Goal: Task Accomplishment & Management: Use online tool/utility

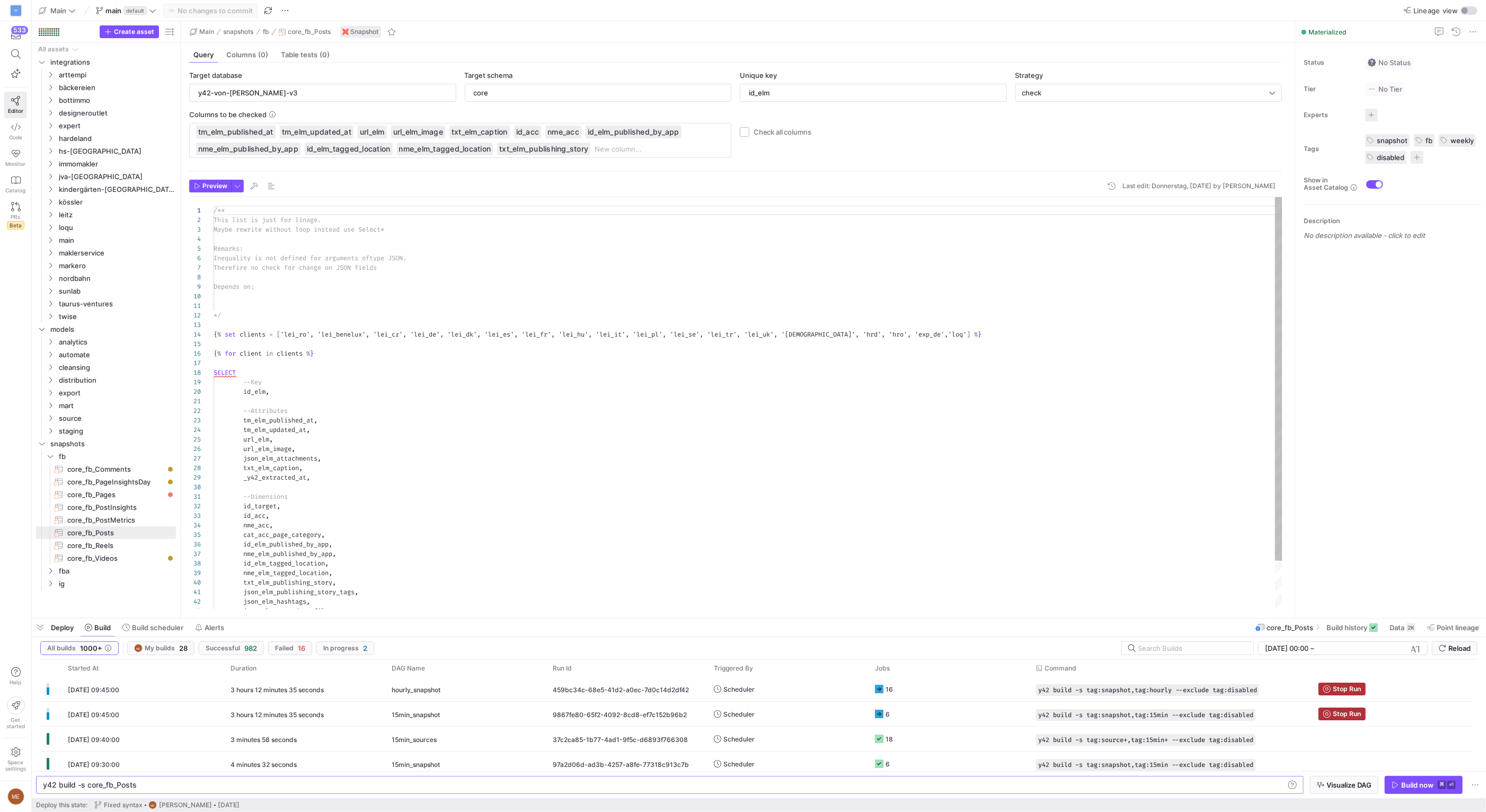
scroll to position [95, 0]
click at [1372, 352] on div "Status No Status Tier No Tier Experts No expert s Tags snapshot fb weekly disab…" at bounding box center [1390, 330] width 191 height 575
click at [514, 192] on header "Preview Last edit: Donnerstag, [DATE] by [PERSON_NAME]" at bounding box center [735, 188] width 1092 height 17
click at [154, 62] on span "Press SPACE to select this row." at bounding box center [155, 62] width 11 height 11
click at [169, 61] on span "Press SPACE to select this row." at bounding box center [169, 62] width 11 height 11
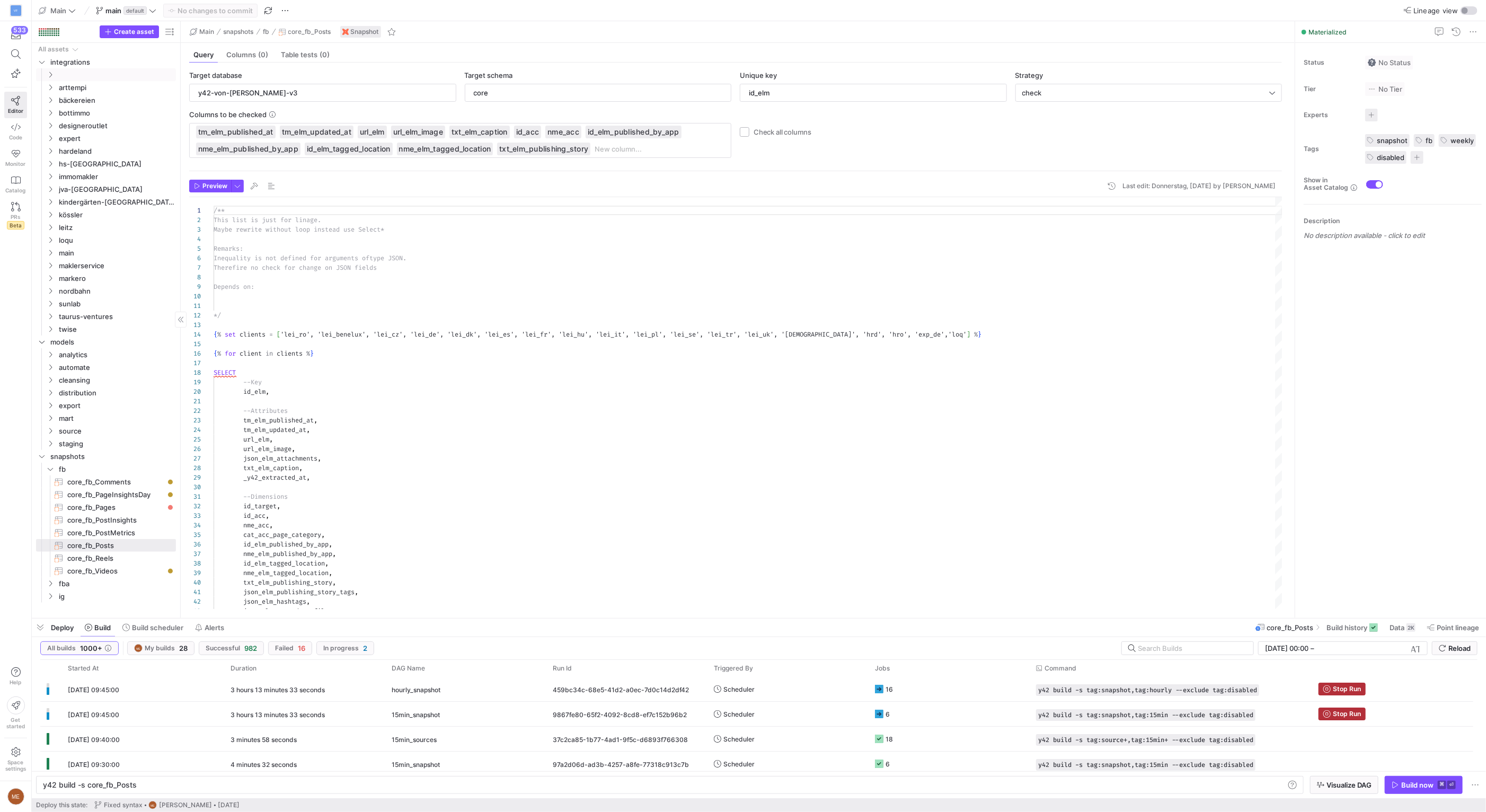
click at [137, 73] on input "Press SPACE to select this row." at bounding box center [116, 75] width 116 height 12
click at [170, 61] on span "Press SPACE to select this row." at bounding box center [169, 62] width 11 height 11
type input "O"
type input "oliverpolak"
click at [73, 291] on span "oliverpolak" at bounding box center [103, 291] width 90 height 12
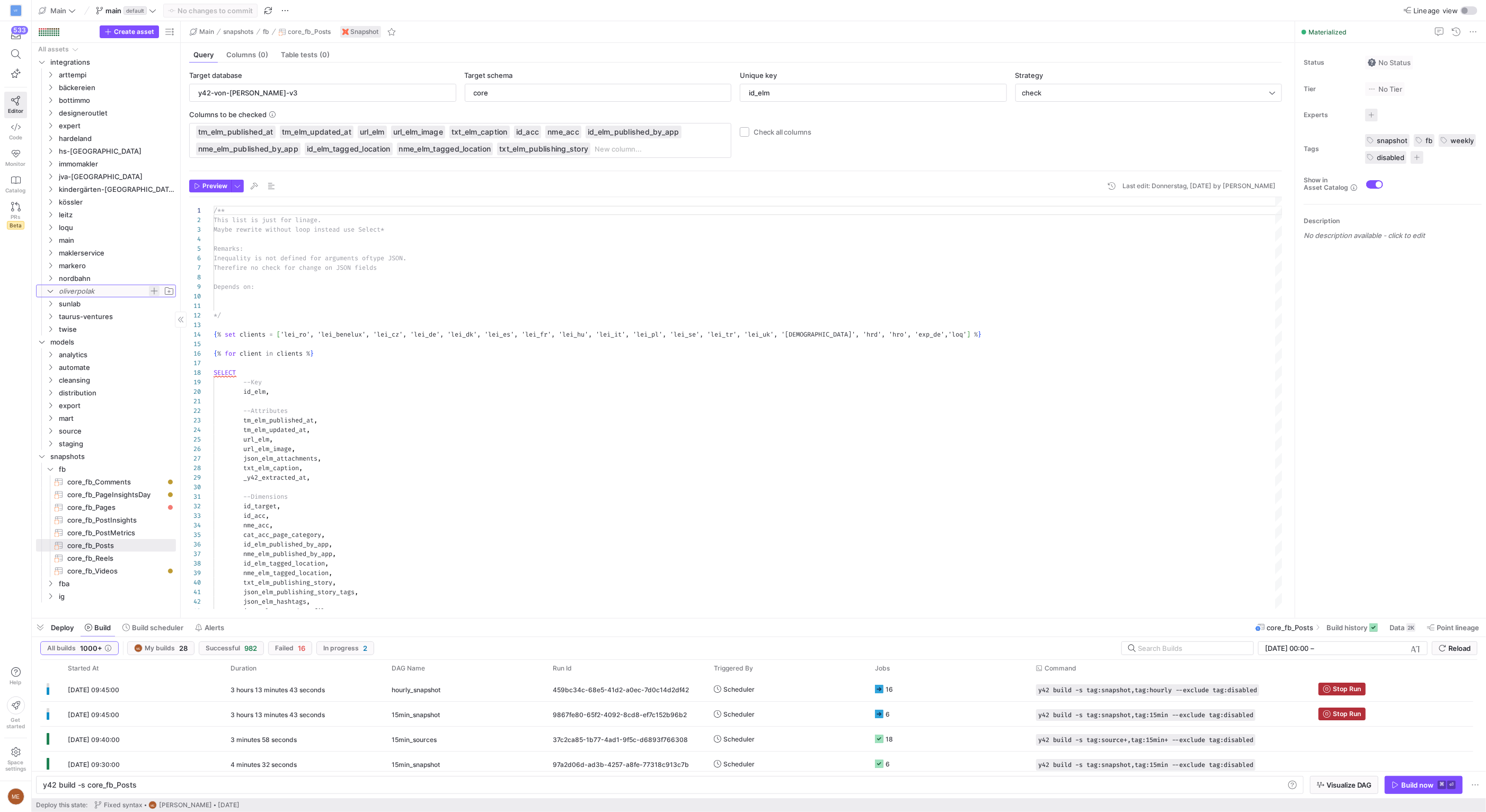
click at [154, 291] on span "button" at bounding box center [155, 291] width 11 height 11
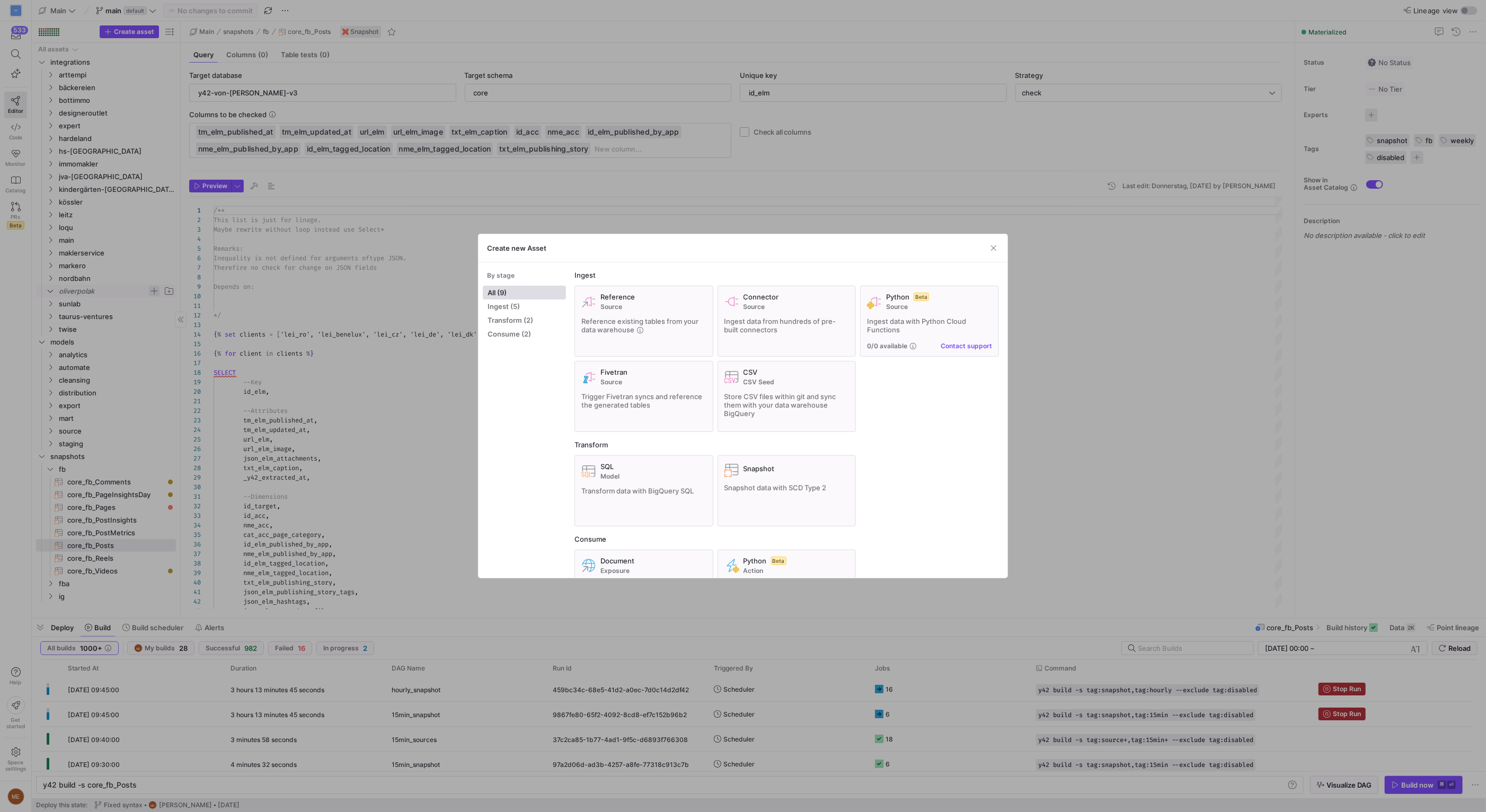
click at [154, 291] on div at bounding box center [743, 406] width 1486 height 812
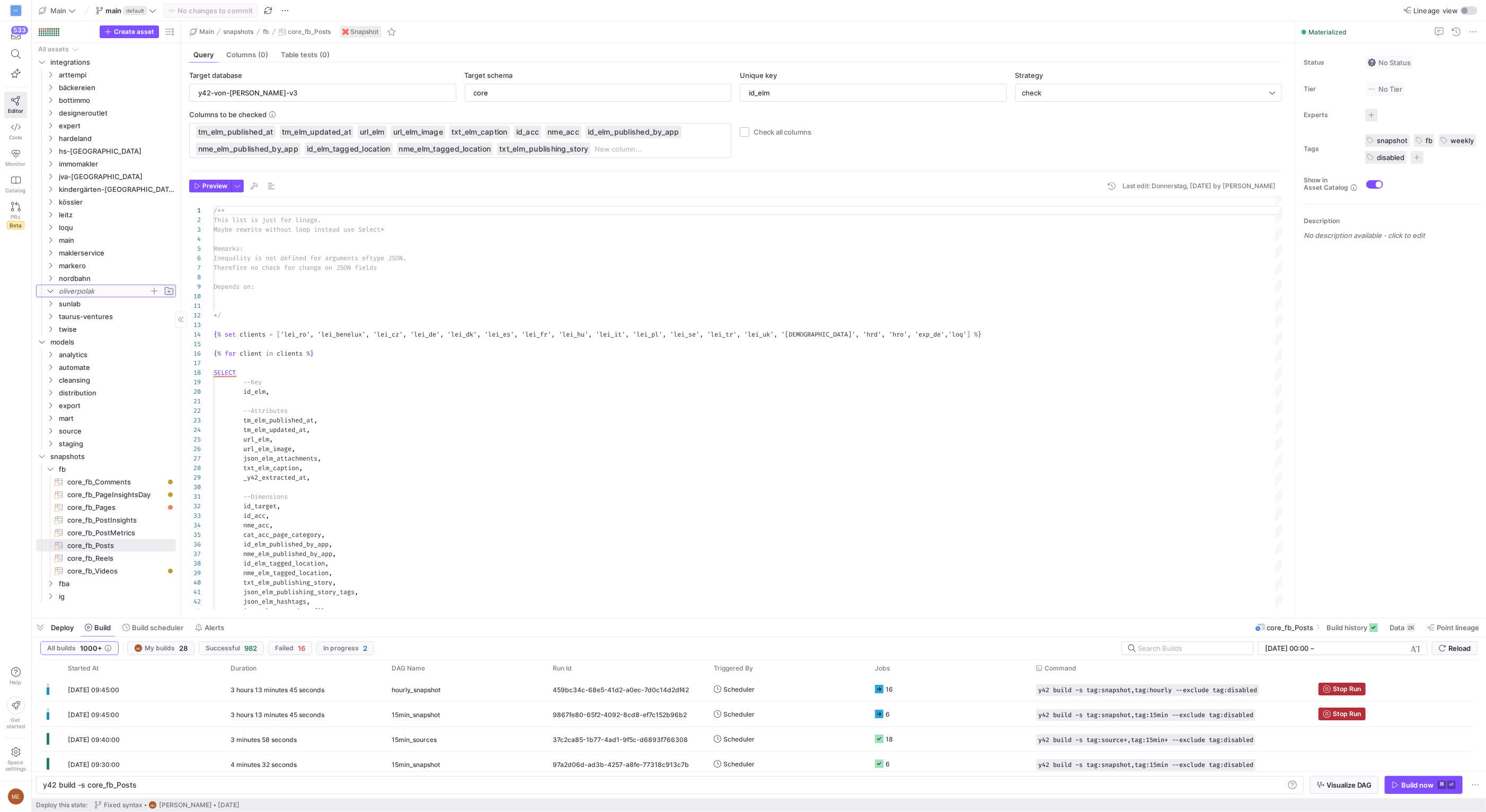
click at [173, 293] on span "Press SPACE to select this row." at bounding box center [169, 291] width 11 height 11
type input "ig"
click at [171, 290] on span "Press SPACE to select this row." at bounding box center [169, 291] width 11 height 11
type input "tt"
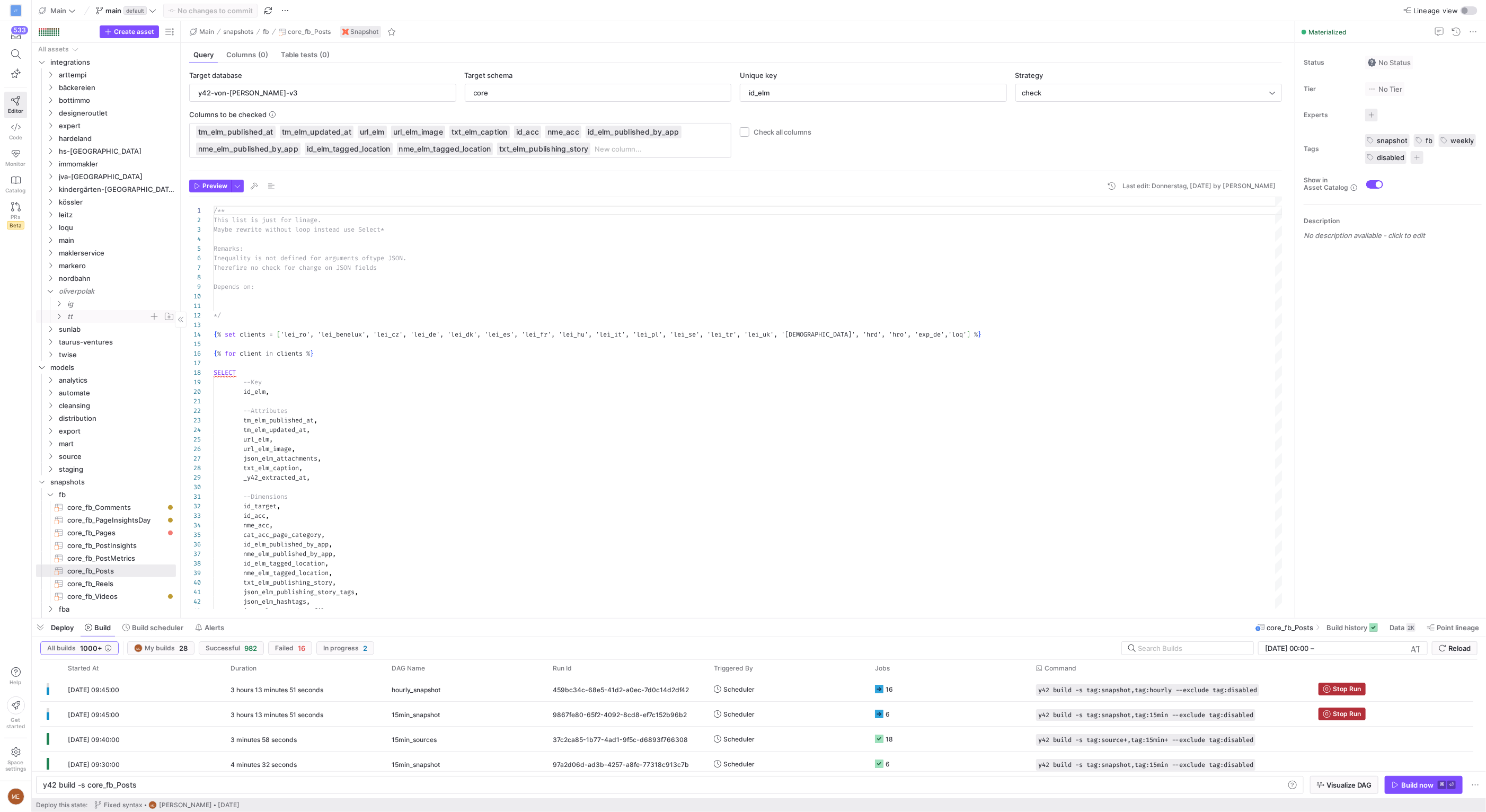
drag, startPoint x: 109, startPoint y: 318, endPoint x: 118, endPoint y: 320, distance: 9.2
click at [109, 318] on span "tt" at bounding box center [108, 317] width 81 height 12
click at [151, 320] on span "button" at bounding box center [155, 316] width 11 height 11
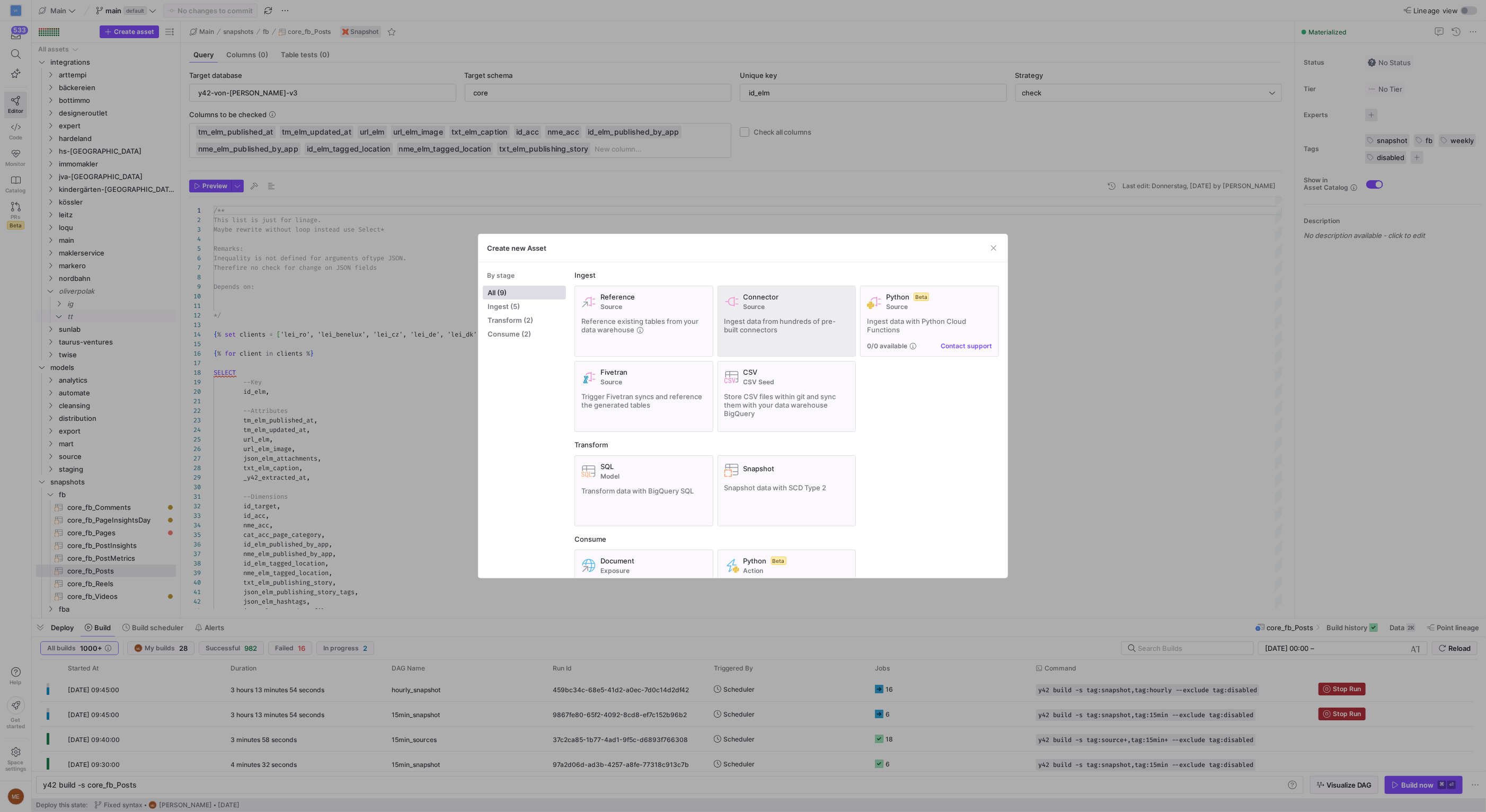
click at [760, 323] on span "Ingest data from hundreds of pre-built connectors" at bounding box center [780, 326] width 112 height 17
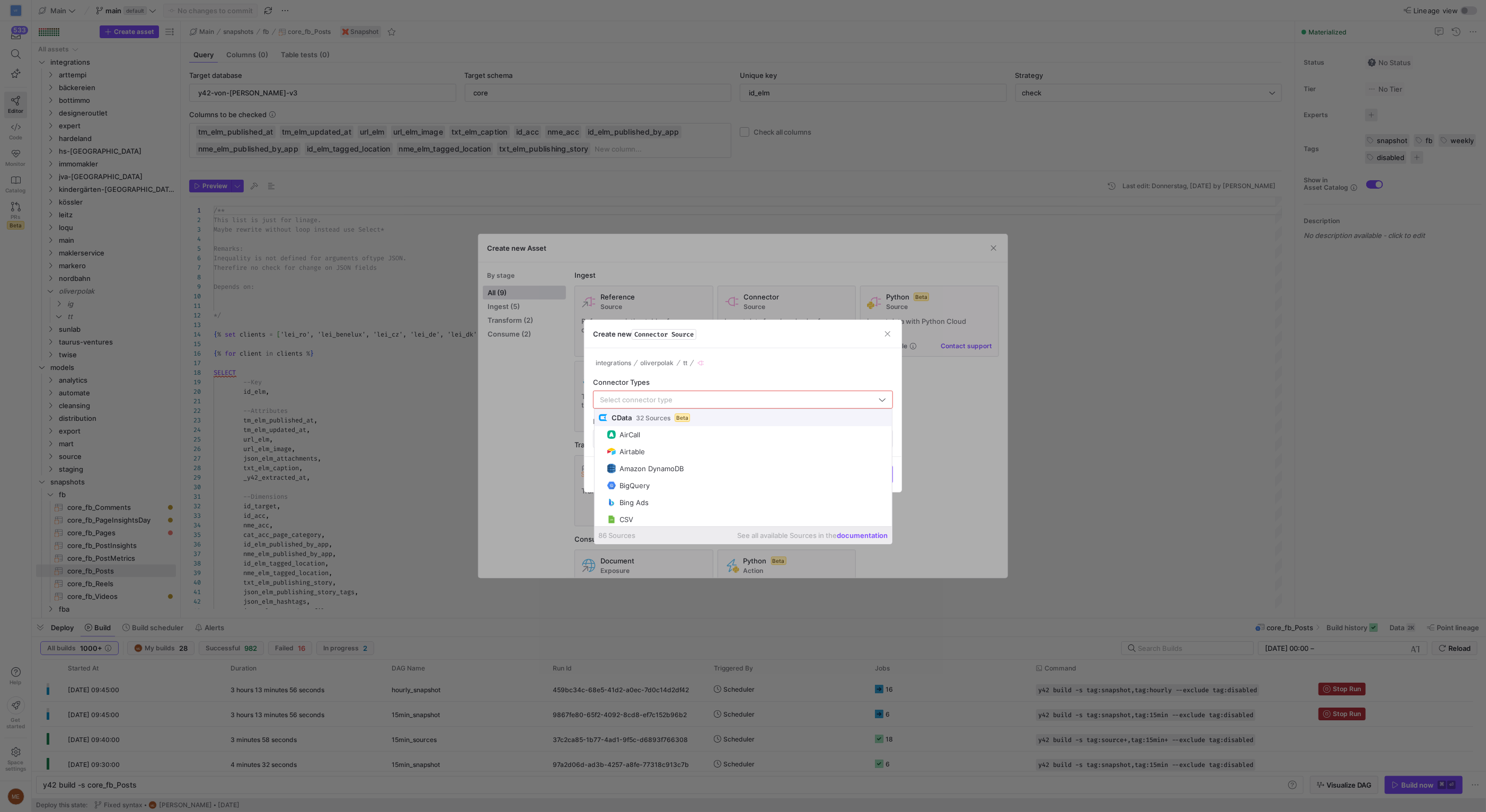
click at [751, 404] on div at bounding box center [738, 400] width 276 height 17
click at [753, 401] on input "text" at bounding box center [738, 399] width 276 height 9
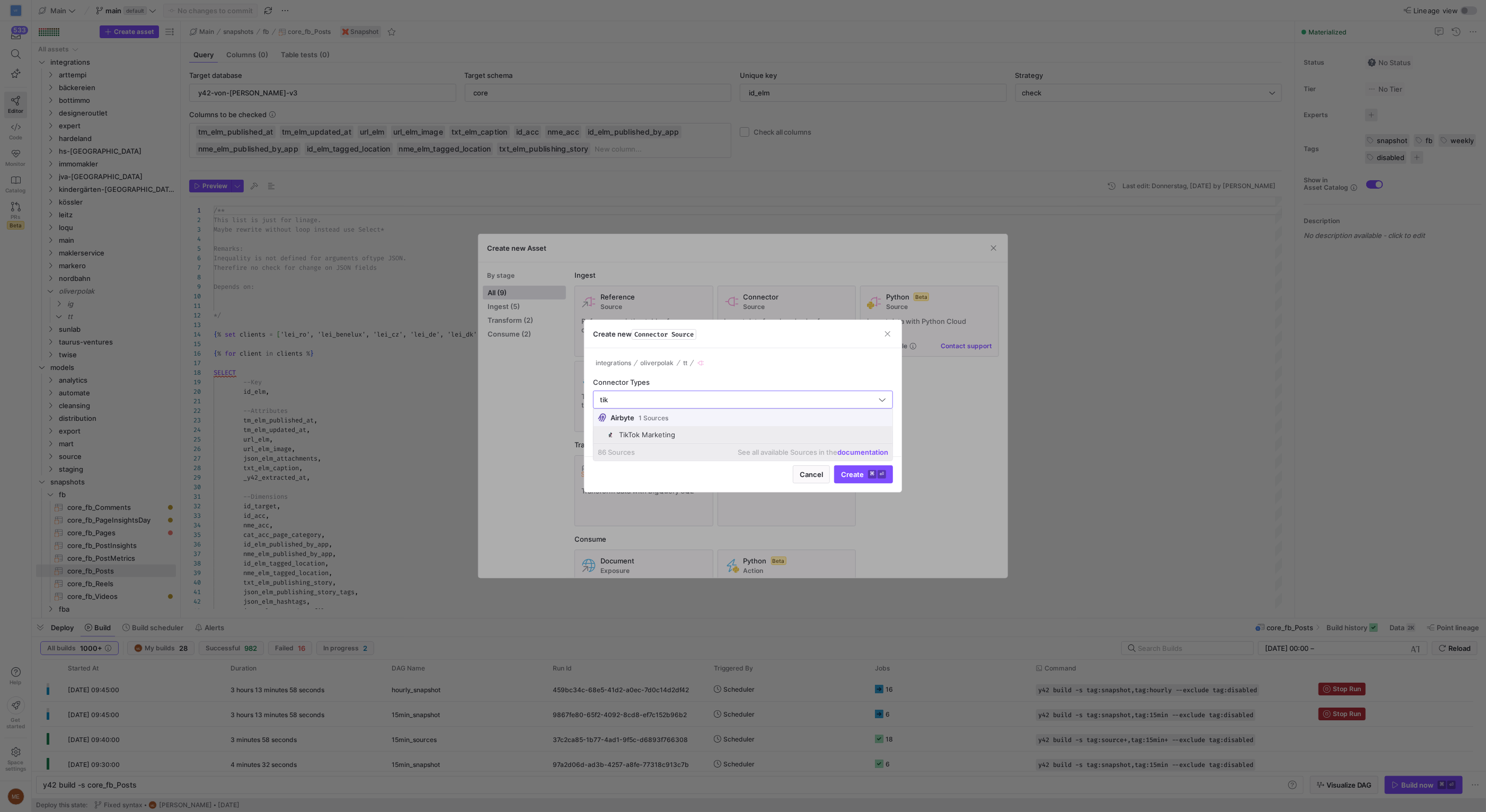
click at [705, 430] on span "TikTok Marketing" at bounding box center [747, 434] width 282 height 9
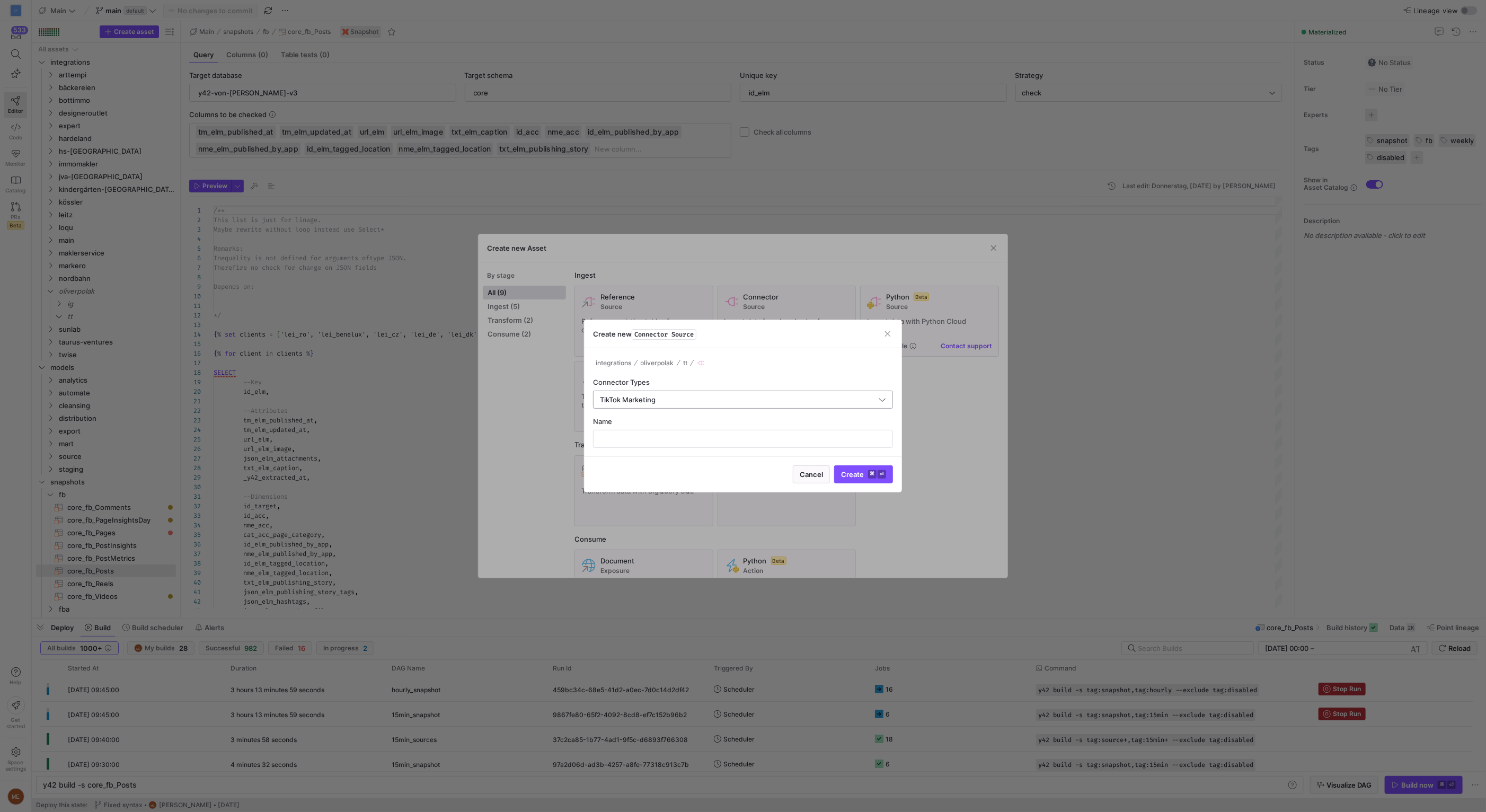
click at [654, 404] on div "TikTok Marketing" at bounding box center [738, 400] width 276 height 17
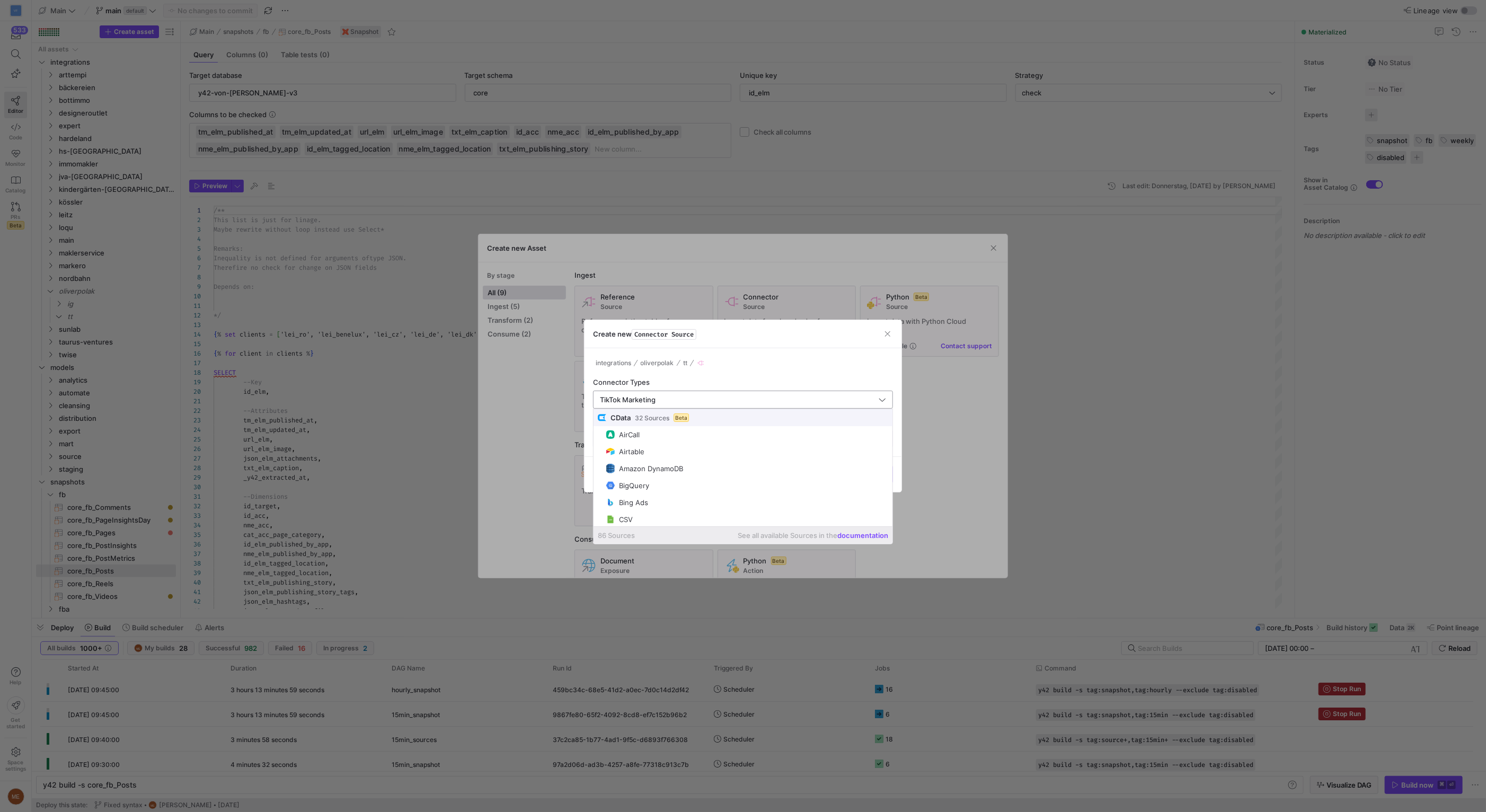
click at [655, 401] on input "TikTok Marketing" at bounding box center [738, 399] width 276 height 9
click at [690, 382] on div "Connector Types" at bounding box center [743, 382] width 300 height 9
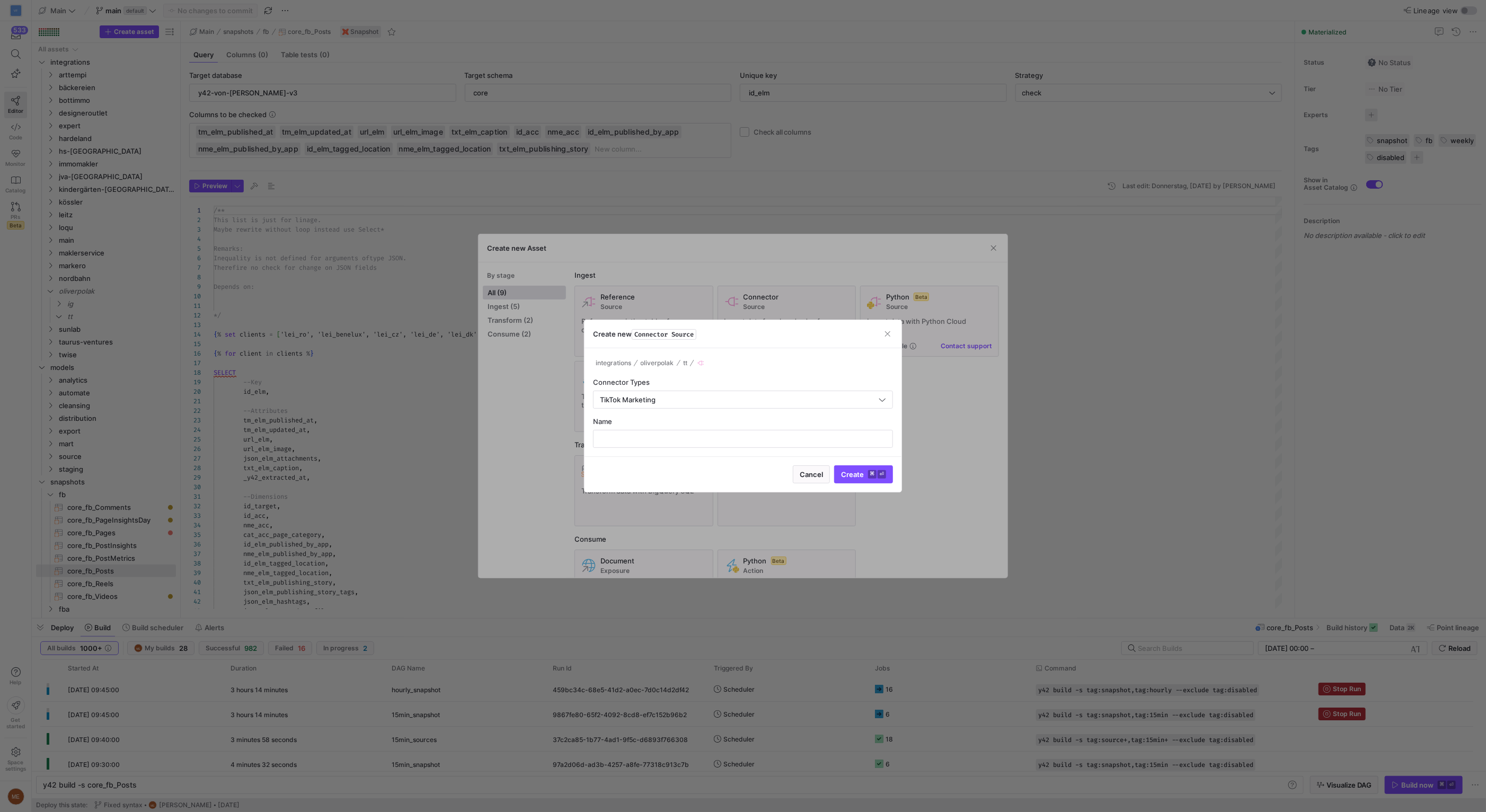
click at [667, 429] on div "Name" at bounding box center [743, 432] width 300 height 30
click at [667, 433] on div at bounding box center [743, 439] width 282 height 17
click at [747, 403] on div "TikTok Marketing" at bounding box center [738, 400] width 276 height 17
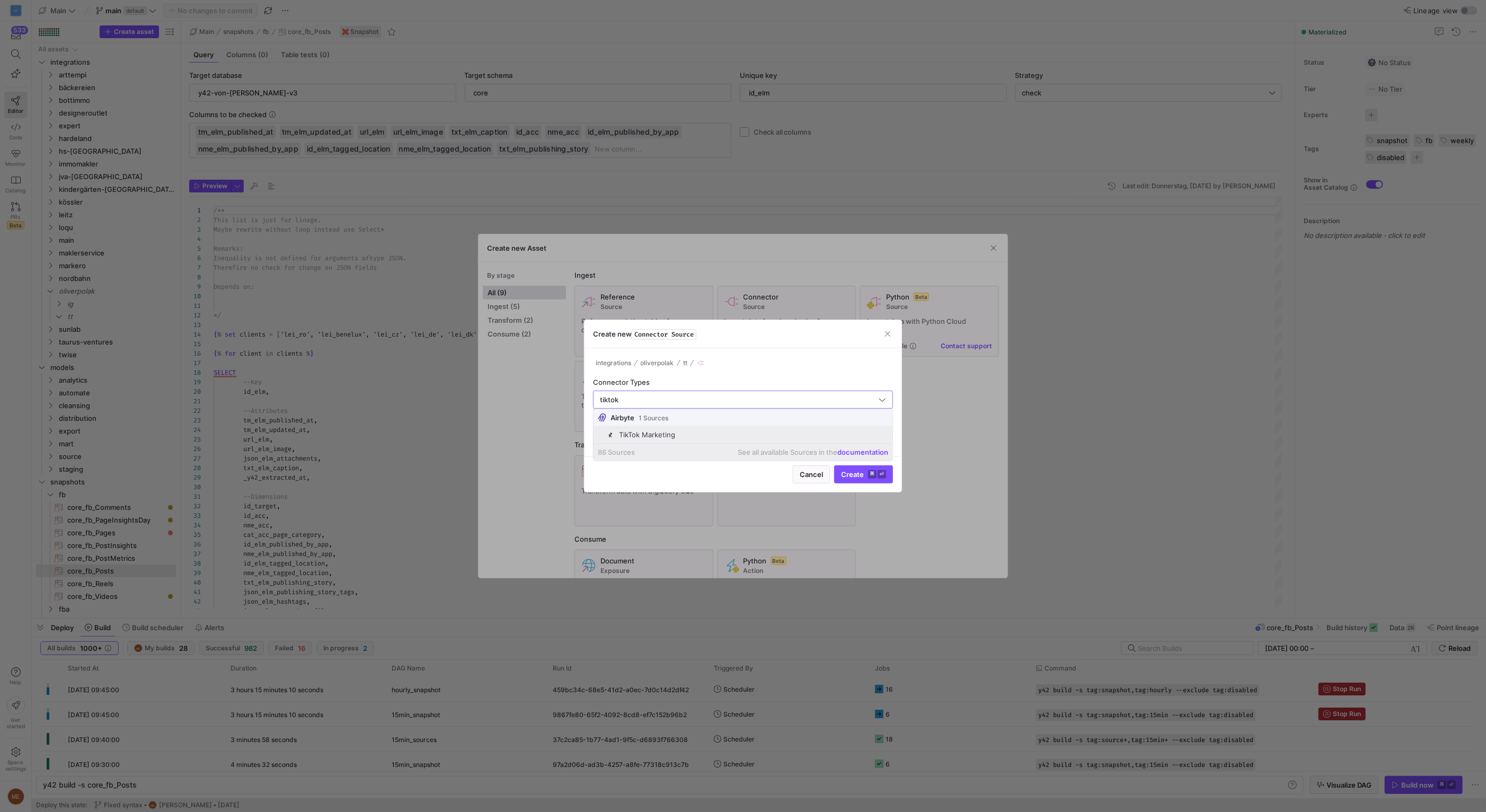
click at [725, 433] on span "TikTok Marketing" at bounding box center [747, 434] width 282 height 9
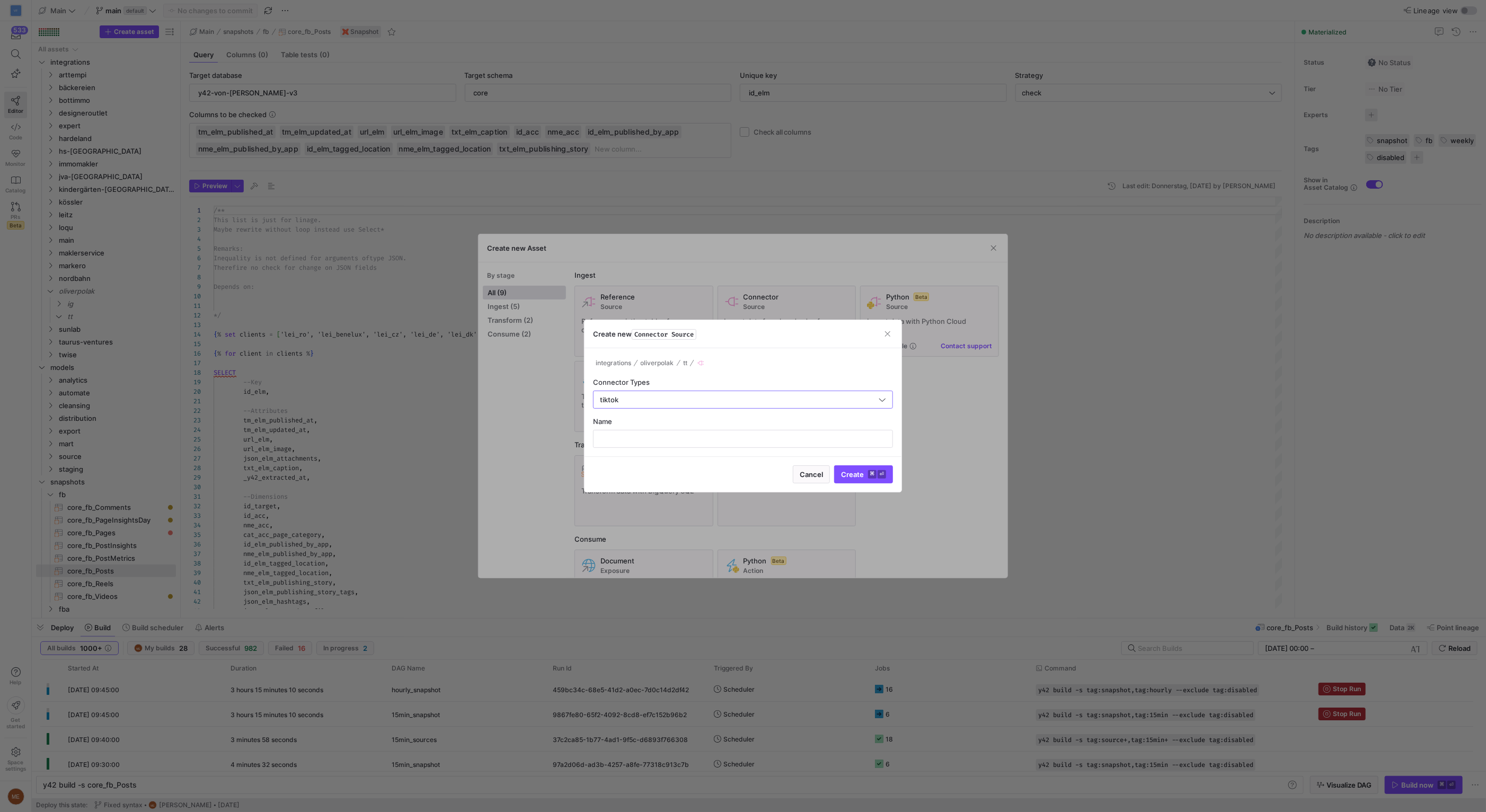
type input "TikTok Marketing"
click at [1016, 253] on div at bounding box center [743, 406] width 1486 height 812
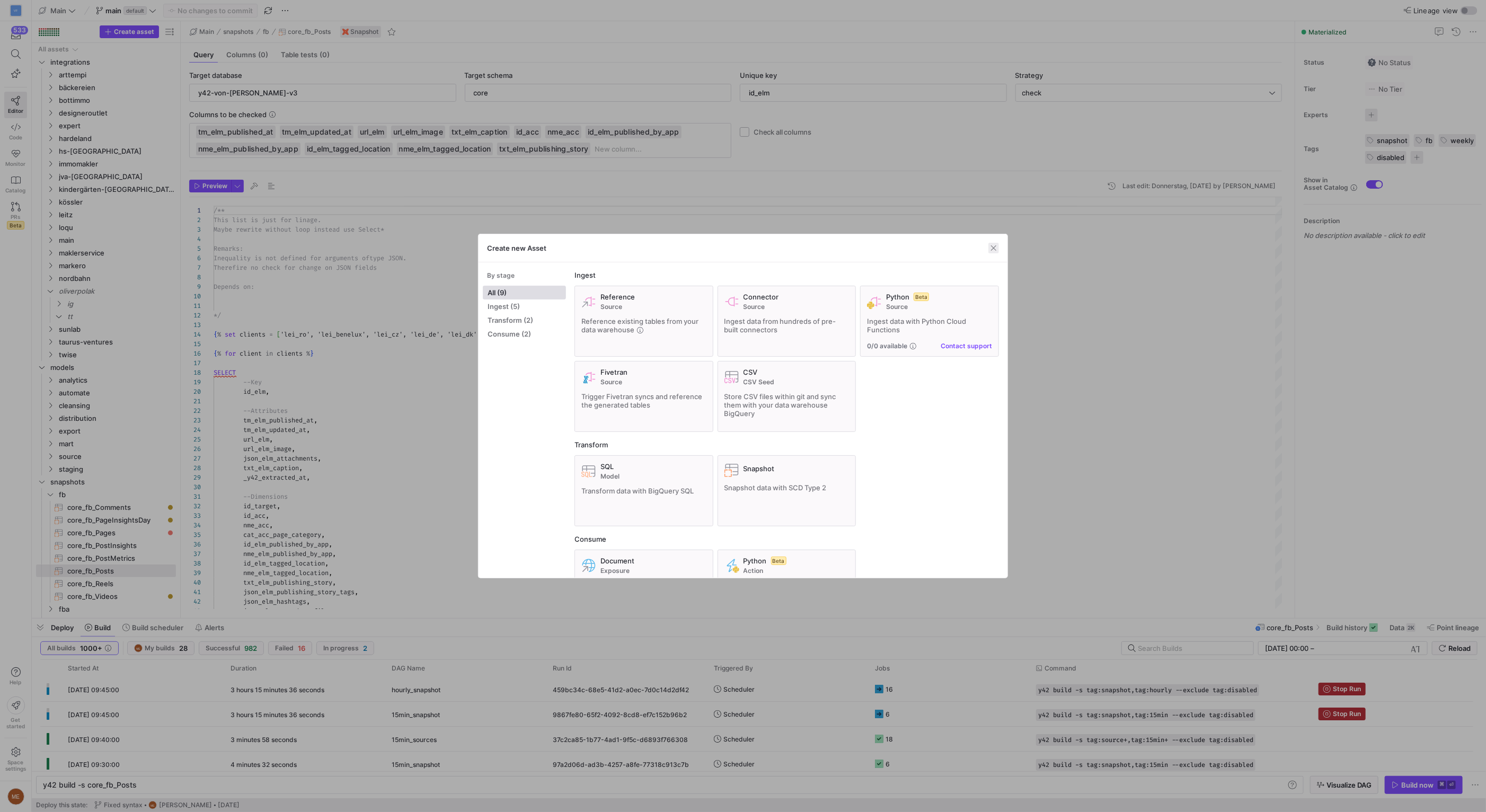
click at [996, 244] on span "button" at bounding box center [994, 248] width 11 height 11
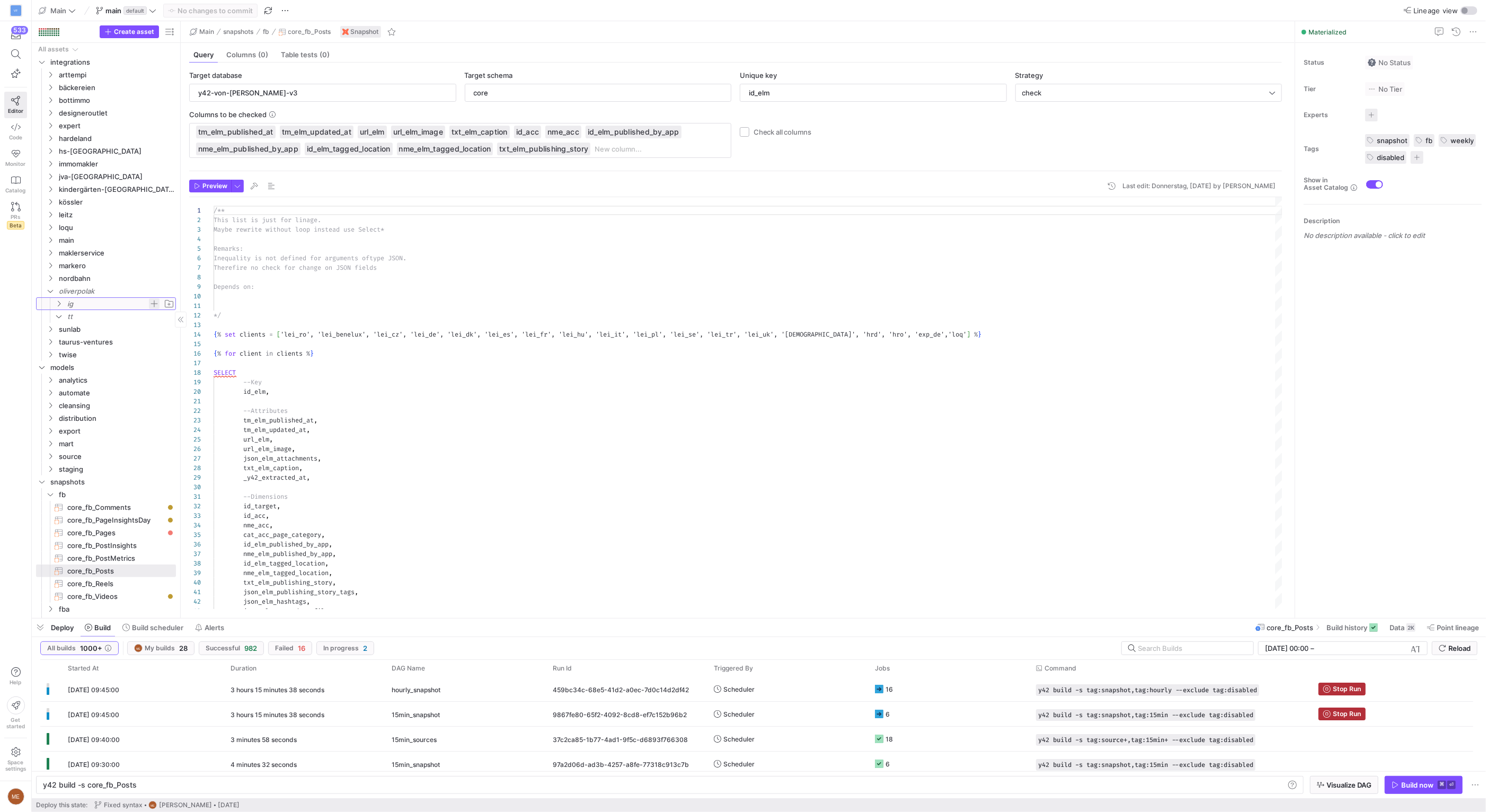
click at [154, 304] on span "Press SPACE to select this row." at bounding box center [155, 304] width 11 height 11
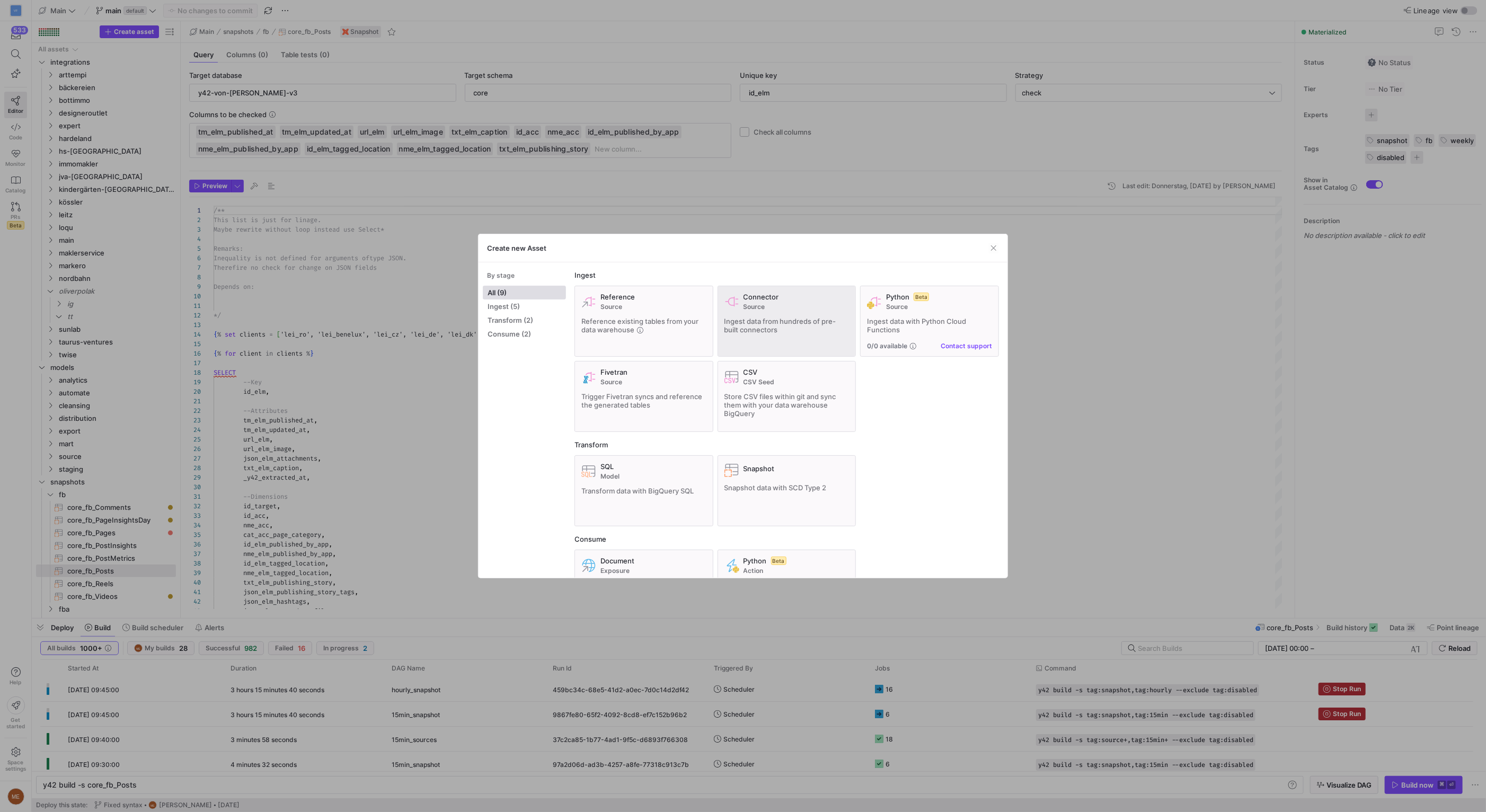
click at [775, 305] on span "Source" at bounding box center [796, 306] width 106 height 7
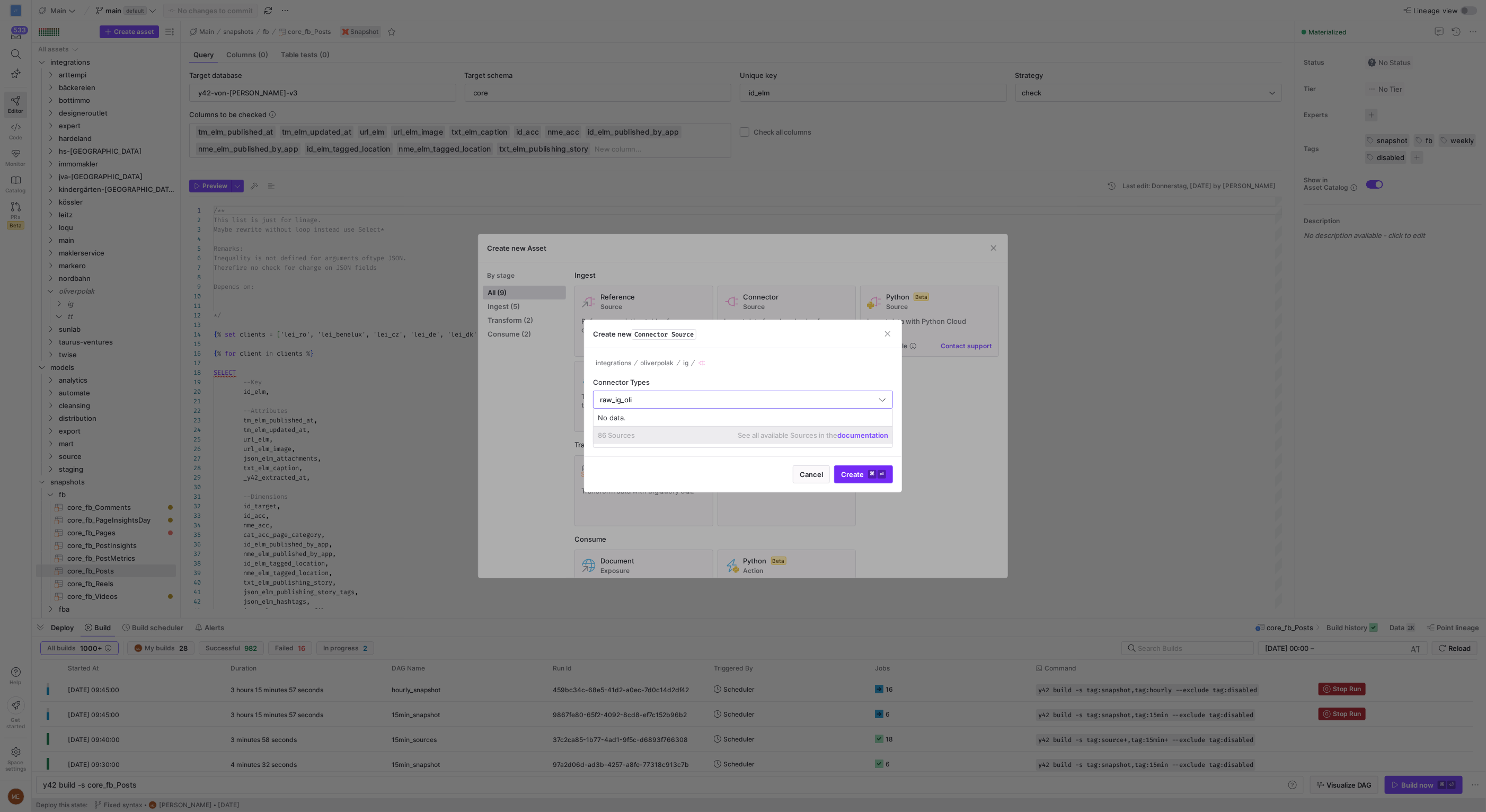
type input "raw_ig_oli"
click at [863, 475] on span "Create ⌘ ⏎" at bounding box center [864, 474] width 45 height 9
click at [683, 440] on input "text" at bounding box center [743, 438] width 282 height 9
type input "raw_ig_oli"
click at [723, 401] on input "text" at bounding box center [738, 399] width 276 height 9
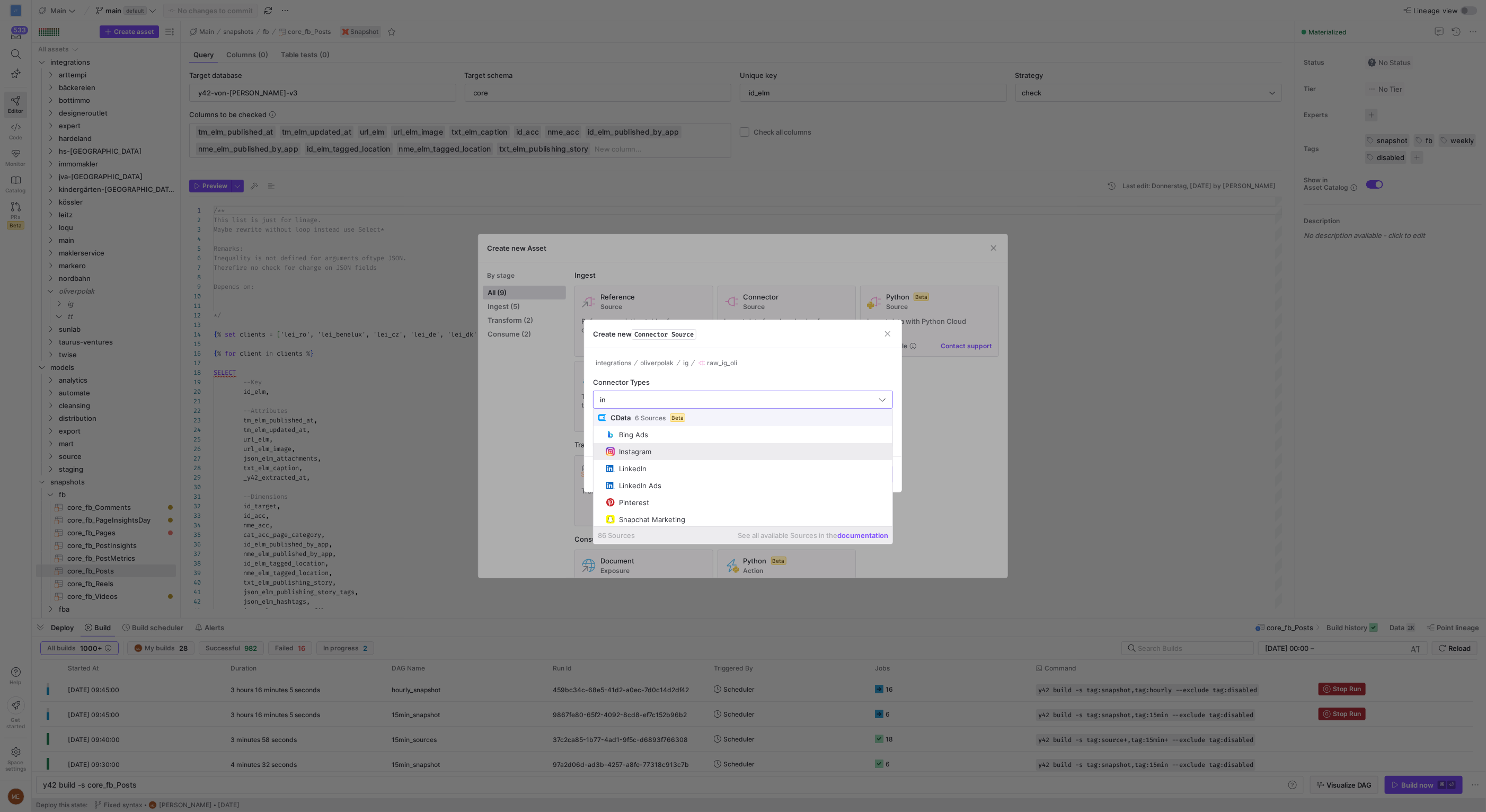
click at [708, 456] on span "Instagram" at bounding box center [747, 451] width 282 height 9
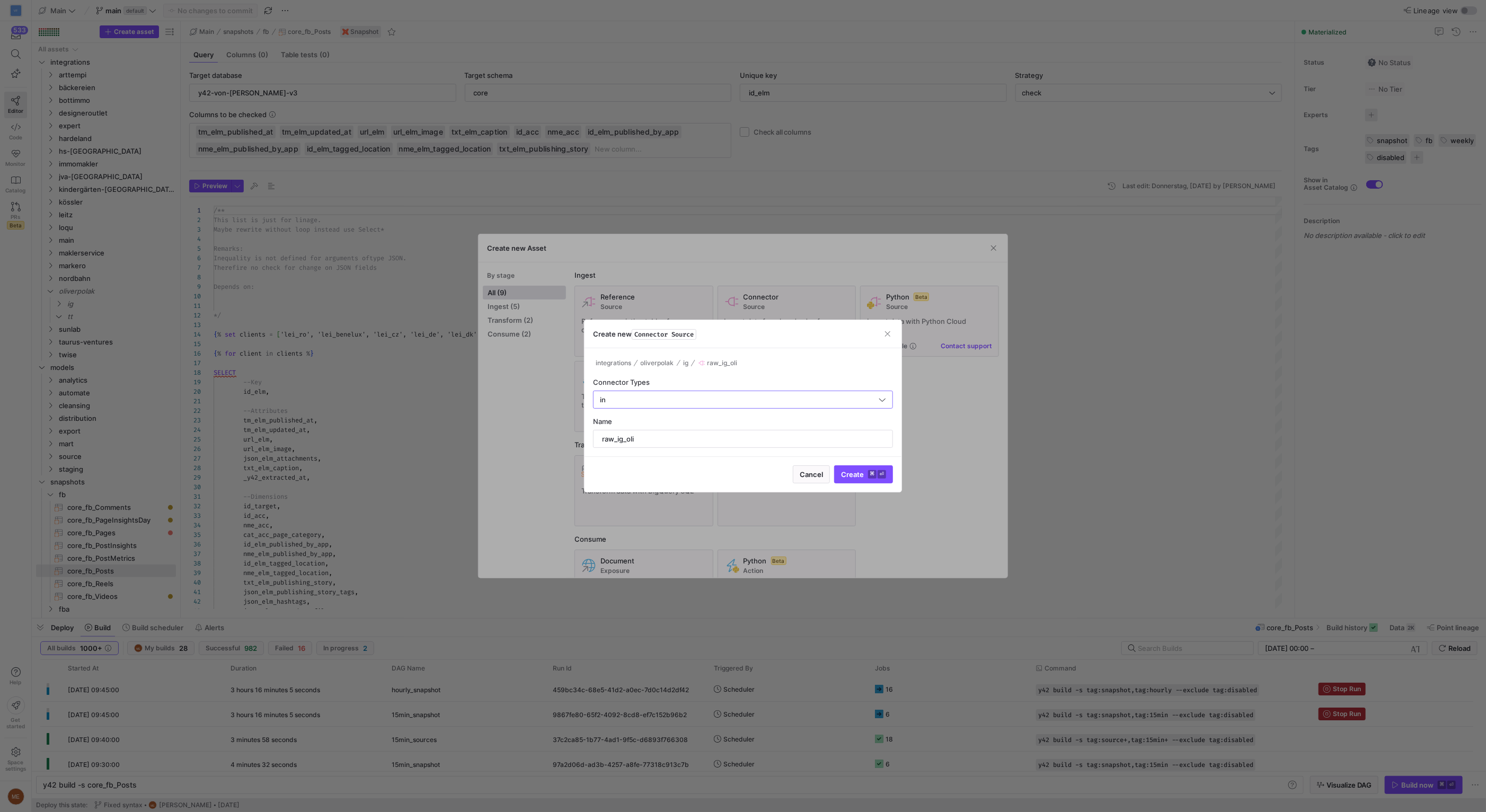
type input "Instagram"
click at [879, 481] on span "submit" at bounding box center [864, 474] width 58 height 17
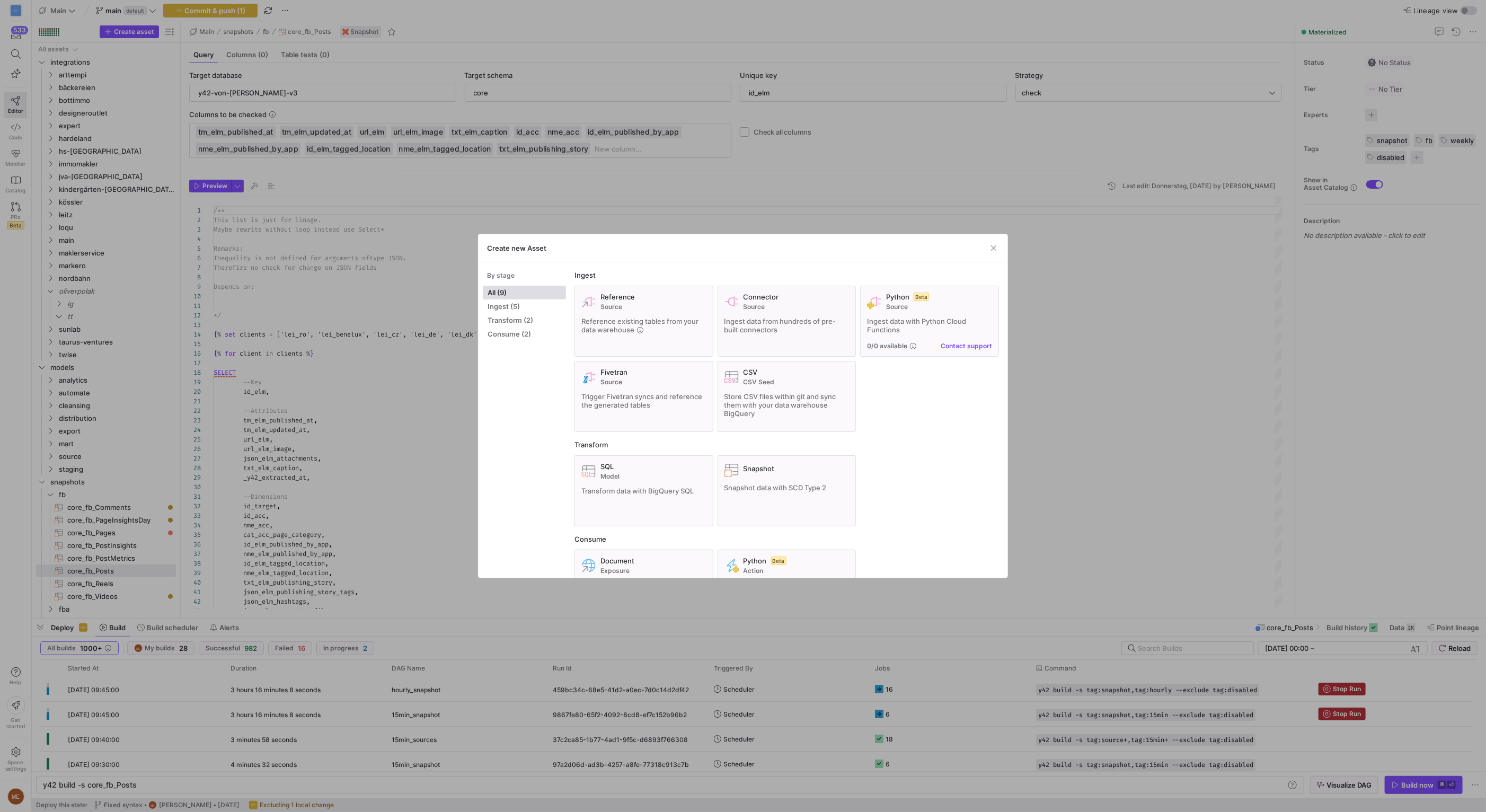
type textarea "y42 build"
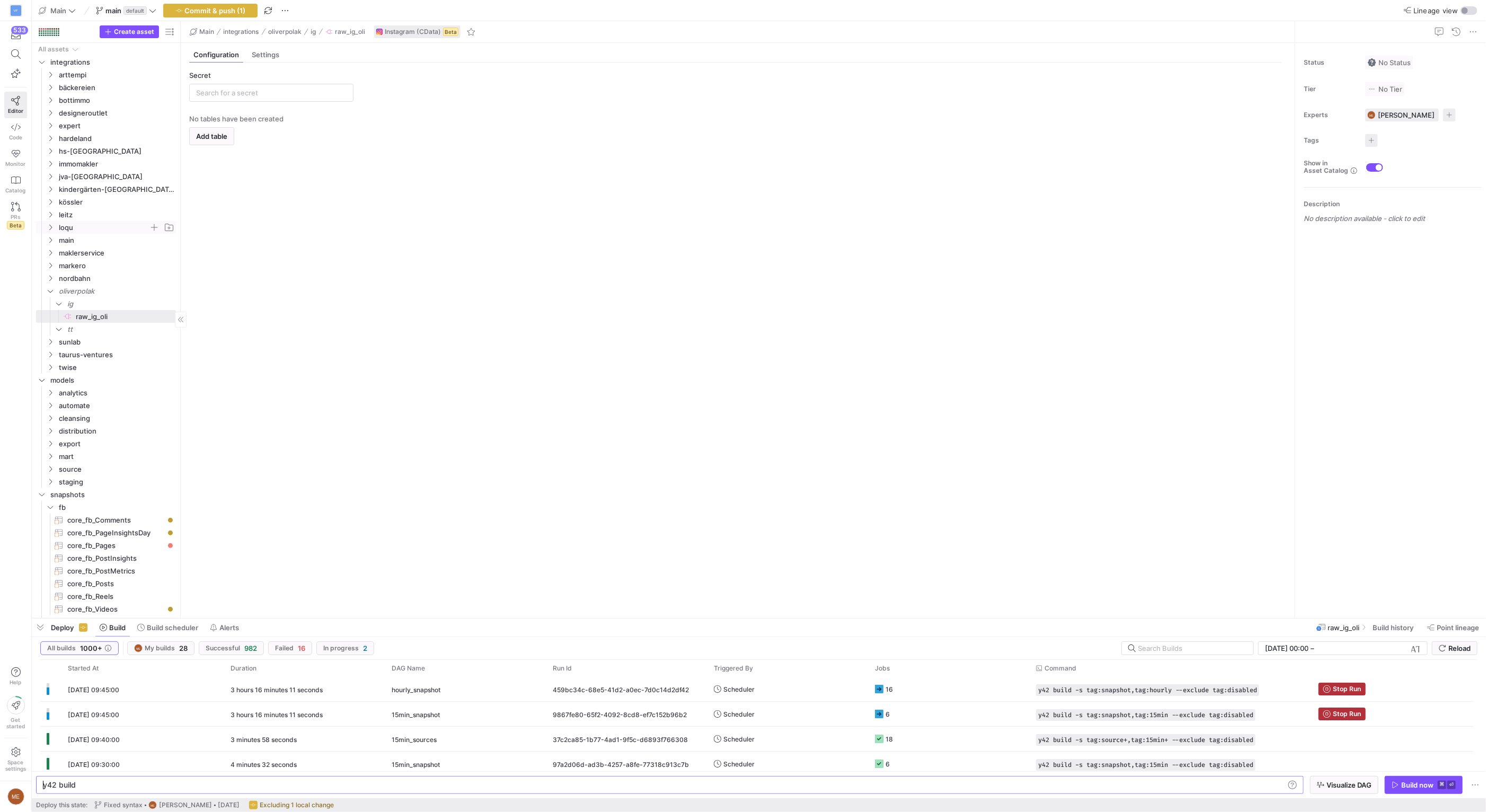
click at [48, 229] on icon "Press SPACE to select this row." at bounding box center [50, 227] width 7 height 6
click at [60, 260] on span "ig" at bounding box center [115, 265] width 122 height 12
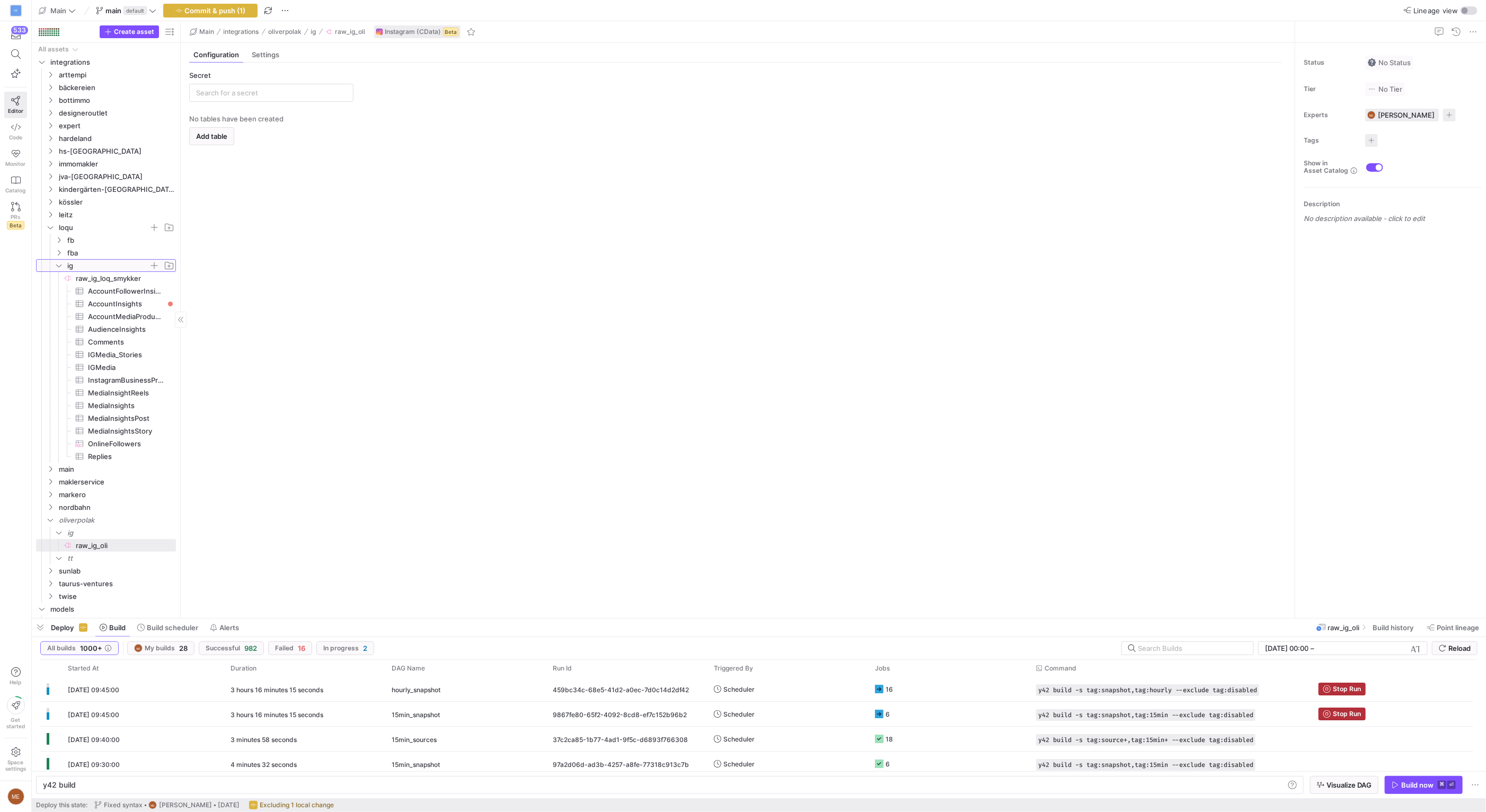
click at [55, 264] on icon at bounding box center [59, 265] width 7 height 6
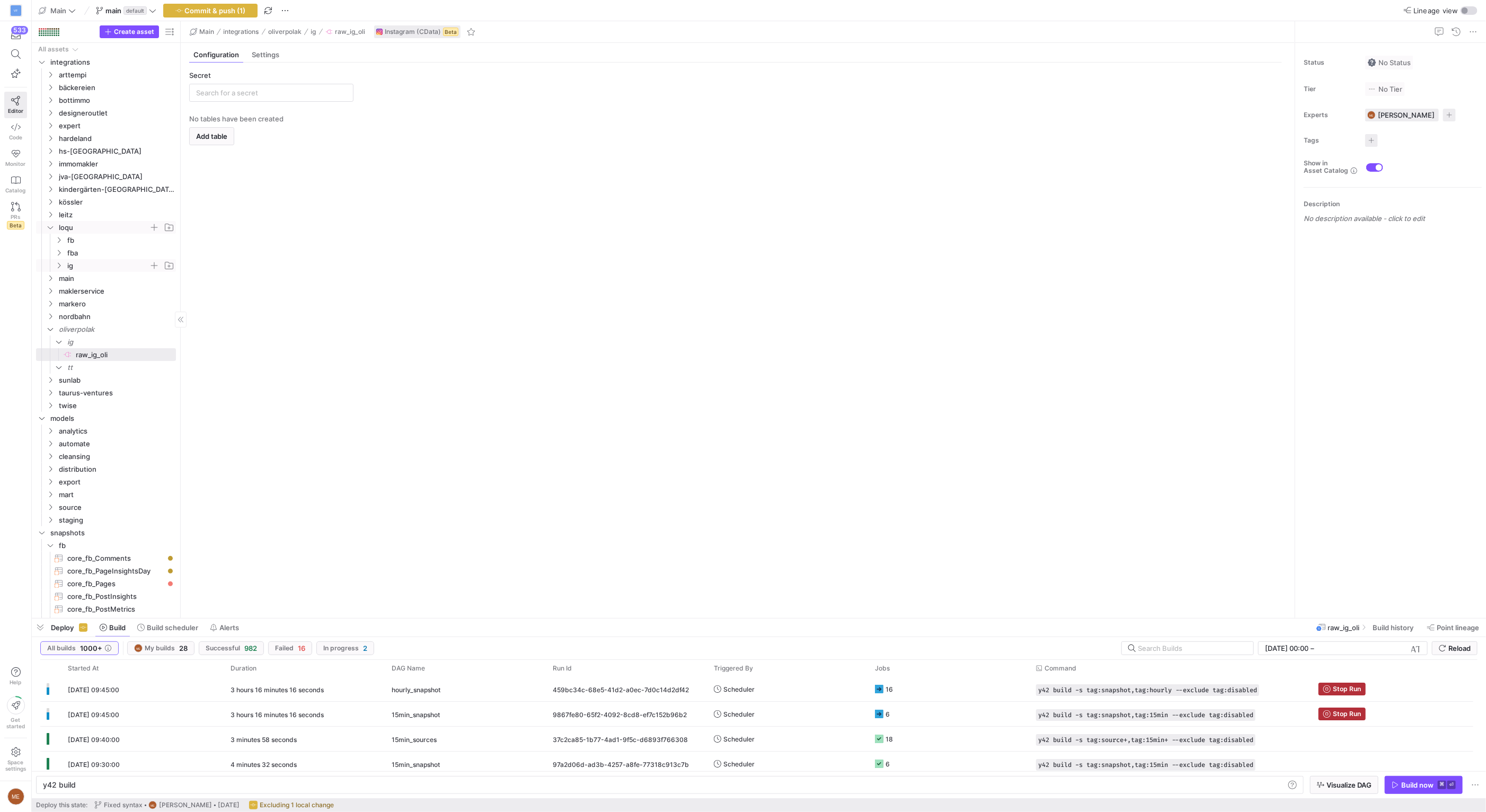
click at [48, 230] on icon "Press SPACE to select this row." at bounding box center [50, 227] width 7 height 6
click at [3, 115] on div "533 Editor Code Monitor Catalog PRs Beta" at bounding box center [16, 130] width 31 height 217
click at [8, 124] on link "Code" at bounding box center [15, 131] width 23 height 27
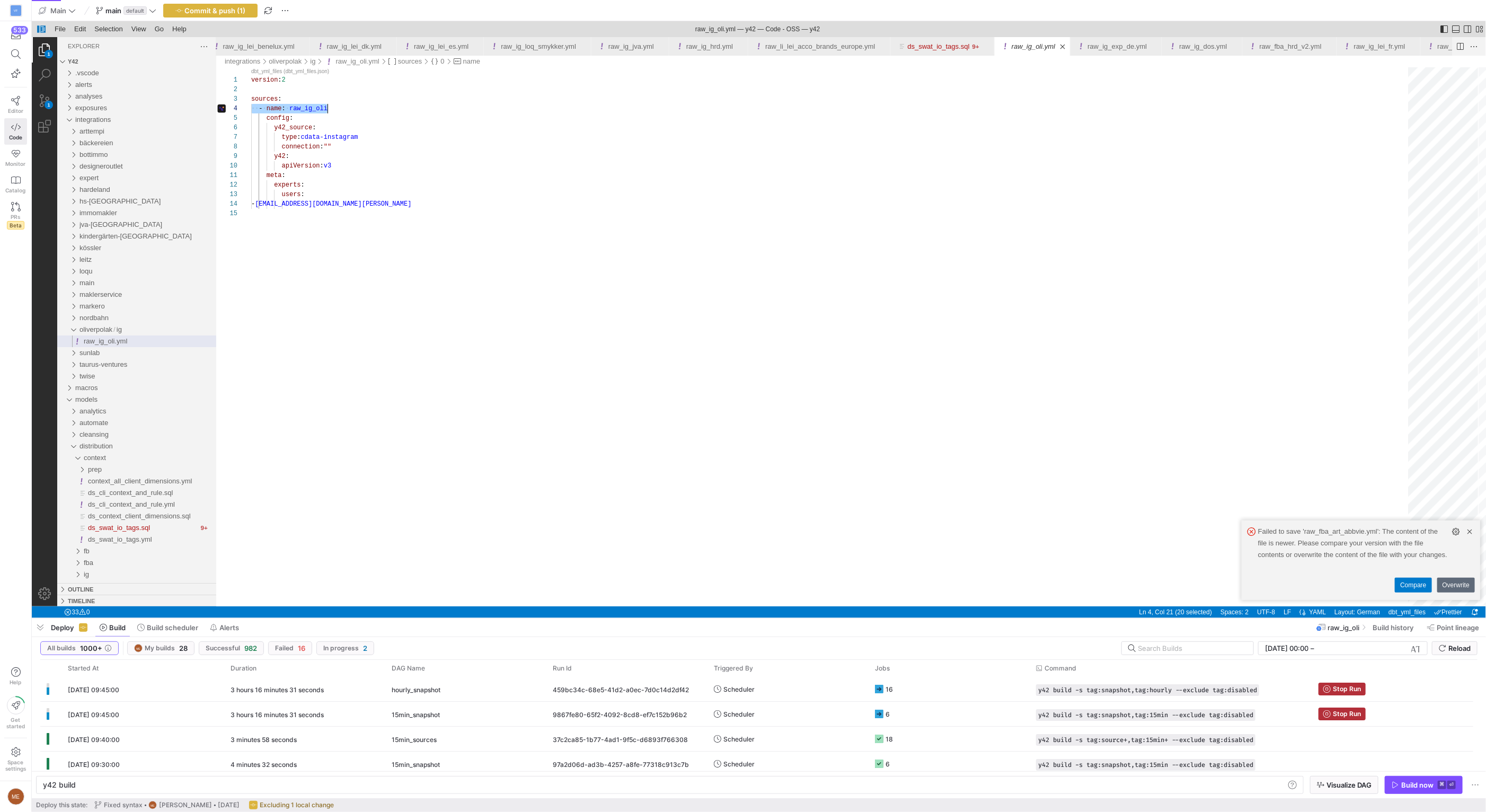
scroll to position [29, 77]
click at [126, 268] on div "loqu" at bounding box center [147, 271] width 137 height 12
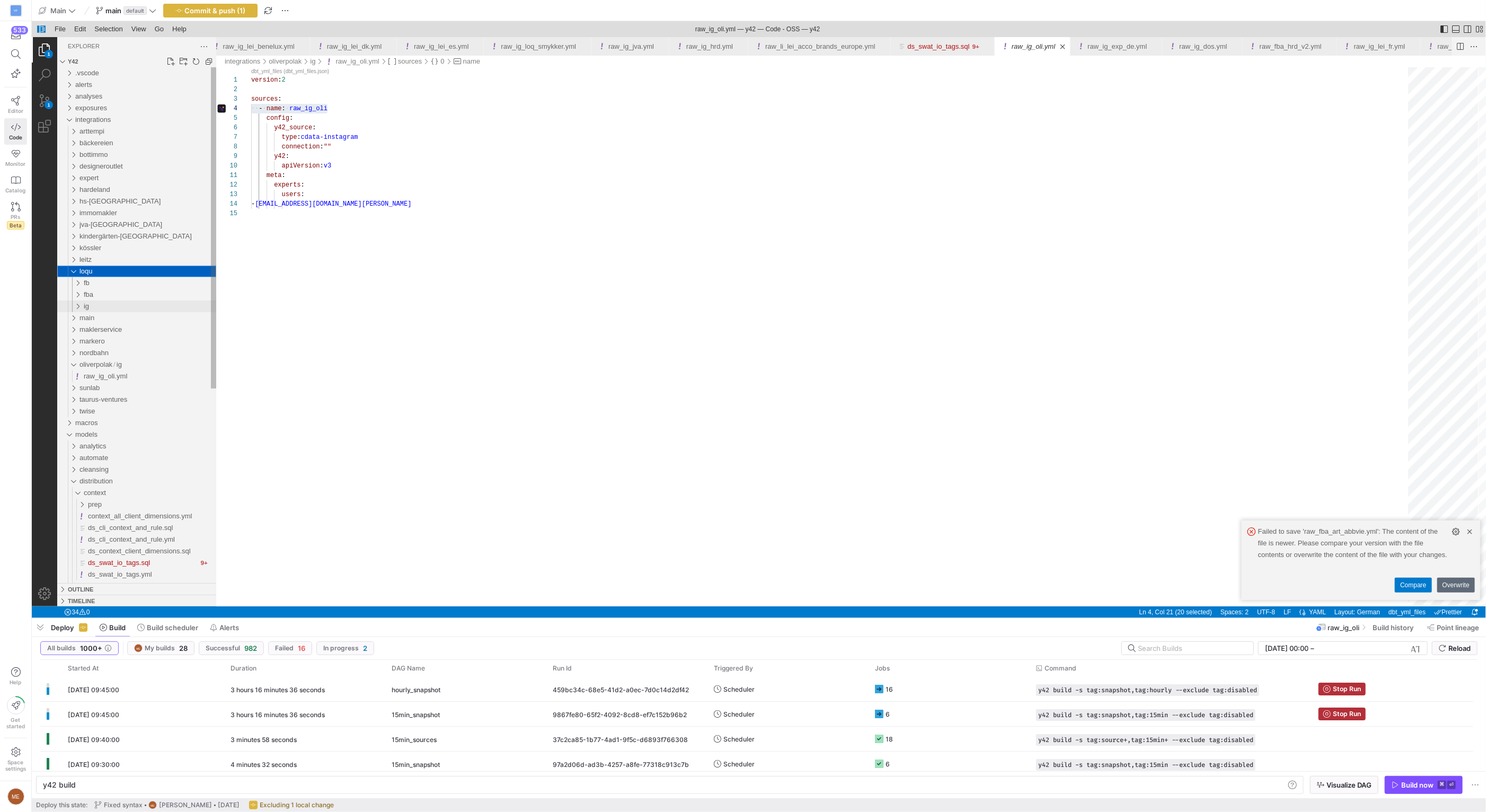
click at [127, 301] on div "ig" at bounding box center [150, 306] width 133 height 12
click at [191, 314] on div "raw_ig_loq_smykker.yml" at bounding box center [151, 318] width 128 height 12
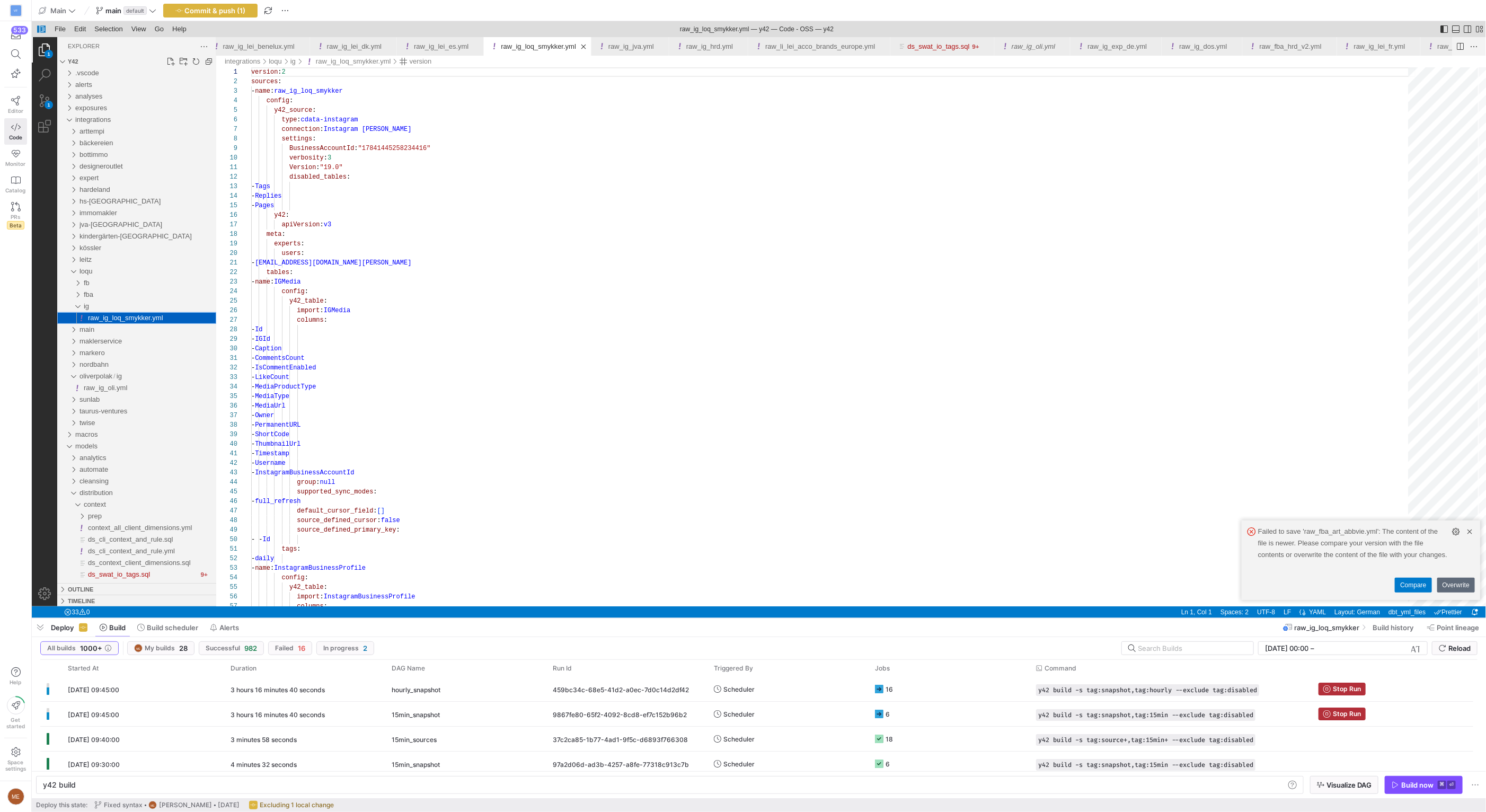
scroll to position [95, 0]
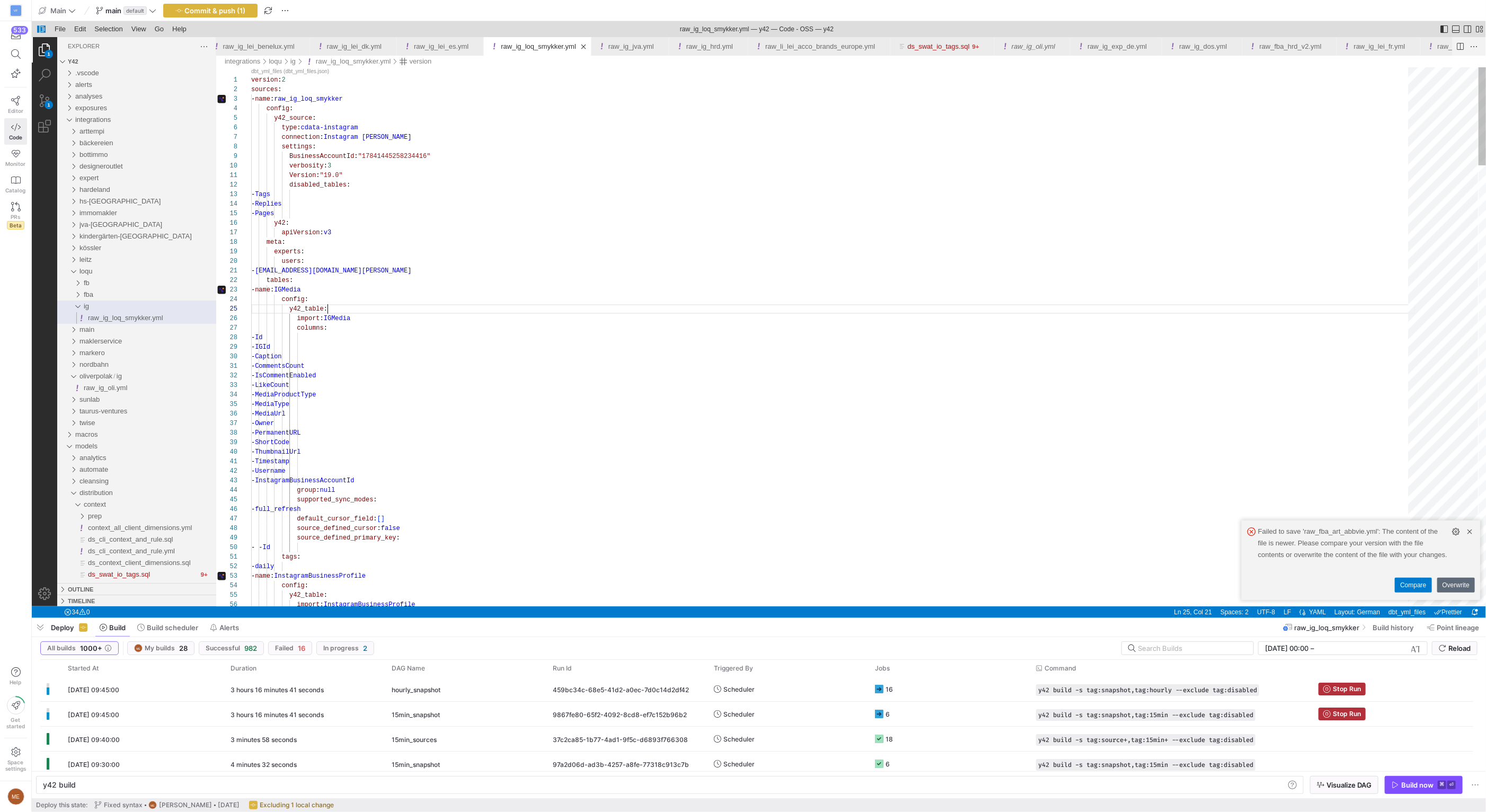
type textarea "version: 2 sources: - name: raw_ig_loq_smykker config: y42_source: type: cdata-…"
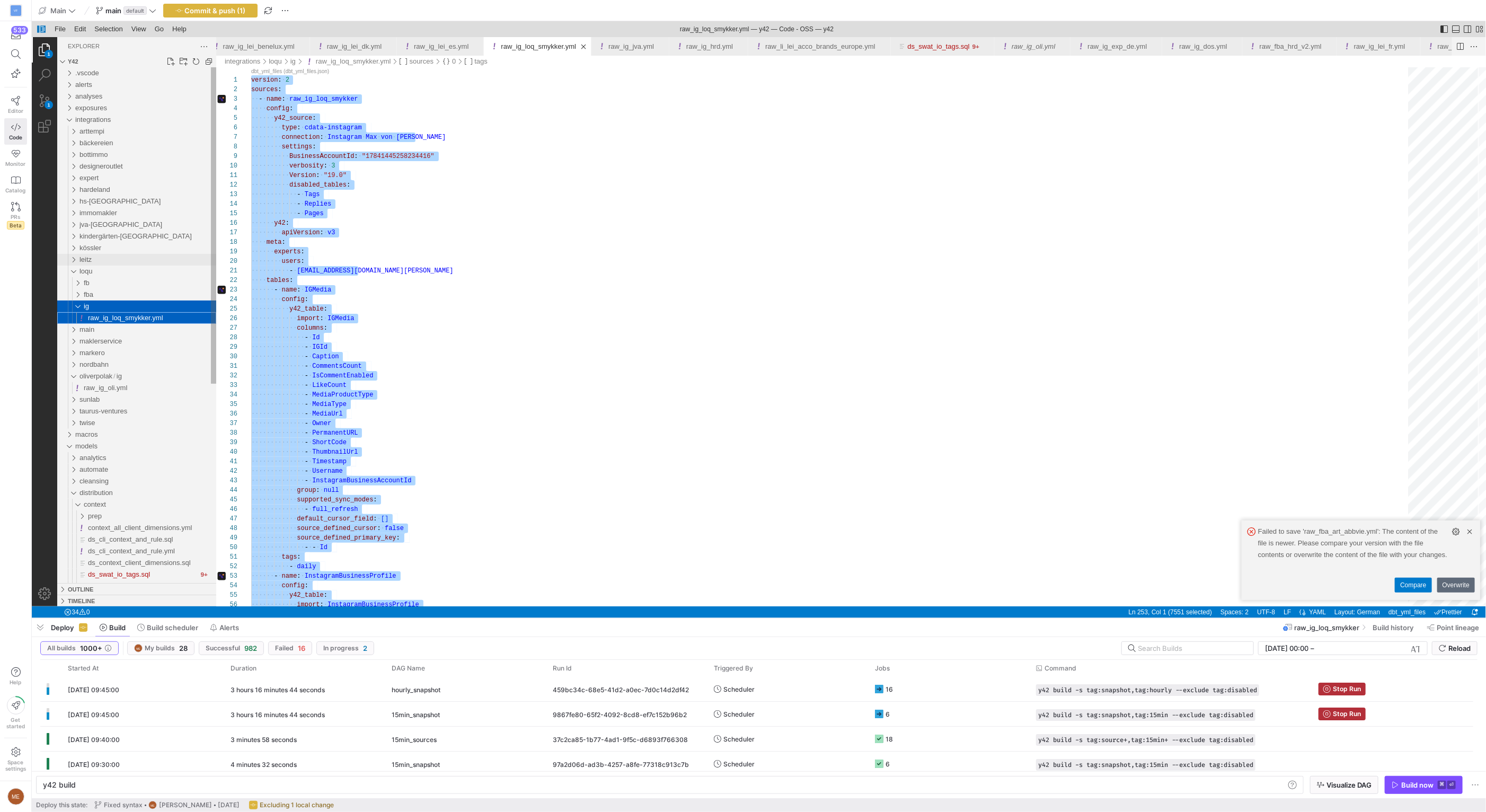
click at [74, 259] on div "leitz" at bounding box center [70, 259] width 20 height 12
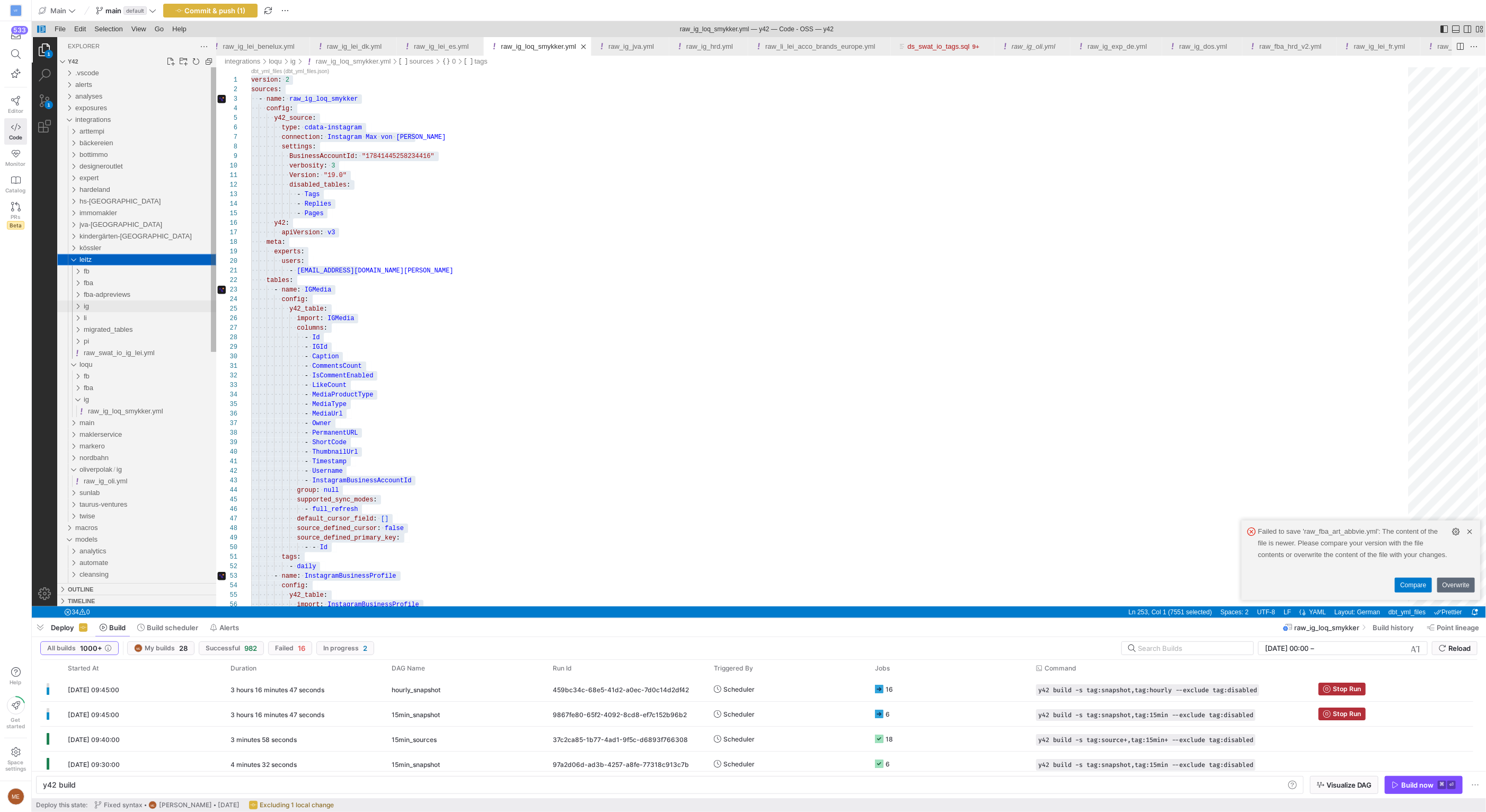
click at [77, 307] on div "ig" at bounding box center [72, 306] width 24 height 12
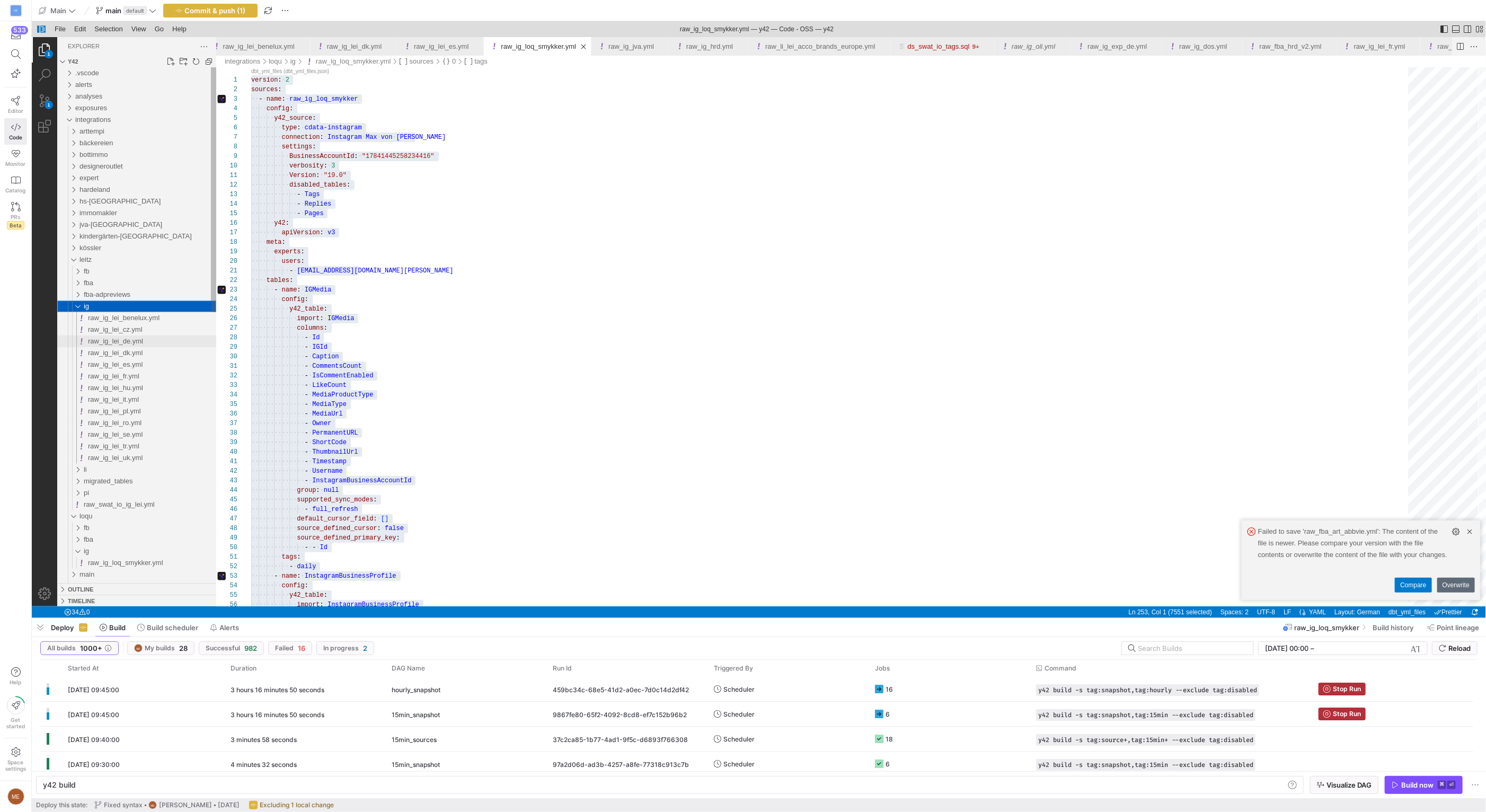
click at [126, 345] on div "raw_ig_lei_de.yml" at bounding box center [151, 341] width 128 height 12
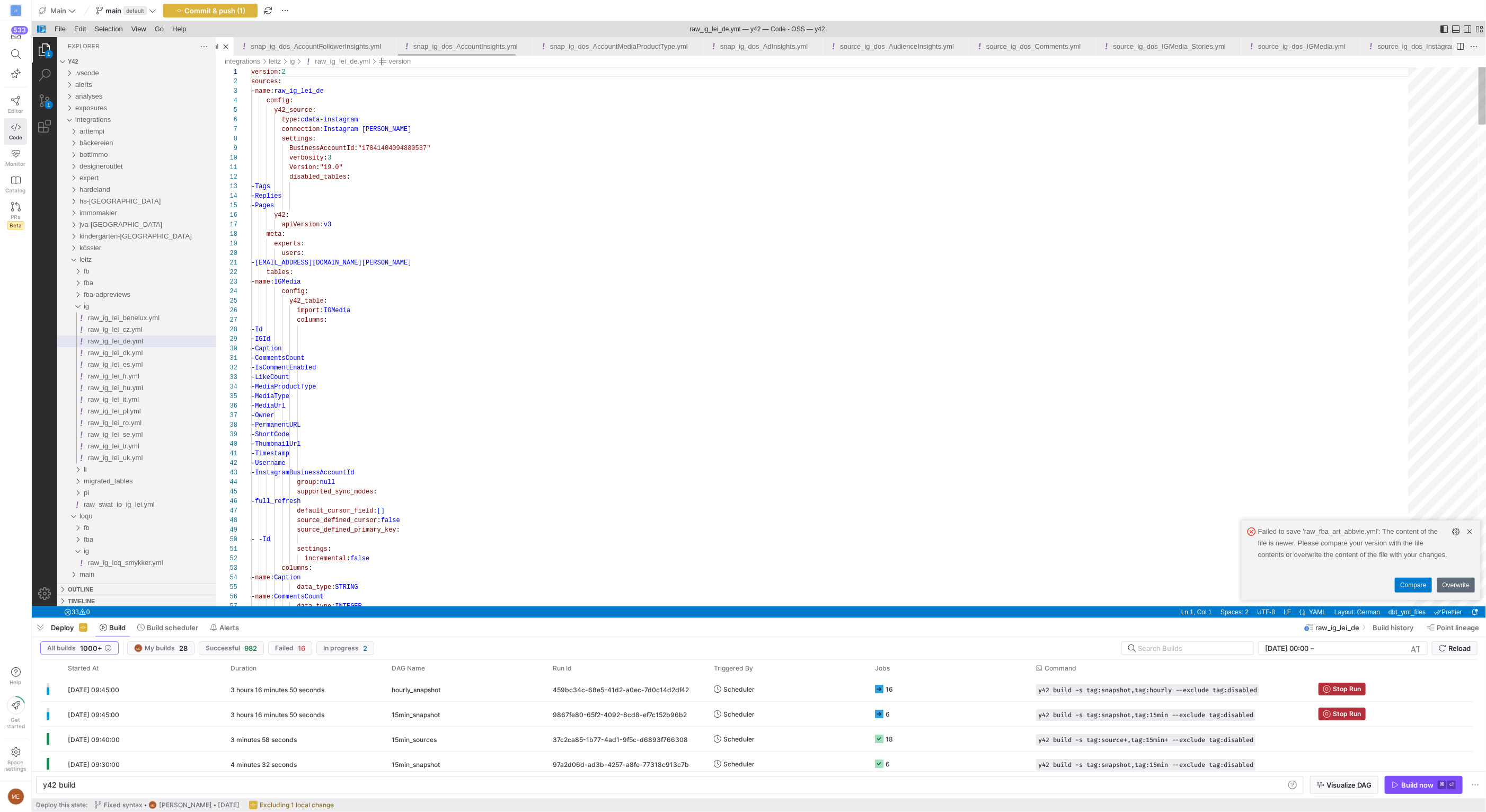
type textarea "version: 2 sources: - name: raw_ig_lei_de config: y42_source: type: cdata-insta…"
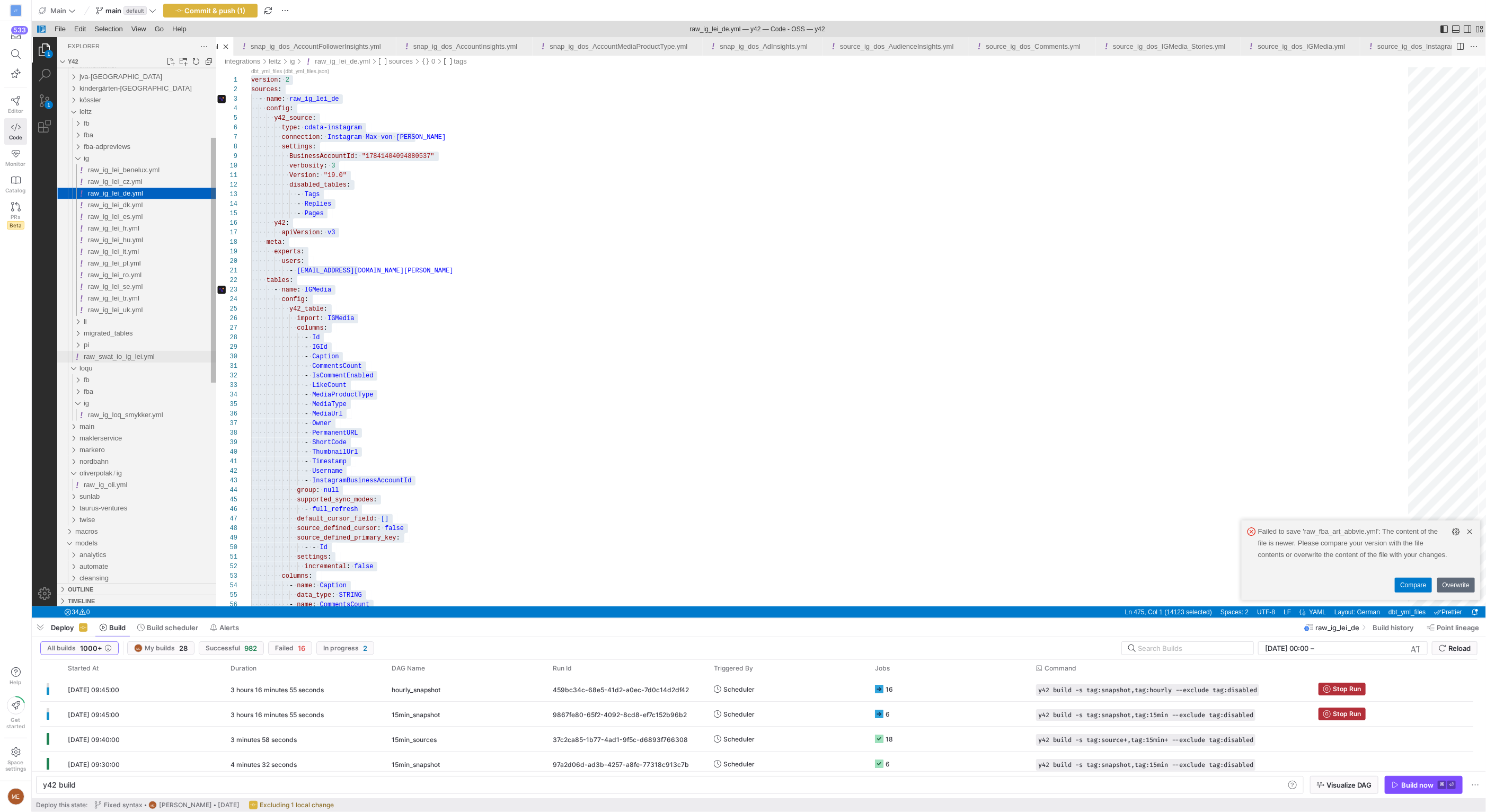
click at [152, 354] on span "raw_swat_io_ig_lei.yml" at bounding box center [119, 356] width 71 height 8
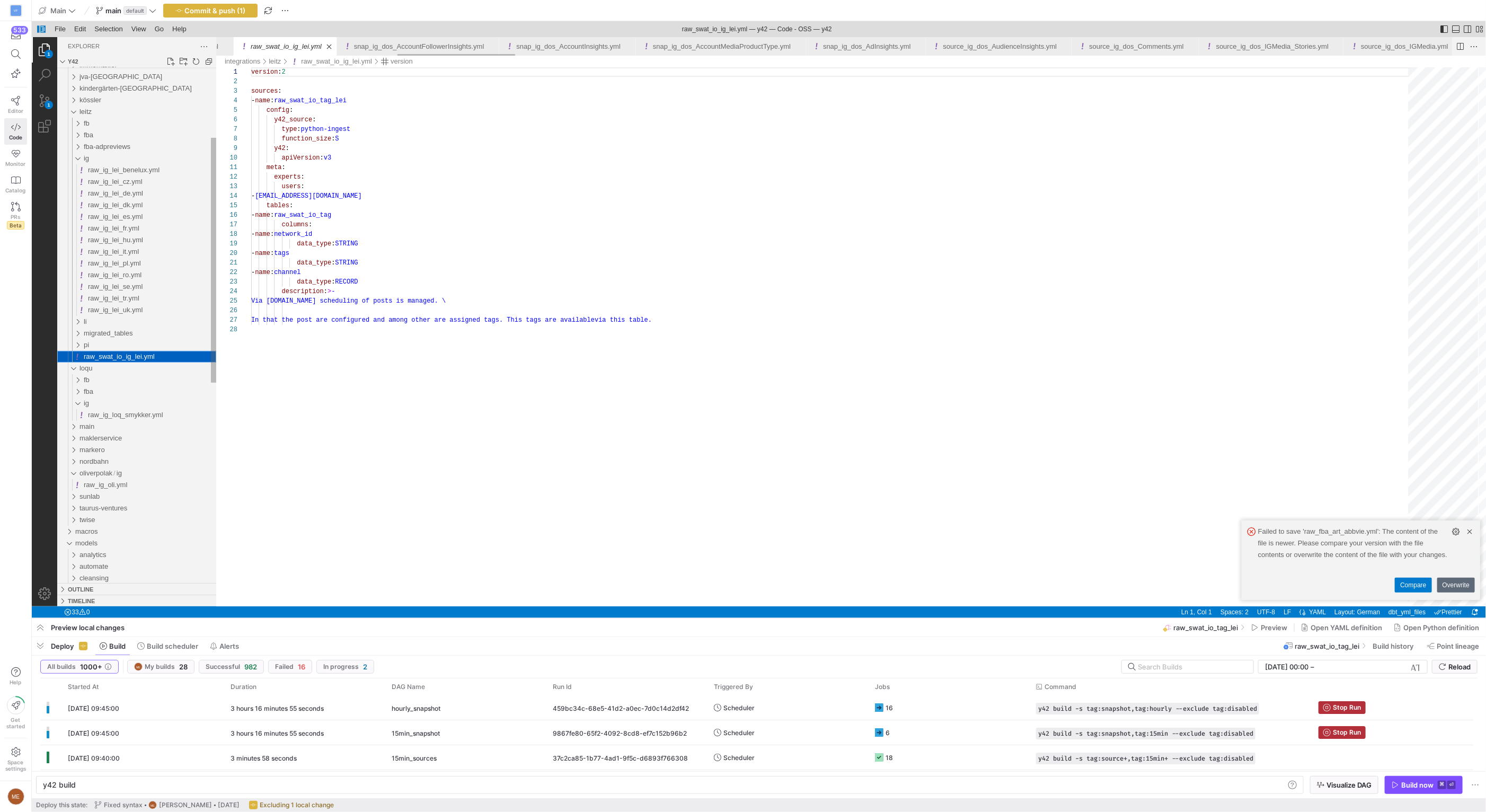
scroll to position [95, 0]
click at [143, 480] on div "raw_ig_oli.yml" at bounding box center [150, 484] width 133 height 12
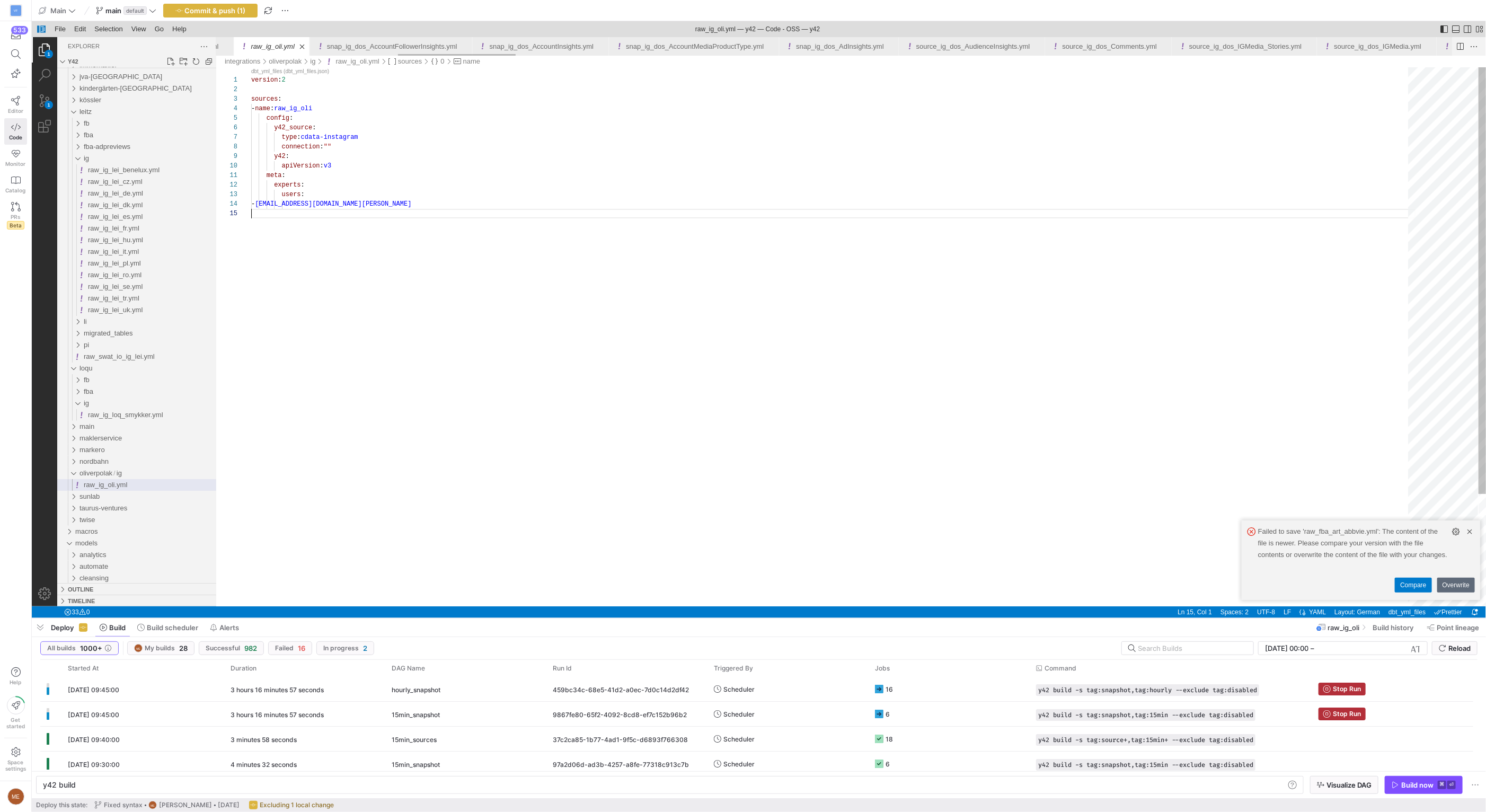
click at [486, 294] on div "version : 2 sources : - name : raw_ig_oli config : y42_source : type : cdata-in…" at bounding box center [832, 407] width 1164 height 680
click at [471, 228] on div "version : 2 sources : - name : raw_ig_oli config : y42_source : type : cdata-in…" at bounding box center [832, 407] width 1164 height 680
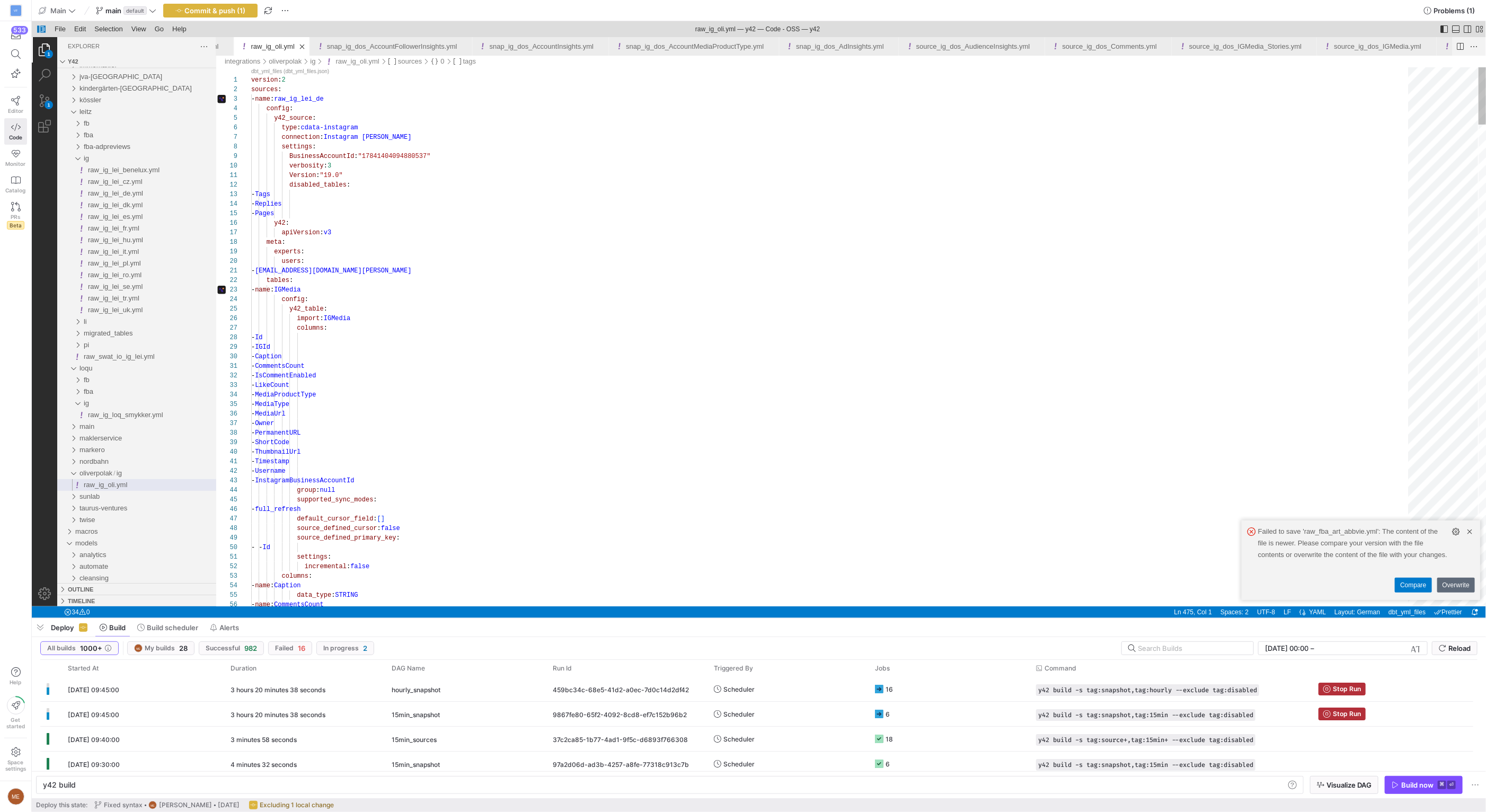
paste textarea "050202336"
type textarea "Version: "19.0" disabled_tables: - Tags - Replies - Pages y42: apiVersion: v3 m…"
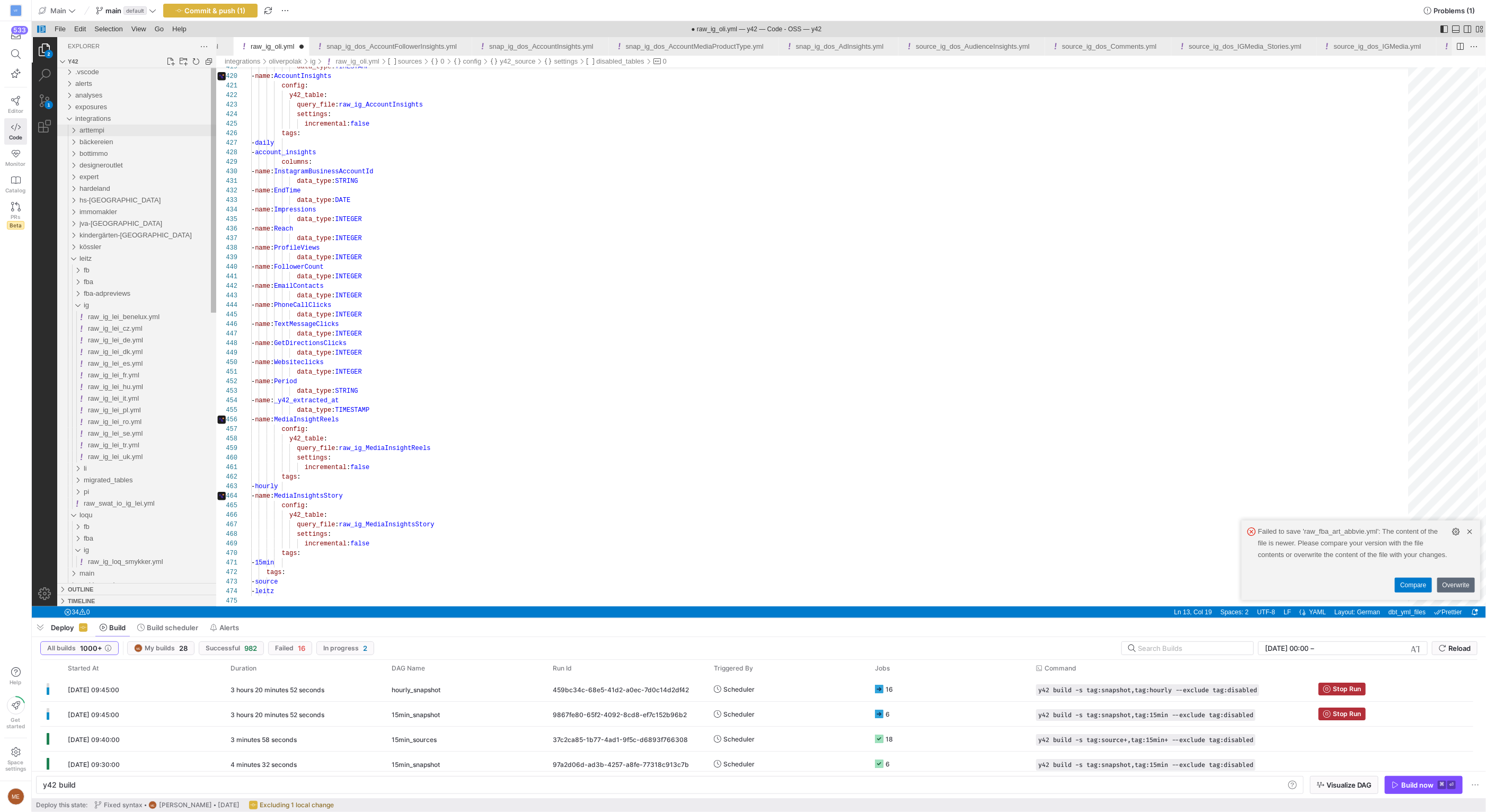
click at [120, 132] on div "arttempi" at bounding box center [147, 130] width 137 height 12
click at [22, 100] on link "Editor" at bounding box center [15, 105] width 23 height 27
click at [17, 102] on icon at bounding box center [16, 101] width 9 height 9
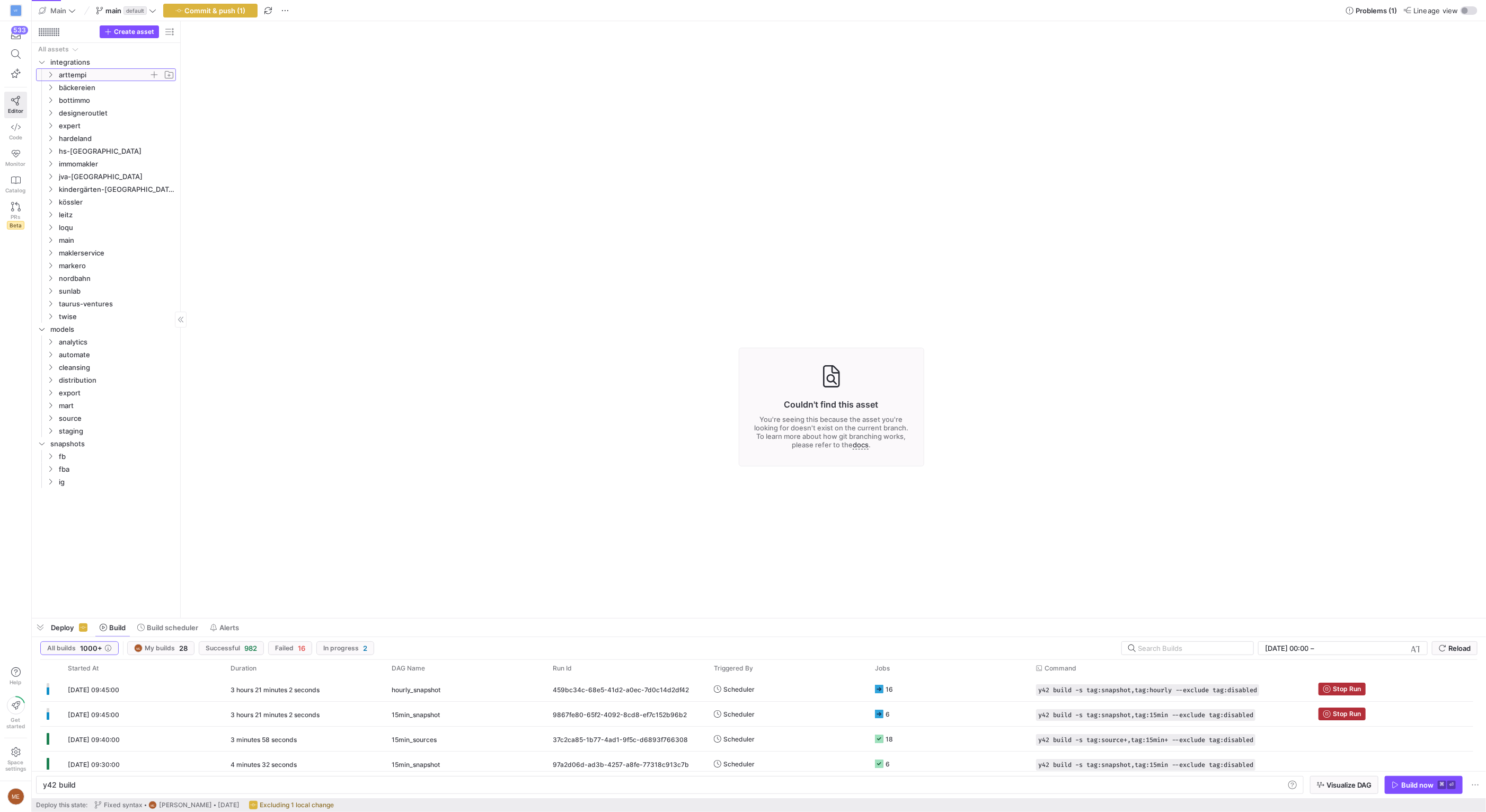
click at [102, 76] on span "arttempi" at bounding box center [103, 75] width 90 height 12
click at [169, 73] on span "button" at bounding box center [169, 75] width 11 height 11
type input "ig"
click at [96, 115] on span "ig" at bounding box center [108, 113] width 81 height 12
click at [155, 116] on span "button" at bounding box center [155, 113] width 11 height 11
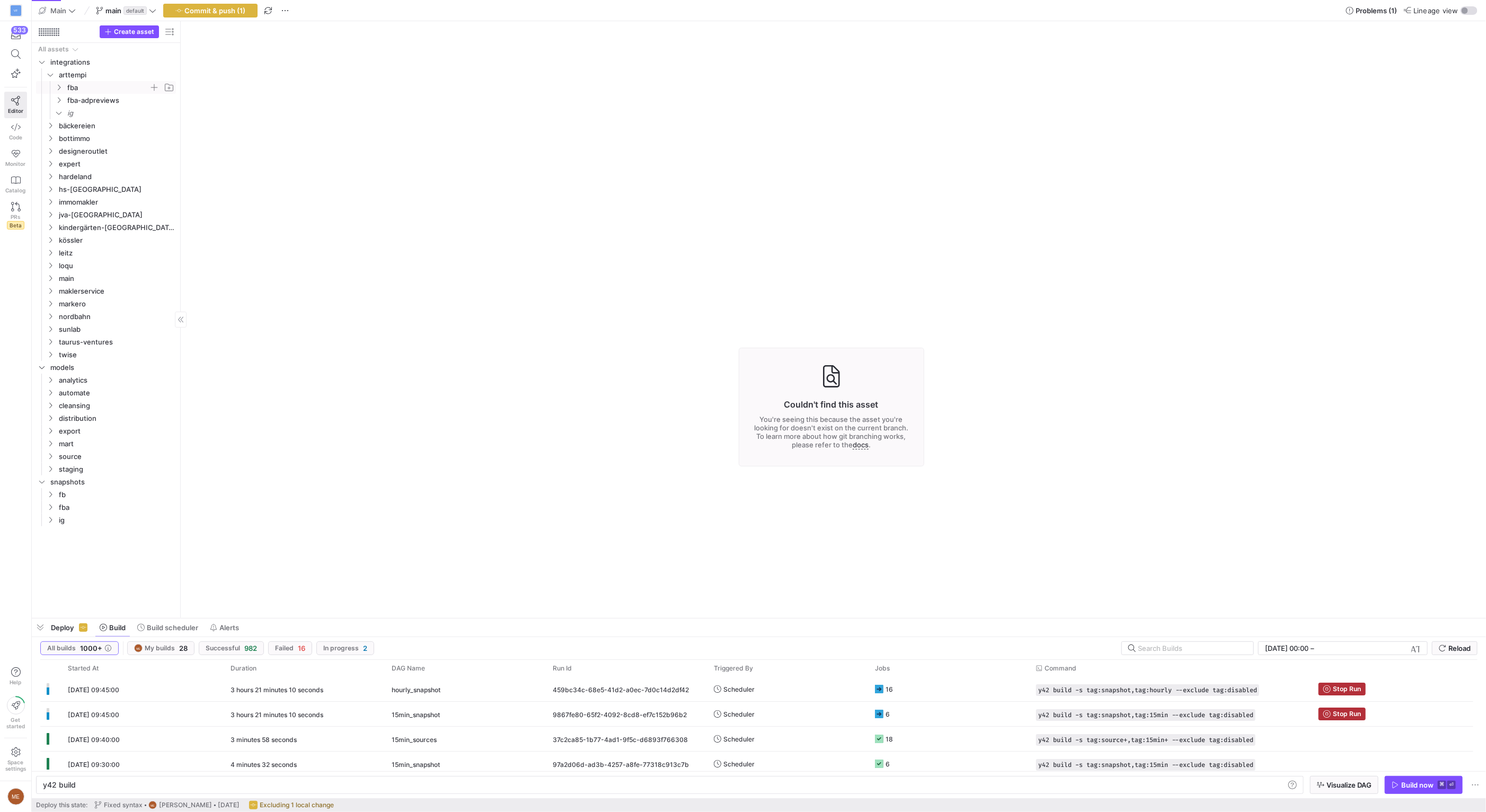
click at [59, 89] on icon "Press SPACE to select this row." at bounding box center [59, 87] width 2 height 5
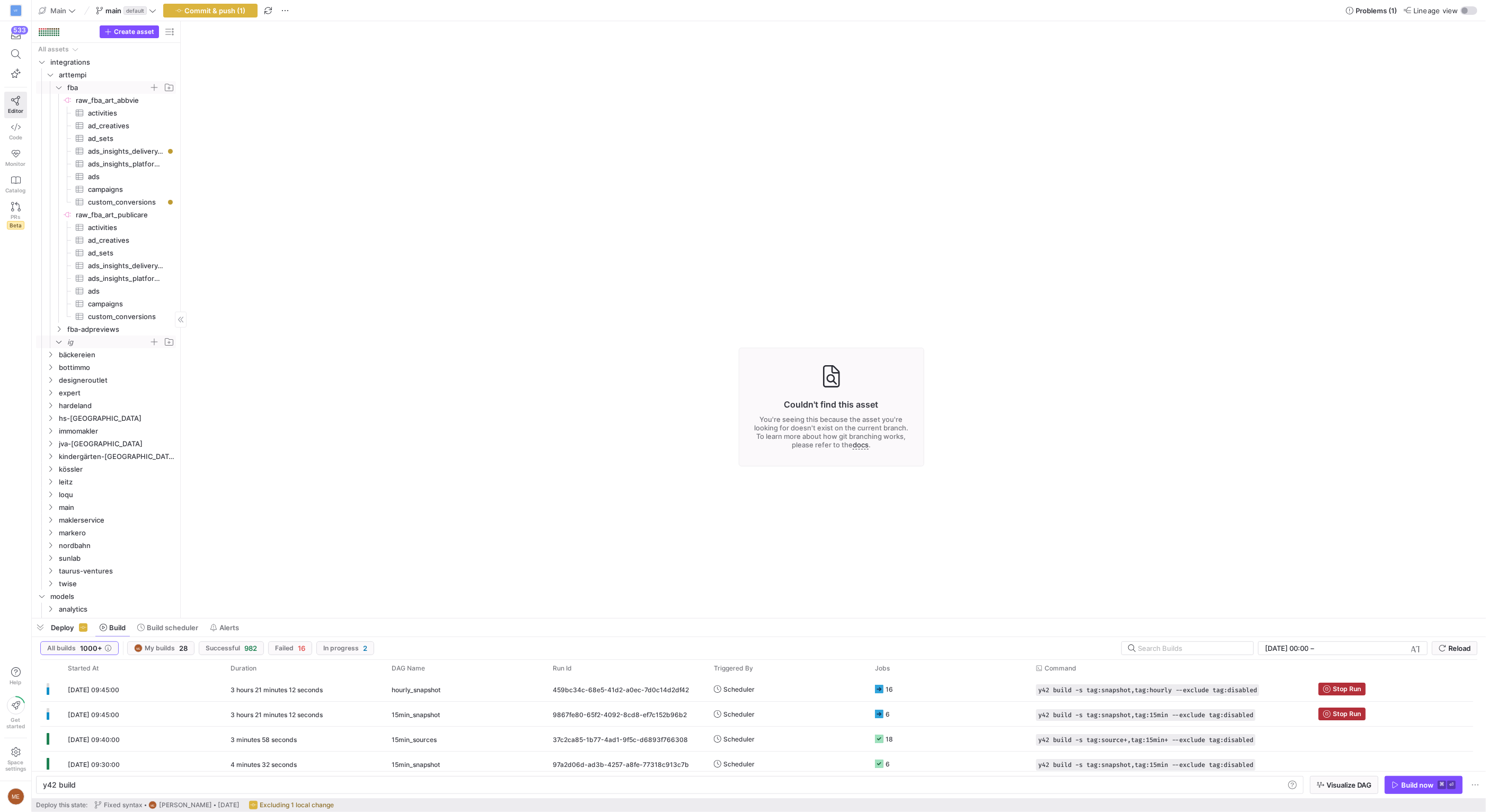
click at [107, 345] on span "ig" at bounding box center [108, 342] width 81 height 12
click at [155, 344] on span "button" at bounding box center [155, 342] width 11 height 11
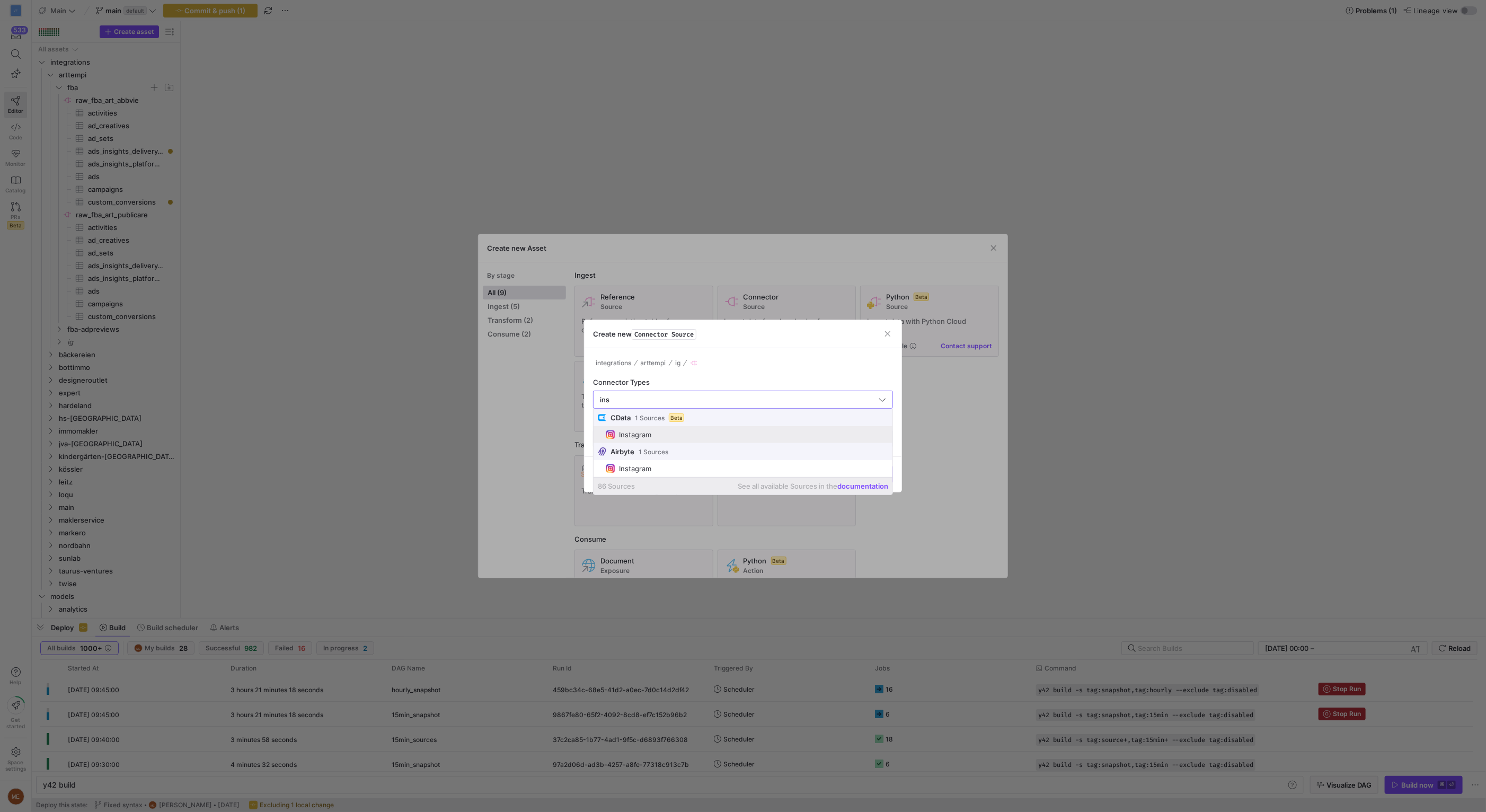
click at [690, 430] on span "Instagram" at bounding box center [747, 434] width 282 height 9
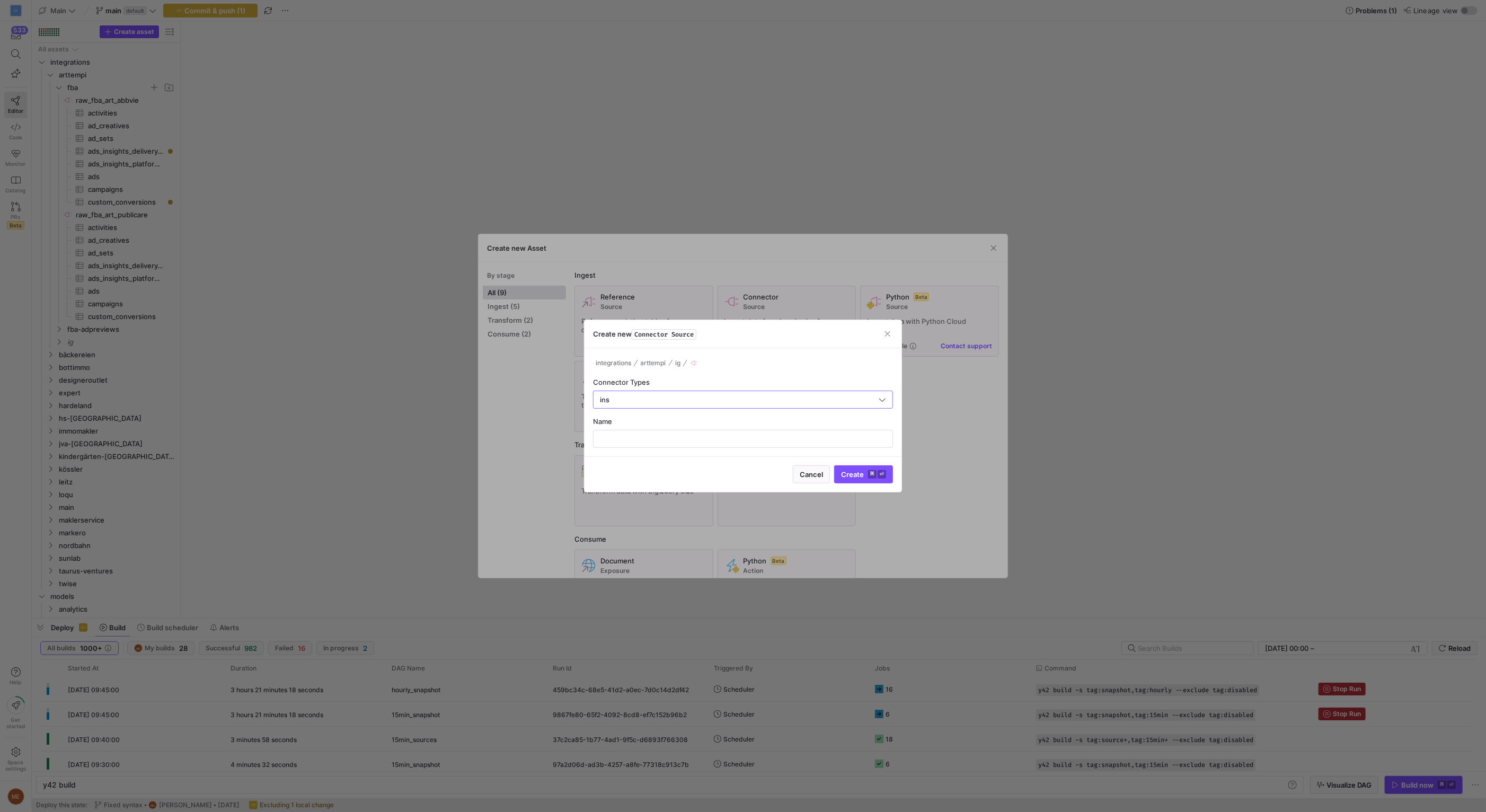
type input "Instagram"
click at [680, 429] on div "Name" at bounding box center [743, 432] width 300 height 30
click at [682, 437] on input "text" at bounding box center [743, 438] width 282 height 9
click at [684, 442] on input "text" at bounding box center [743, 438] width 282 height 9
type input "raw_ig_art_abbvie"
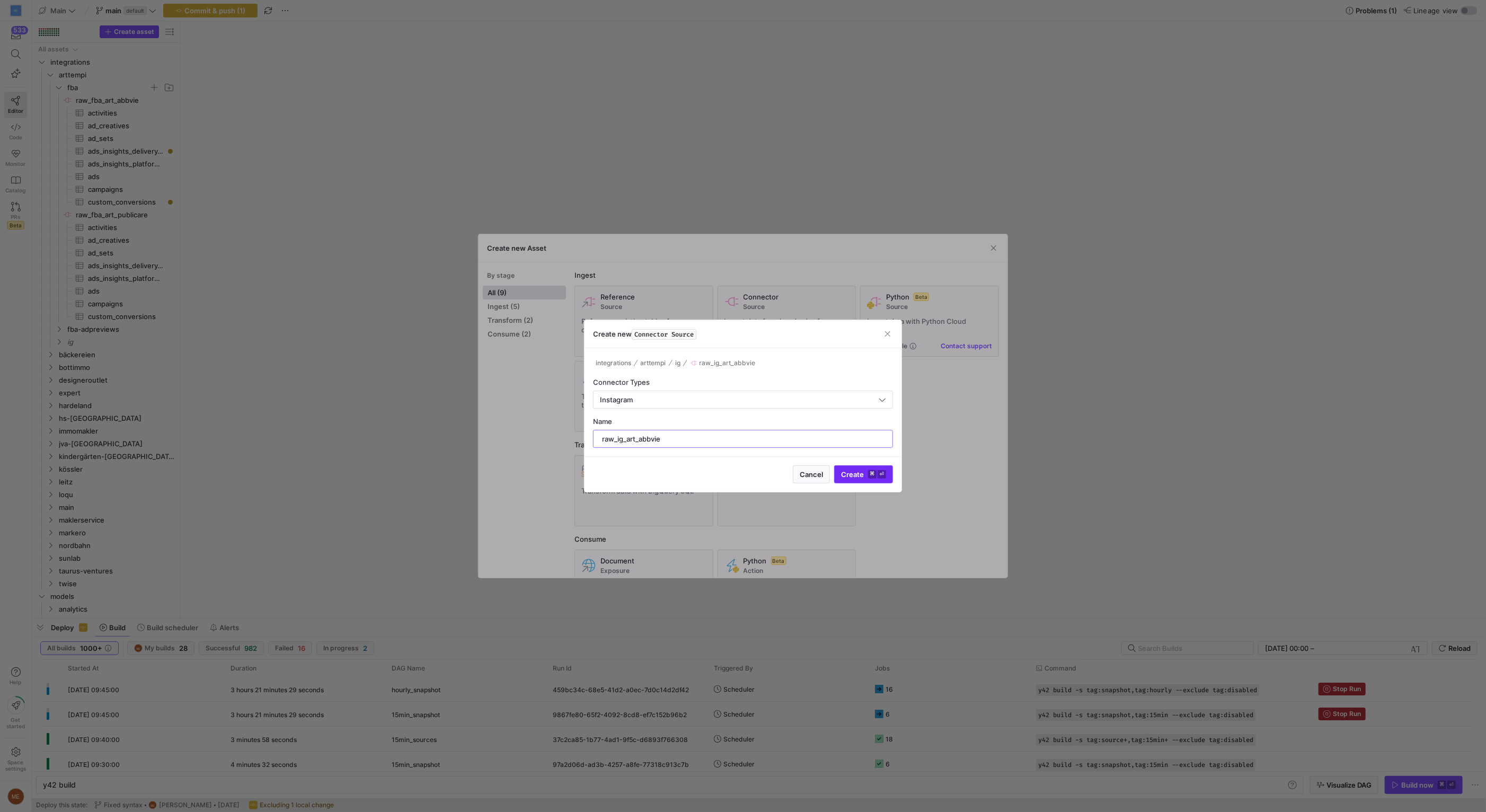
click at [878, 474] on kbd "⏎" at bounding box center [882, 474] width 9 height 9
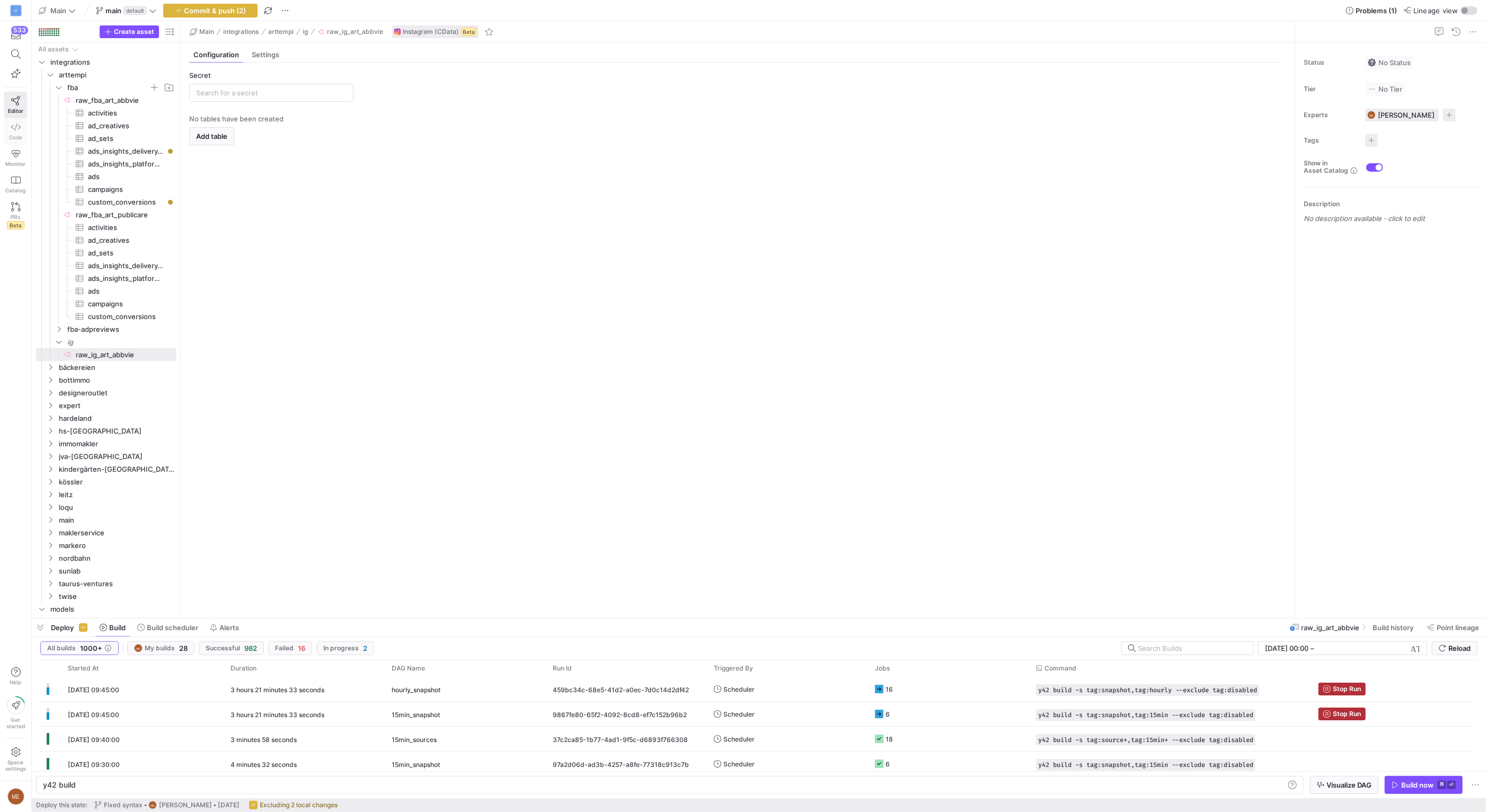
click at [19, 128] on icon at bounding box center [16, 126] width 9 height 7
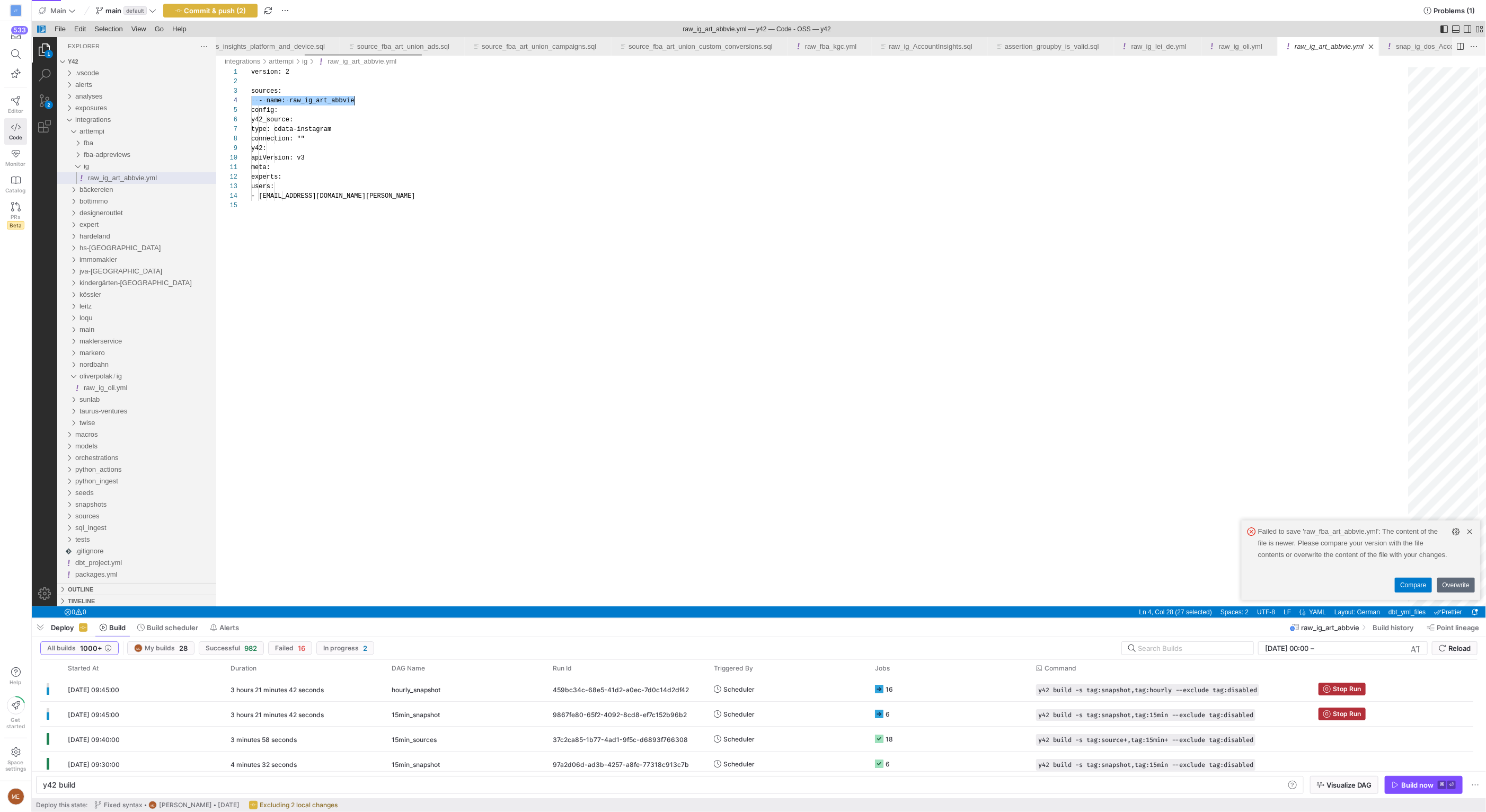
scroll to position [29, 103]
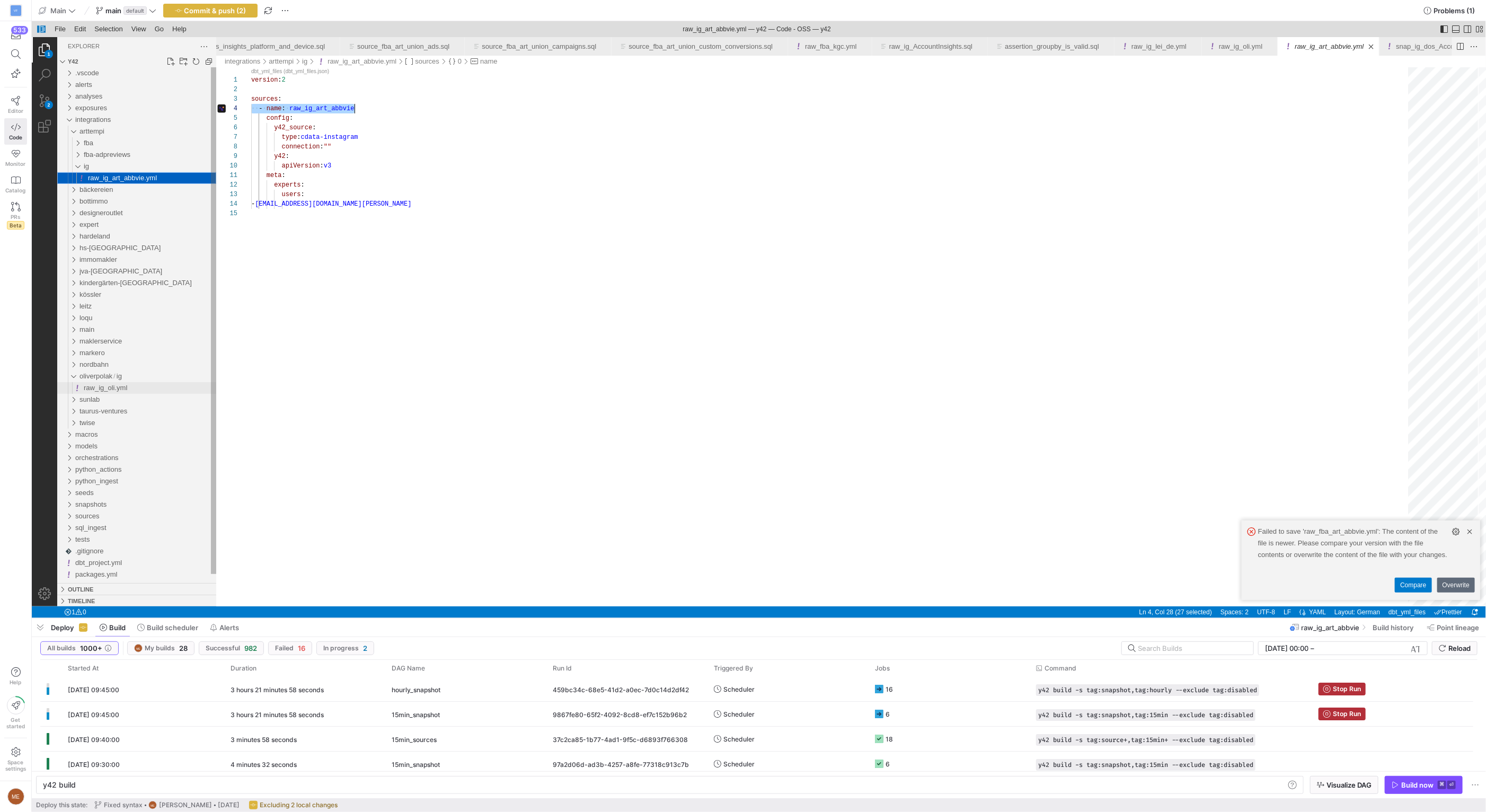
click at [134, 385] on div "raw_ig_oli.yml" at bounding box center [150, 387] width 133 height 12
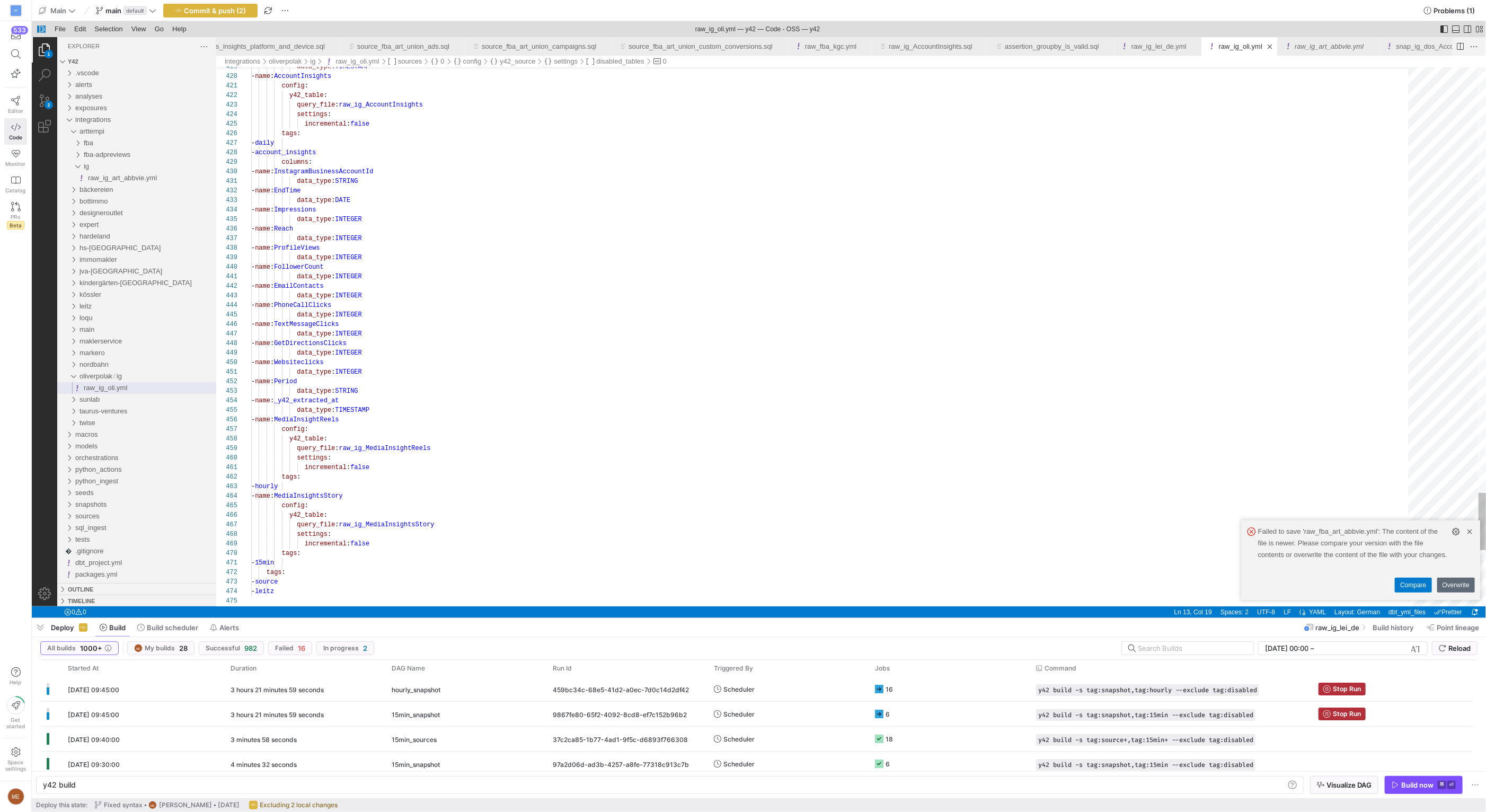
type textarea "version: 2 sources: - name: raw_ig_lei_de config: y42_source: type: cdata-insta…"
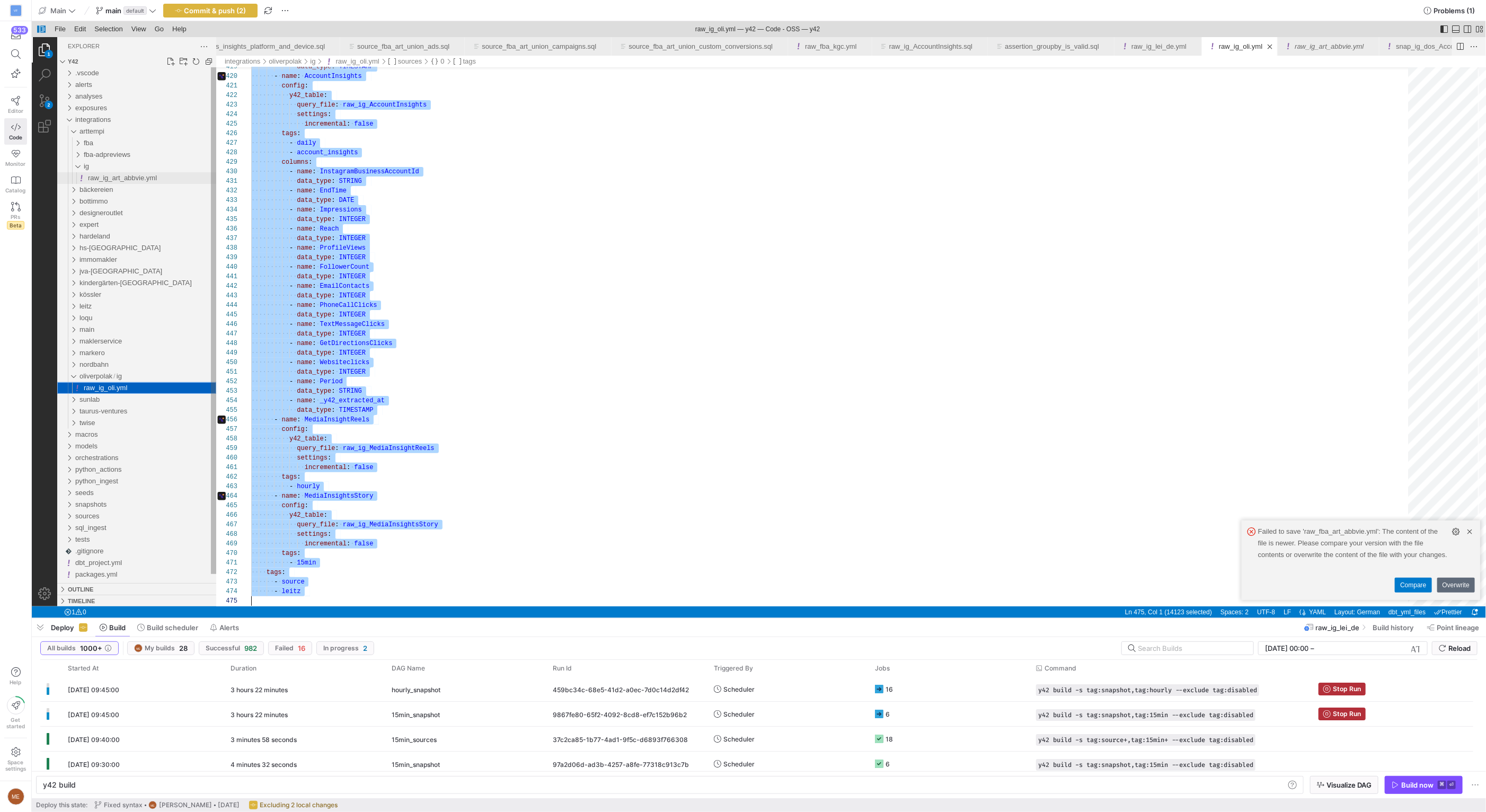
click at [128, 173] on div "raw_ig_art_abbvie.yml" at bounding box center [151, 178] width 128 height 12
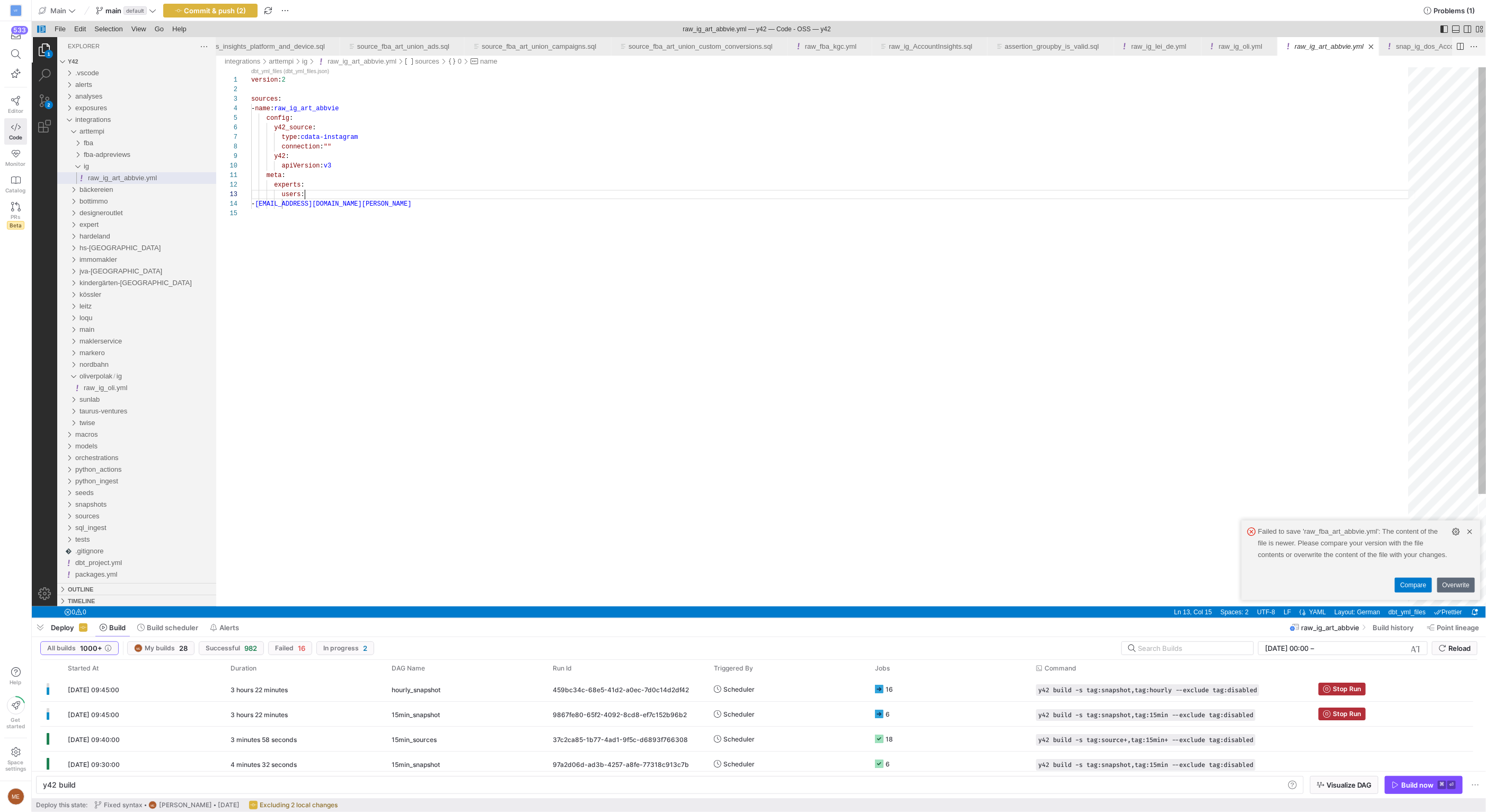
click at [383, 190] on div "version : 2 sources : - name : raw_ig_art_abbvie config : y42_source : type : c…" at bounding box center [832, 407] width 1164 height 680
paste textarea "- 15min tags: - source - leitz"
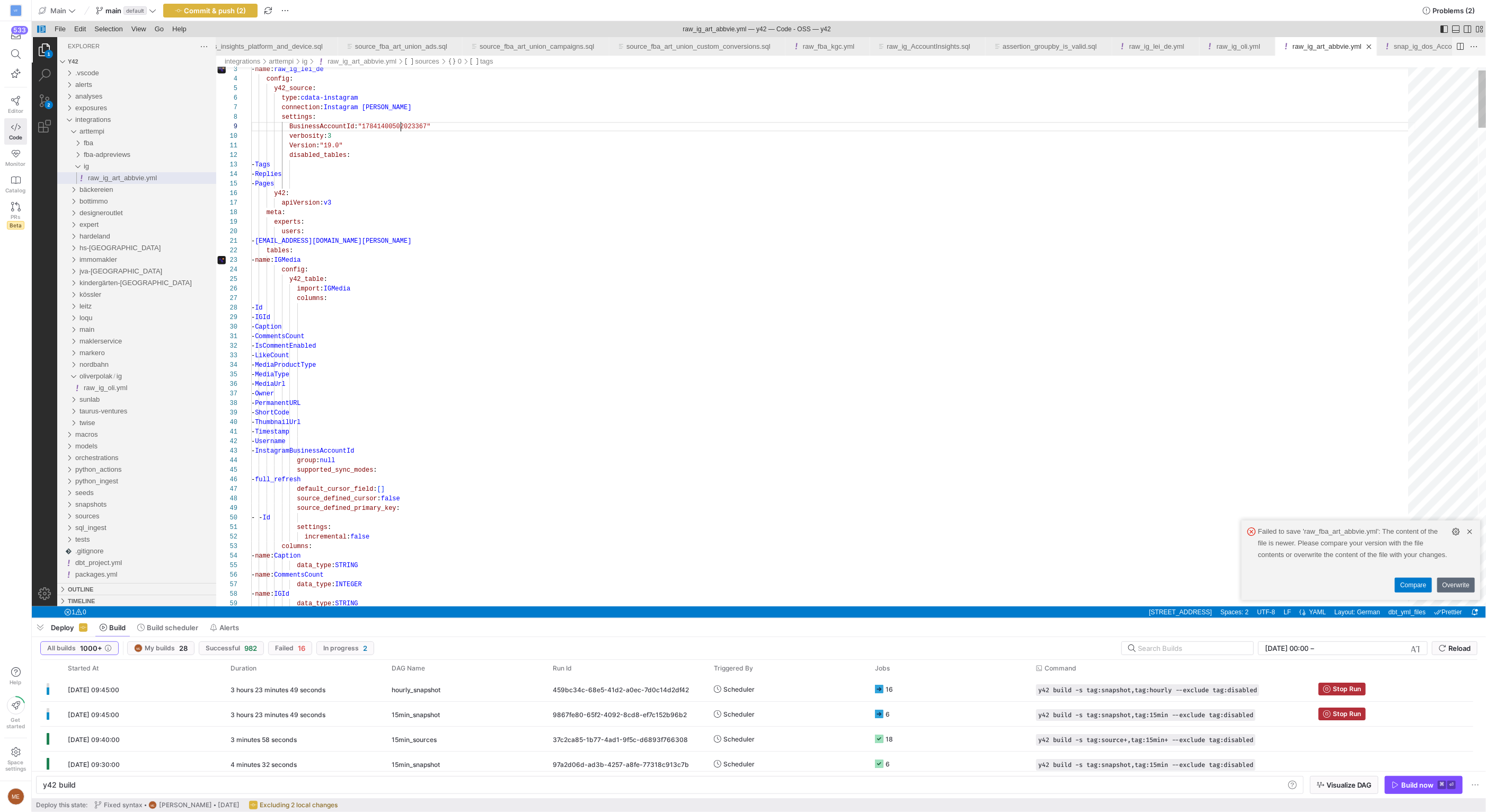
paste textarea "73275768755"
type textarea "Version: "19.0" disabled_tables: - Tags - Replies - Pages y42: apiVersion: v3 m…"
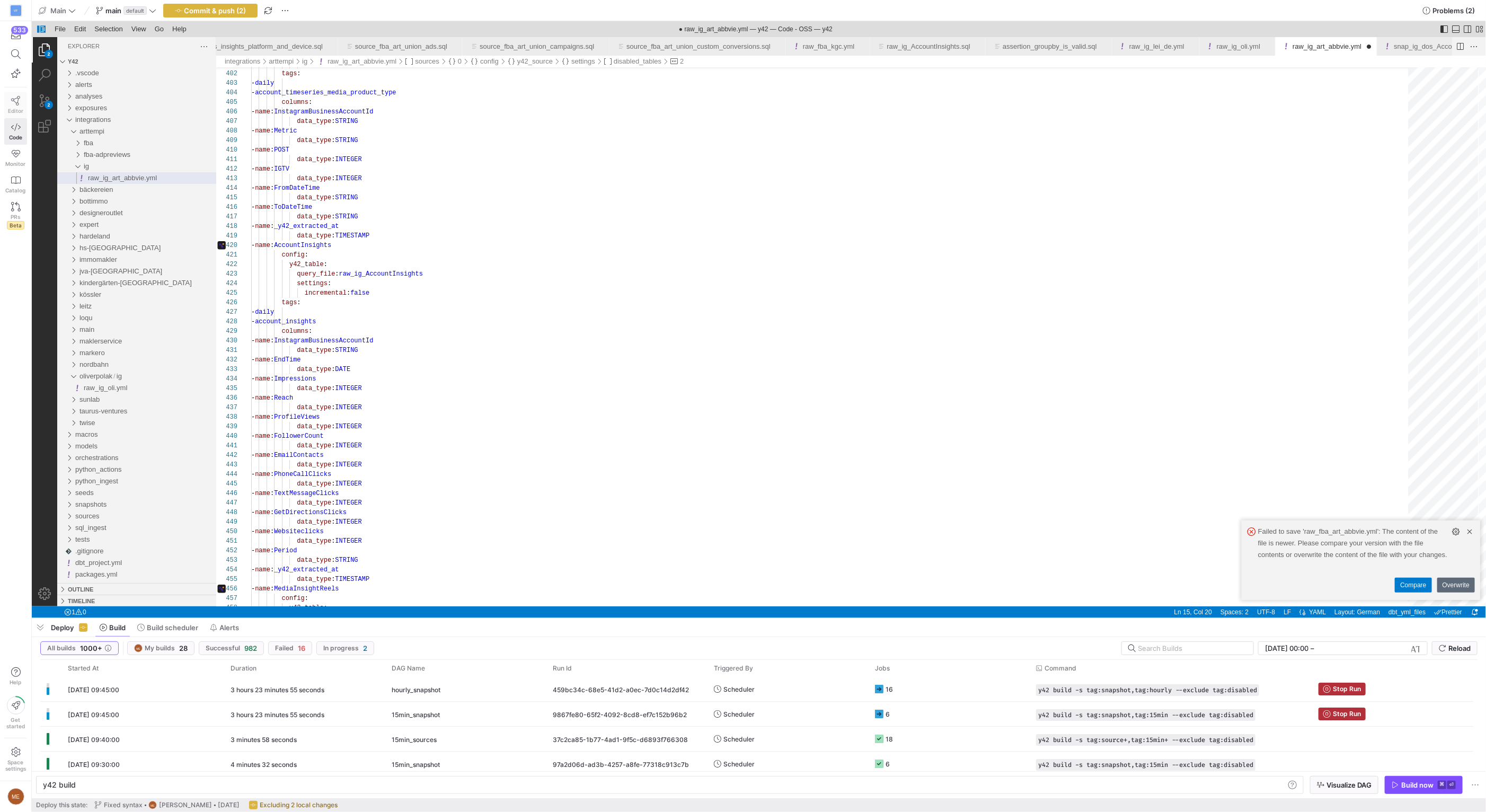
click at [12, 102] on icon at bounding box center [16, 101] width 9 height 9
click at [12, 103] on icon at bounding box center [16, 101] width 9 height 9
click at [22, 99] on link "Editor" at bounding box center [15, 105] width 23 height 27
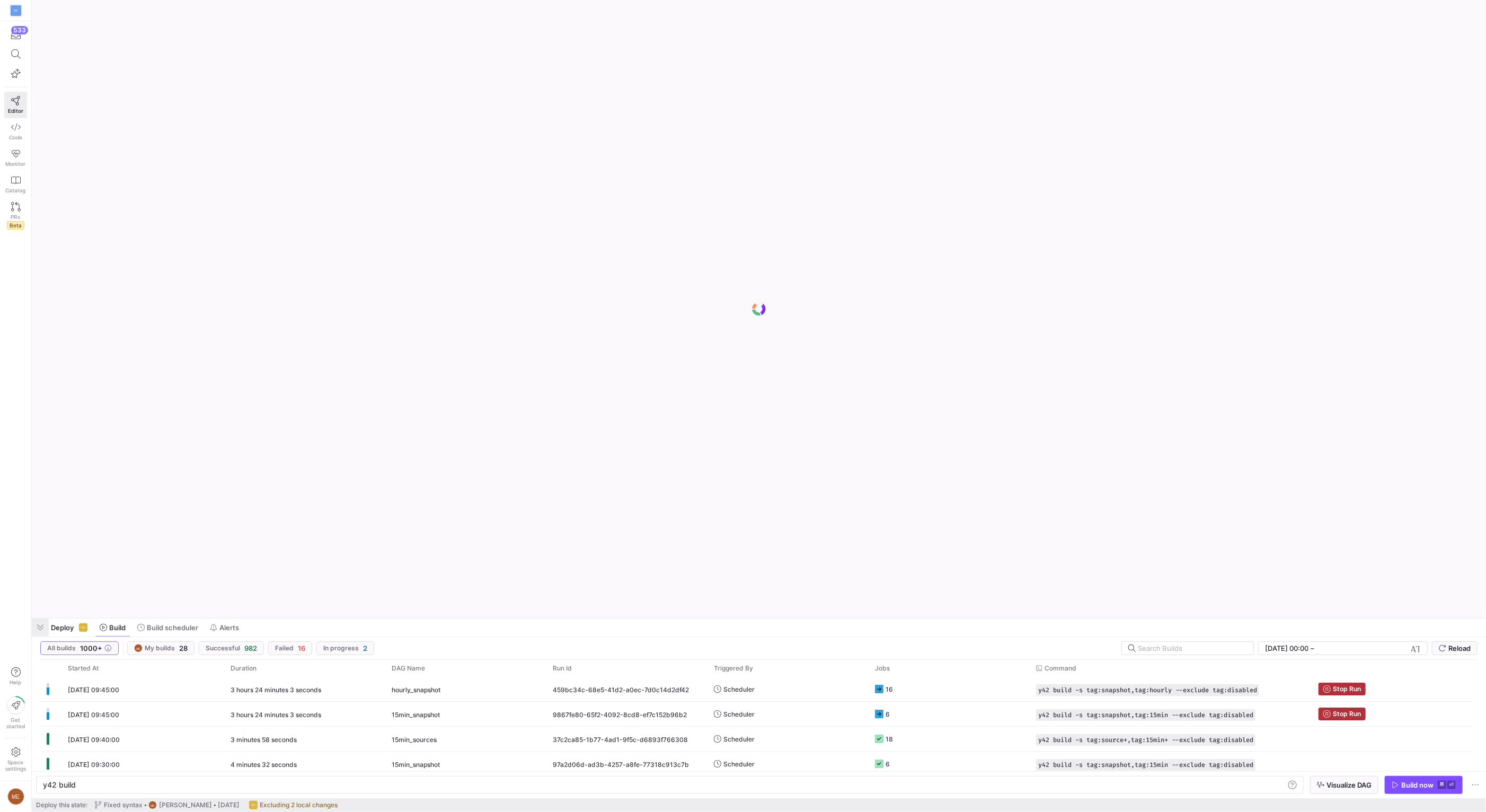
click at [44, 629] on span "button" at bounding box center [41, 627] width 17 height 18
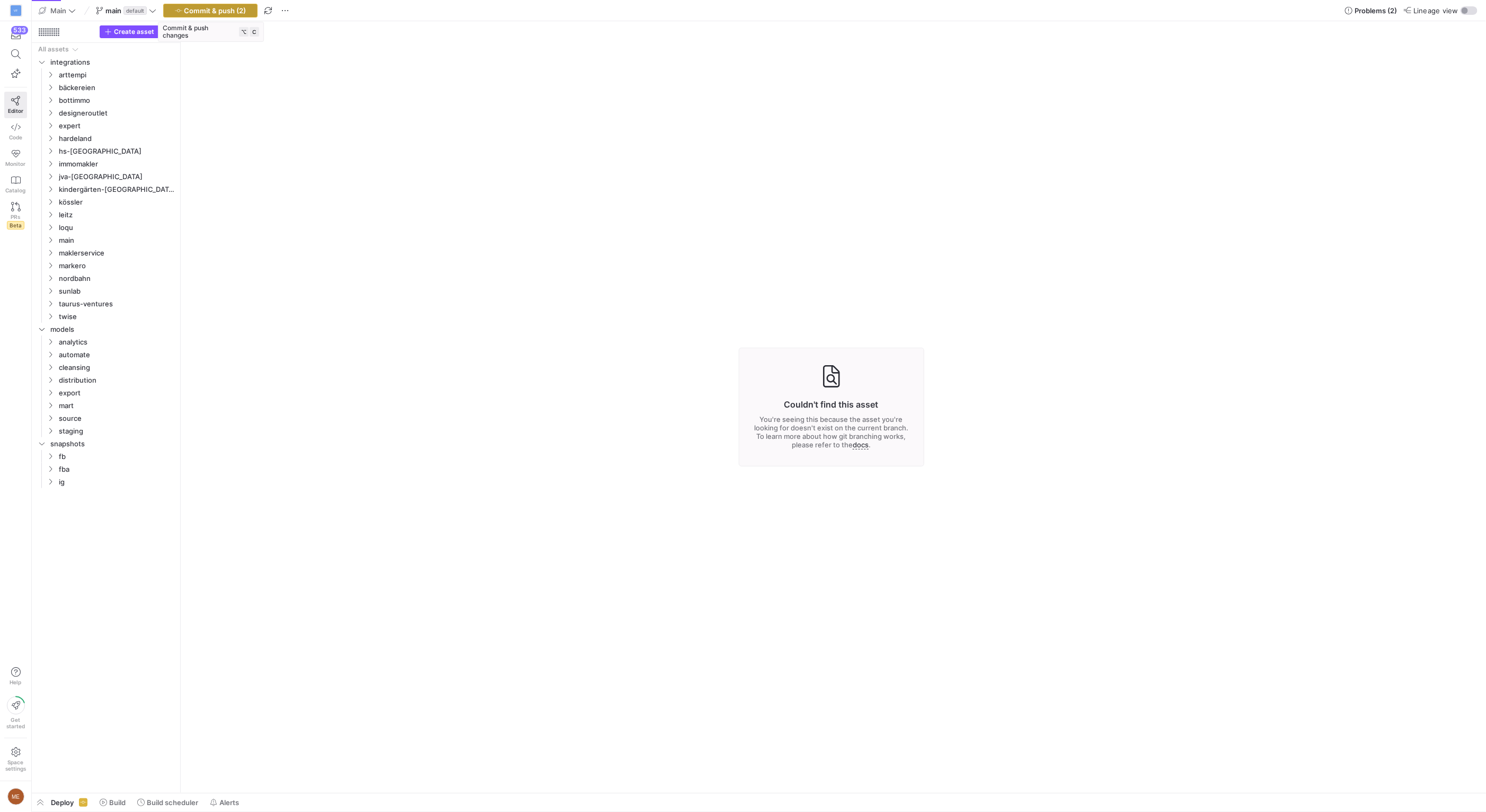
click at [215, 8] on span "Commit & push (2)" at bounding box center [215, 10] width 62 height 9
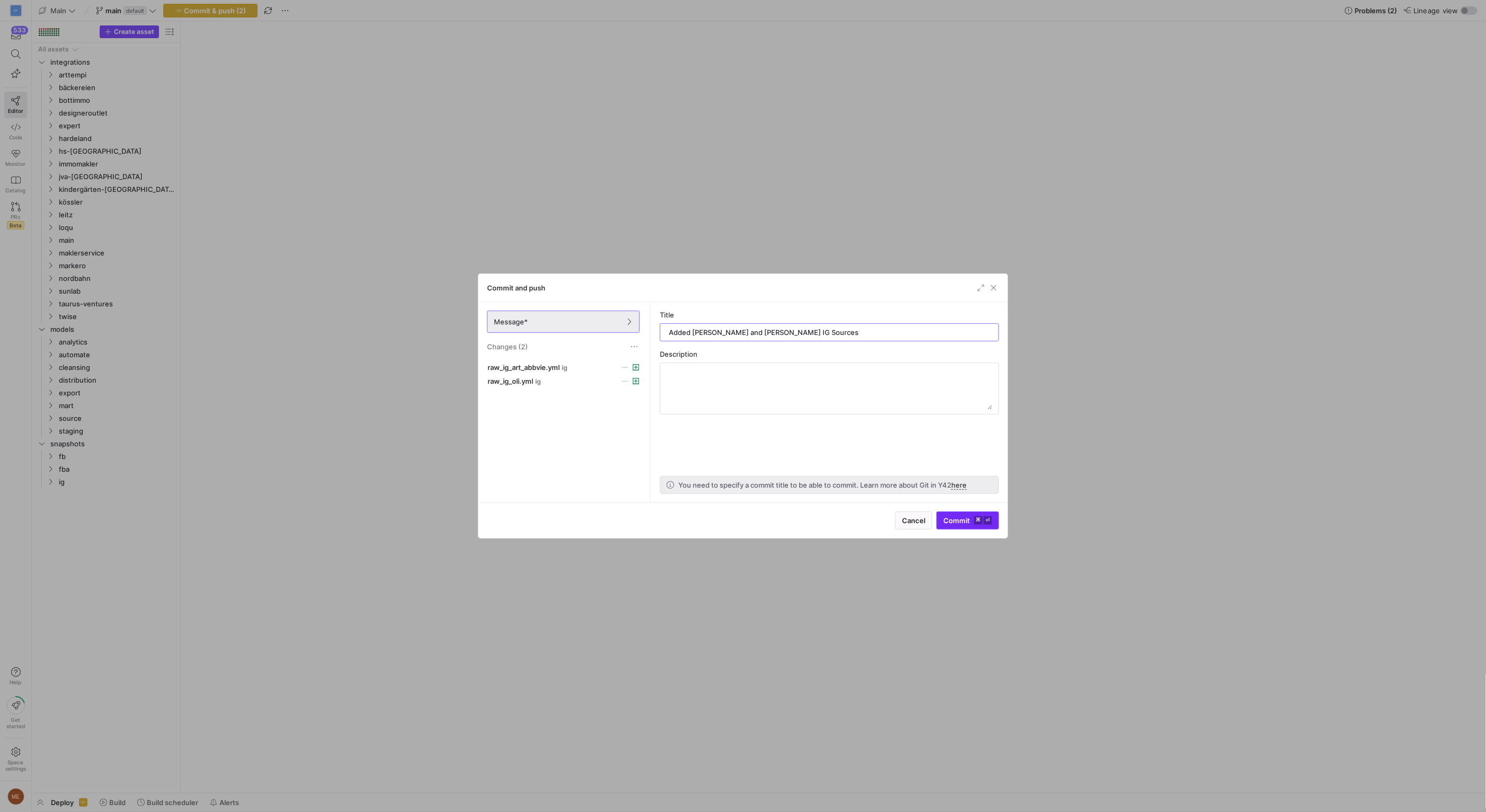
type input "Added [PERSON_NAME] and [PERSON_NAME] IG Sources"
click at [991, 525] on span "submit" at bounding box center [968, 520] width 62 height 17
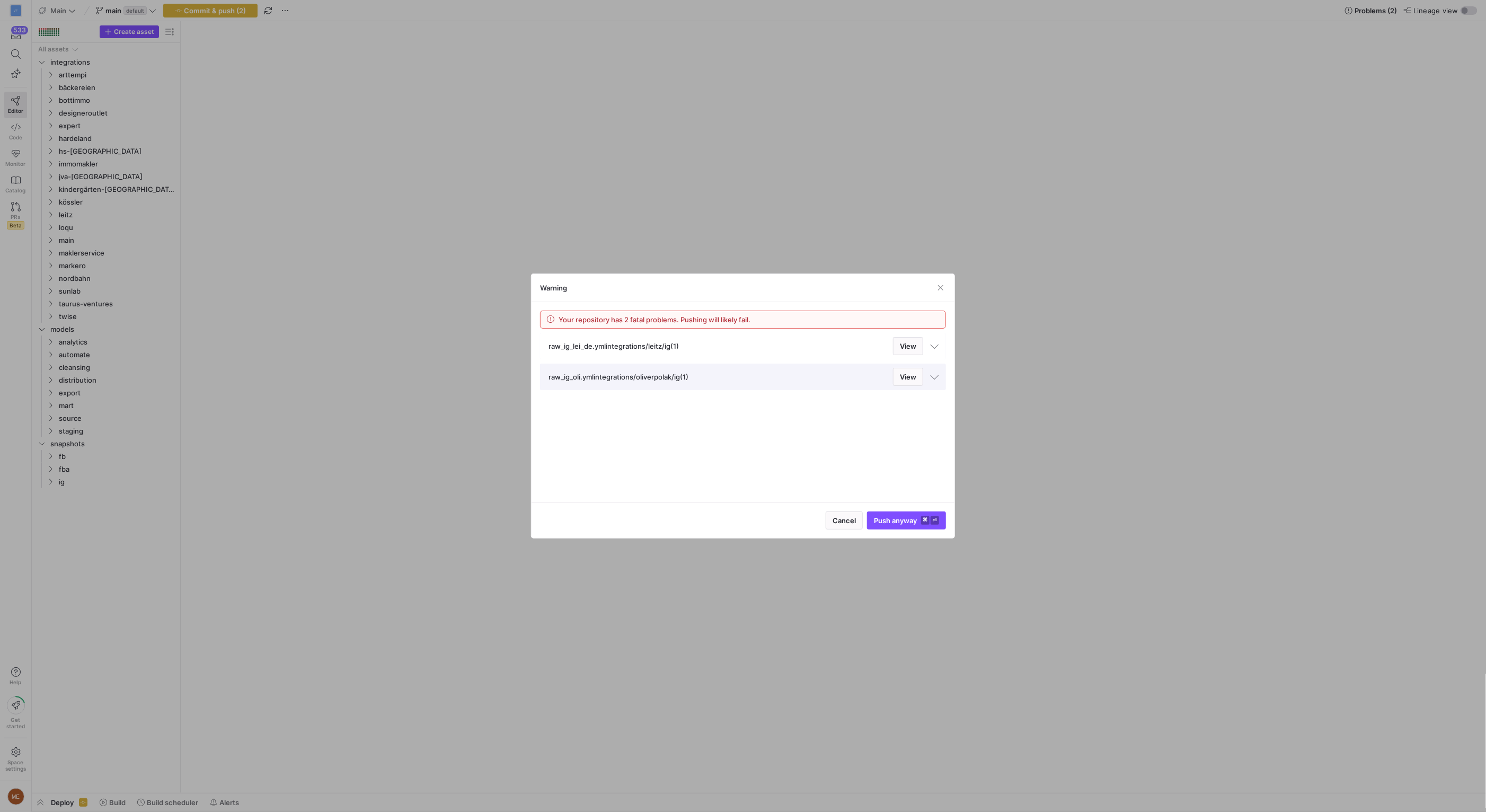
click at [839, 344] on span "raw_ig_lei_de.yml integrations/leitz/ig (1) View" at bounding box center [736, 346] width 375 height 18
click at [812, 415] on span "raw_ig_oli.yml integrations/oliverpolak/ig (1) View" at bounding box center [736, 415] width 375 height 18
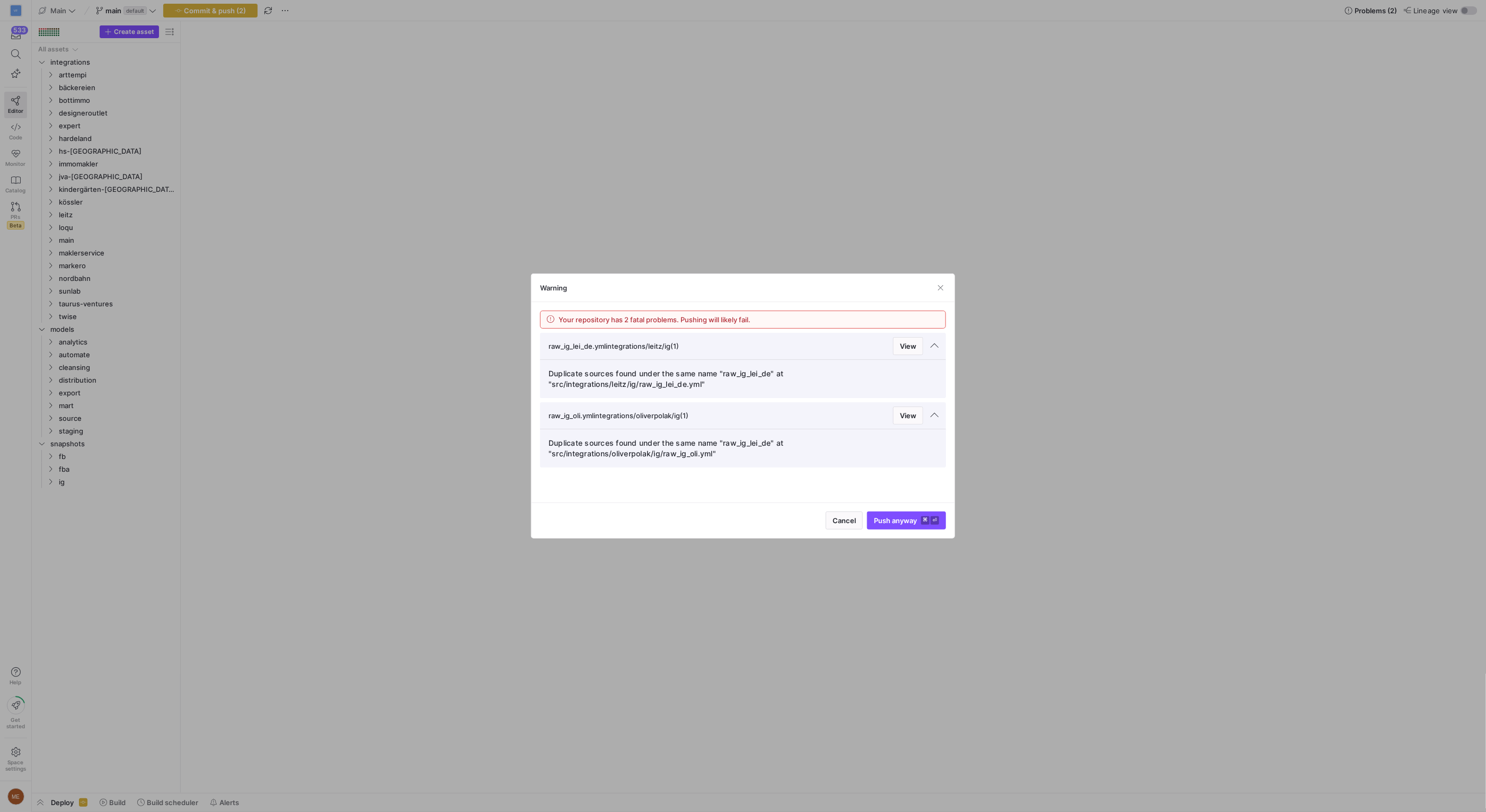
click at [448, 176] on div at bounding box center [743, 406] width 1486 height 812
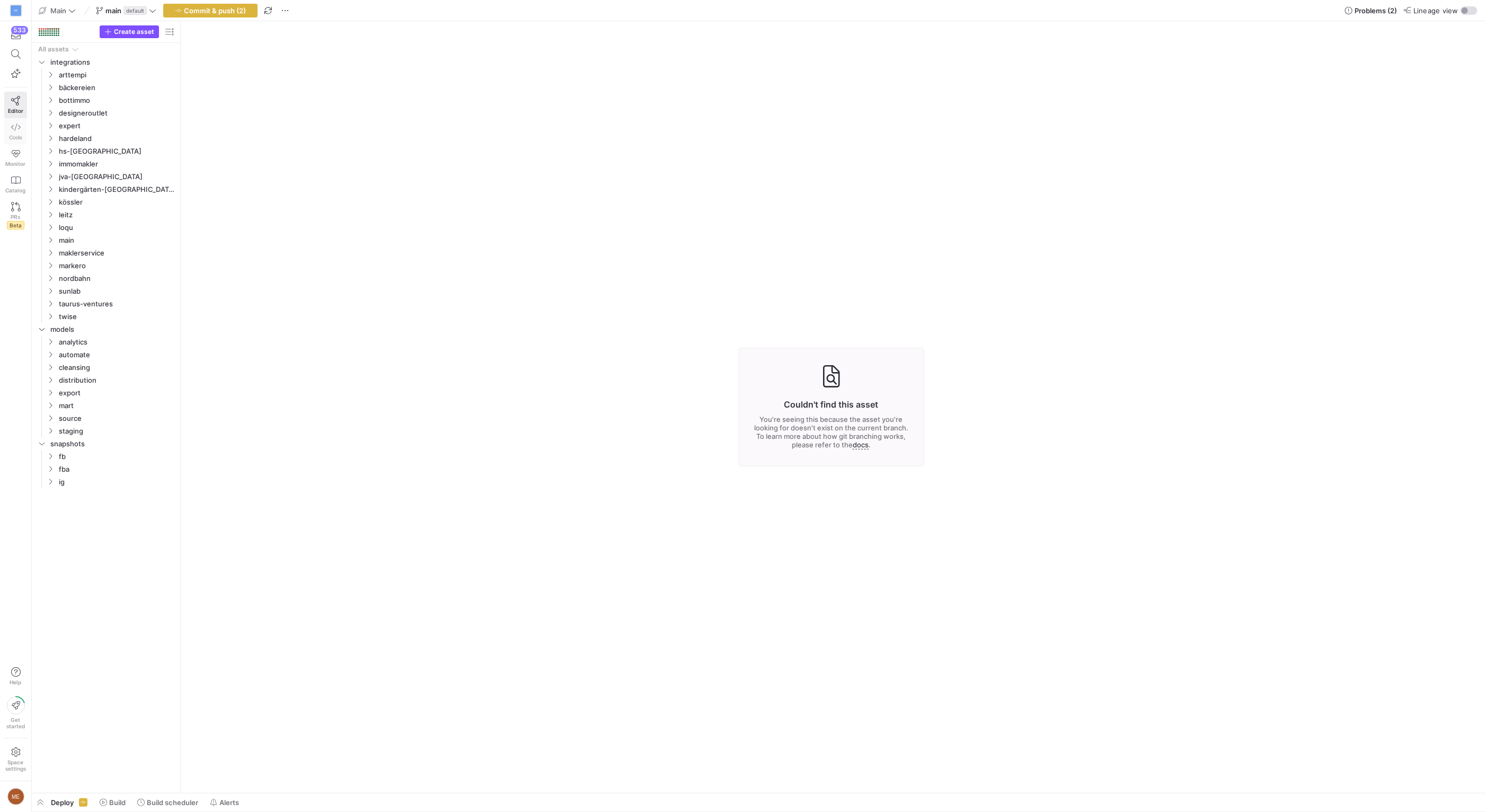
click at [18, 129] on icon at bounding box center [16, 126] width 9 height 7
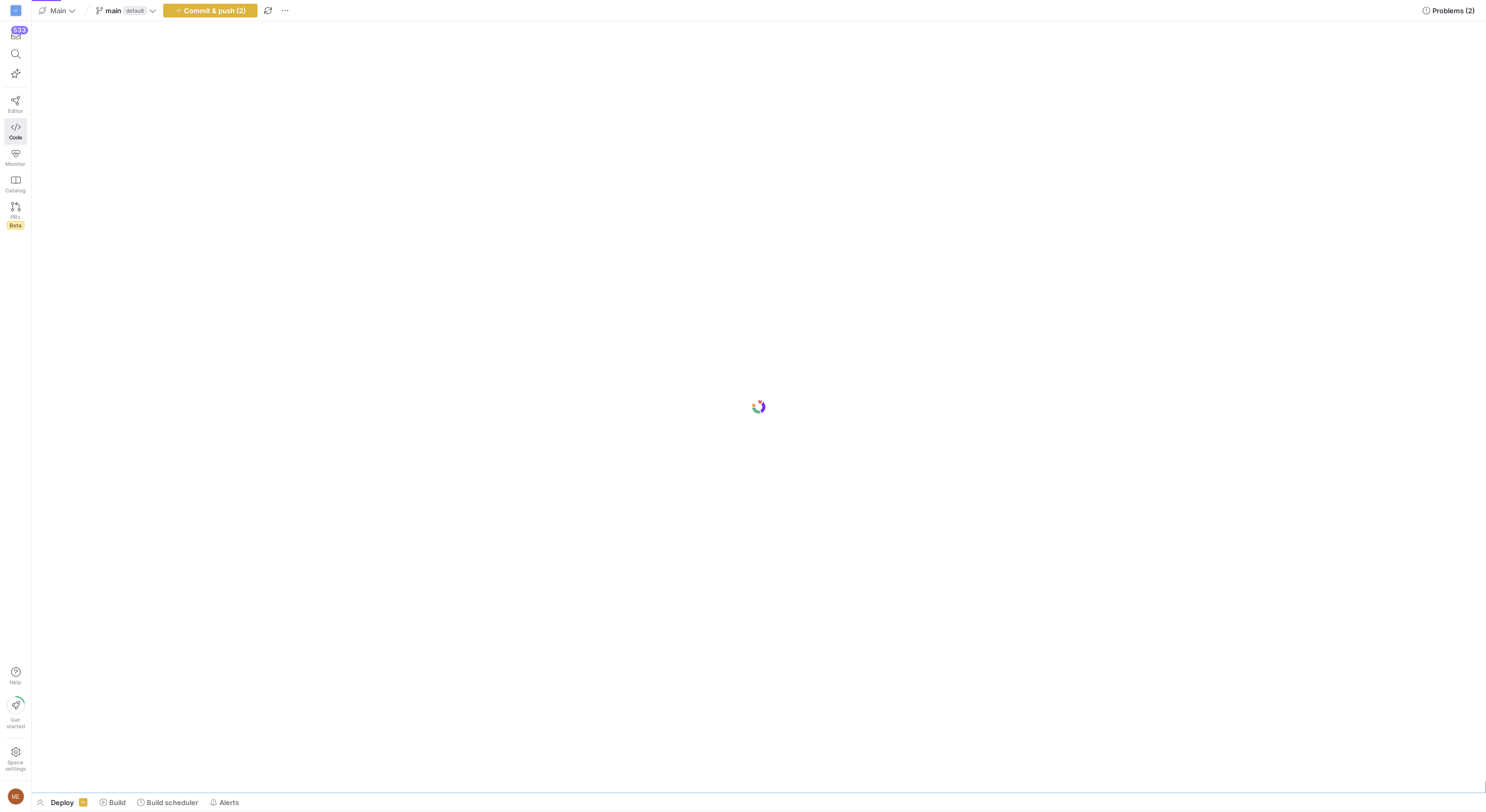
scroll to position [0, 937]
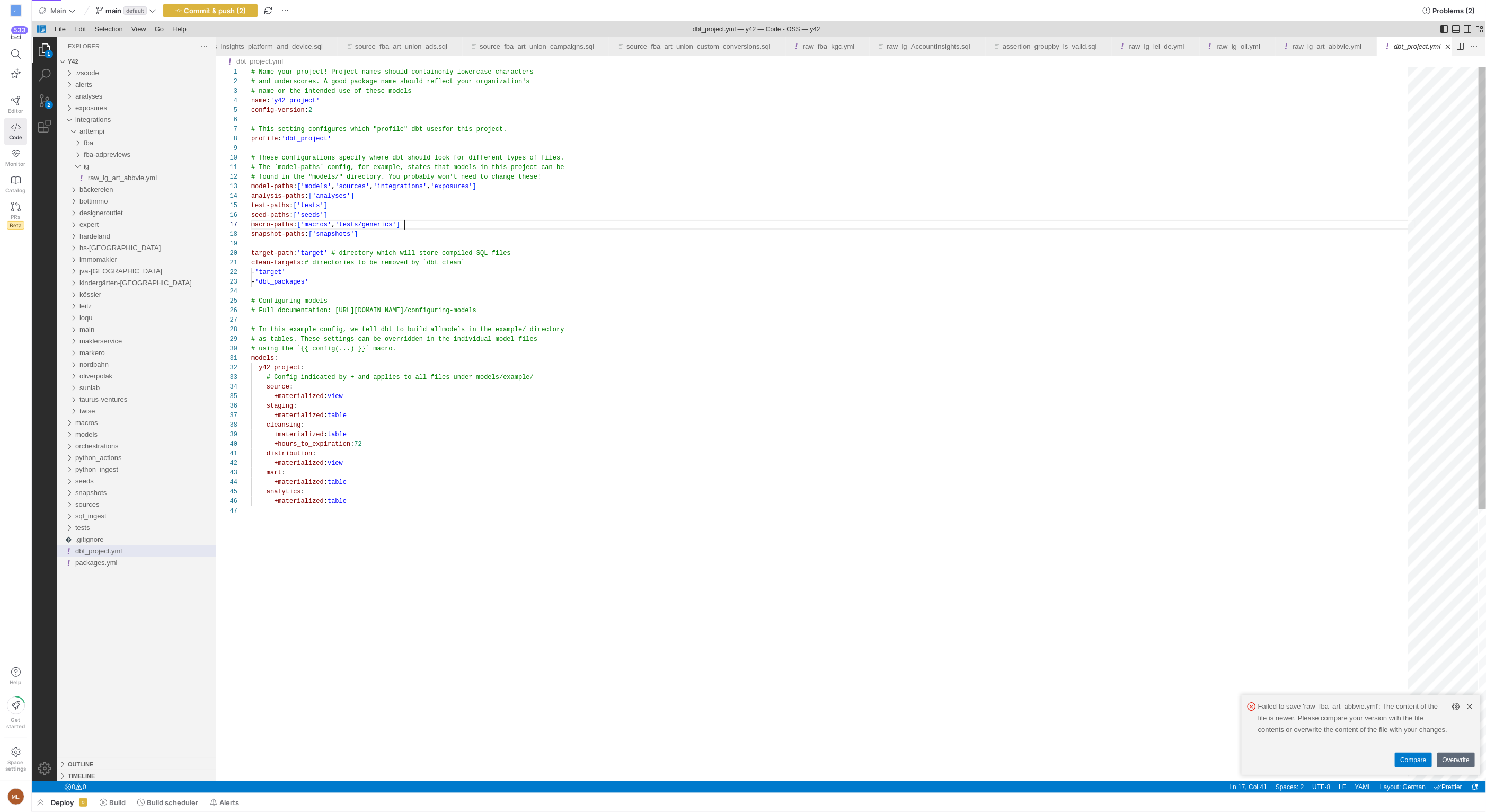
scroll to position [57, 152]
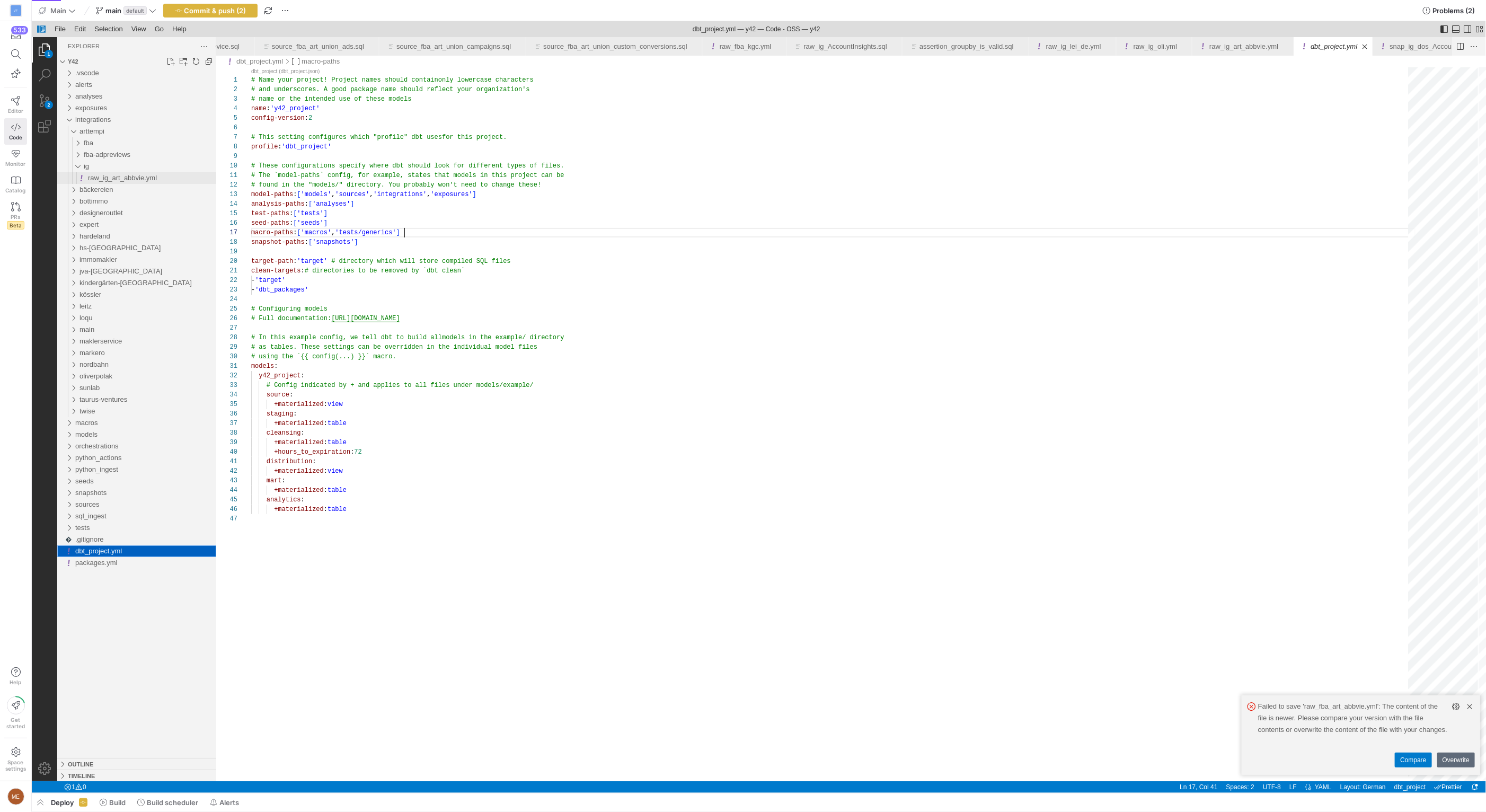
click at [155, 174] on span "raw_ig_art_abbvie.yml" at bounding box center [122, 178] width 69 height 8
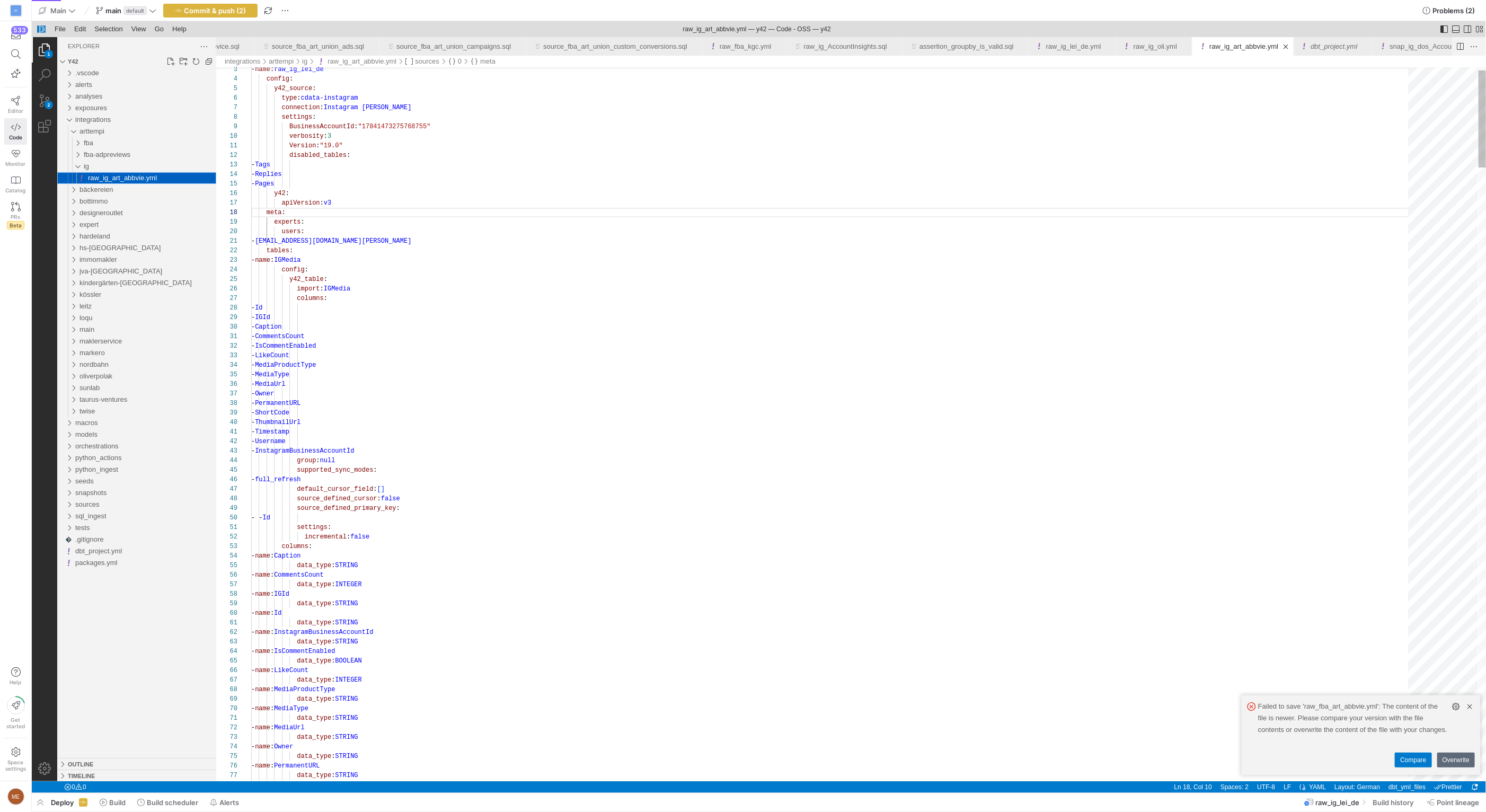
scroll to position [95, 34]
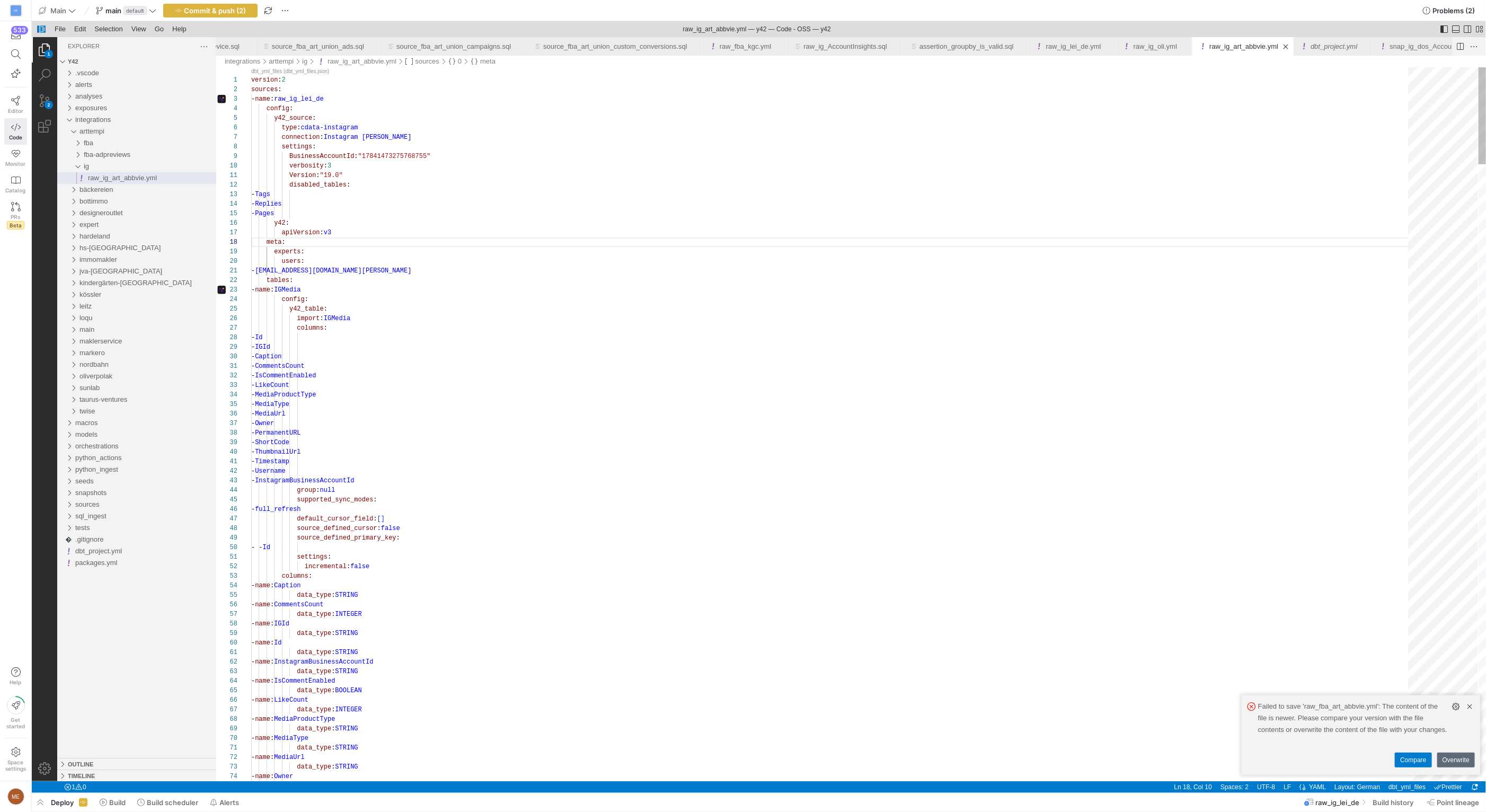
drag, startPoint x: 349, startPoint y: 102, endPoint x: 317, endPoint y: 101, distance: 32.0
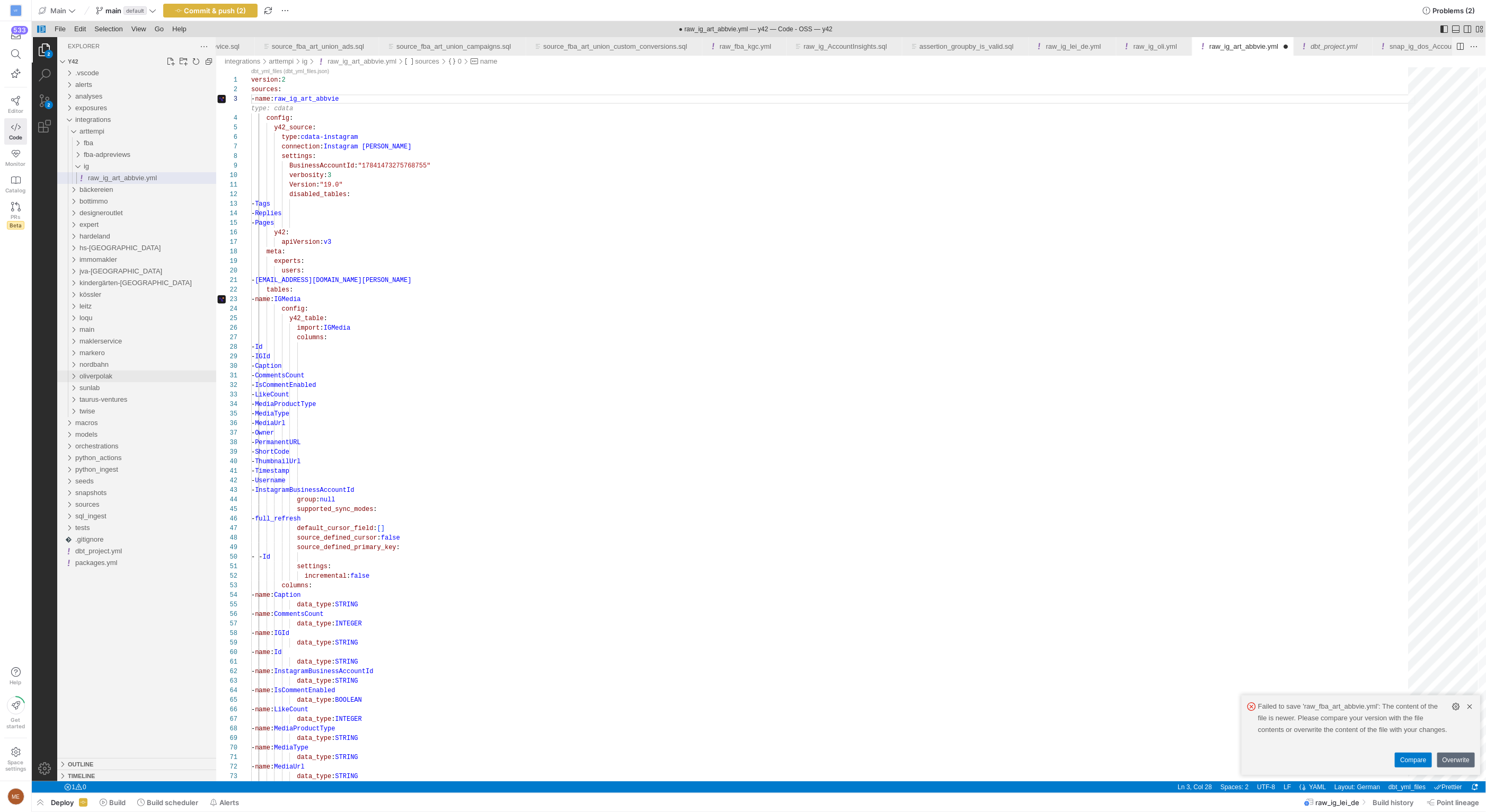
type textarea "version: 2 sources: - name: raw_ig_art_abbvie config: y42_source: type: cdata-i…"
click at [133, 372] on div "oliverpolak" at bounding box center [147, 376] width 137 height 12
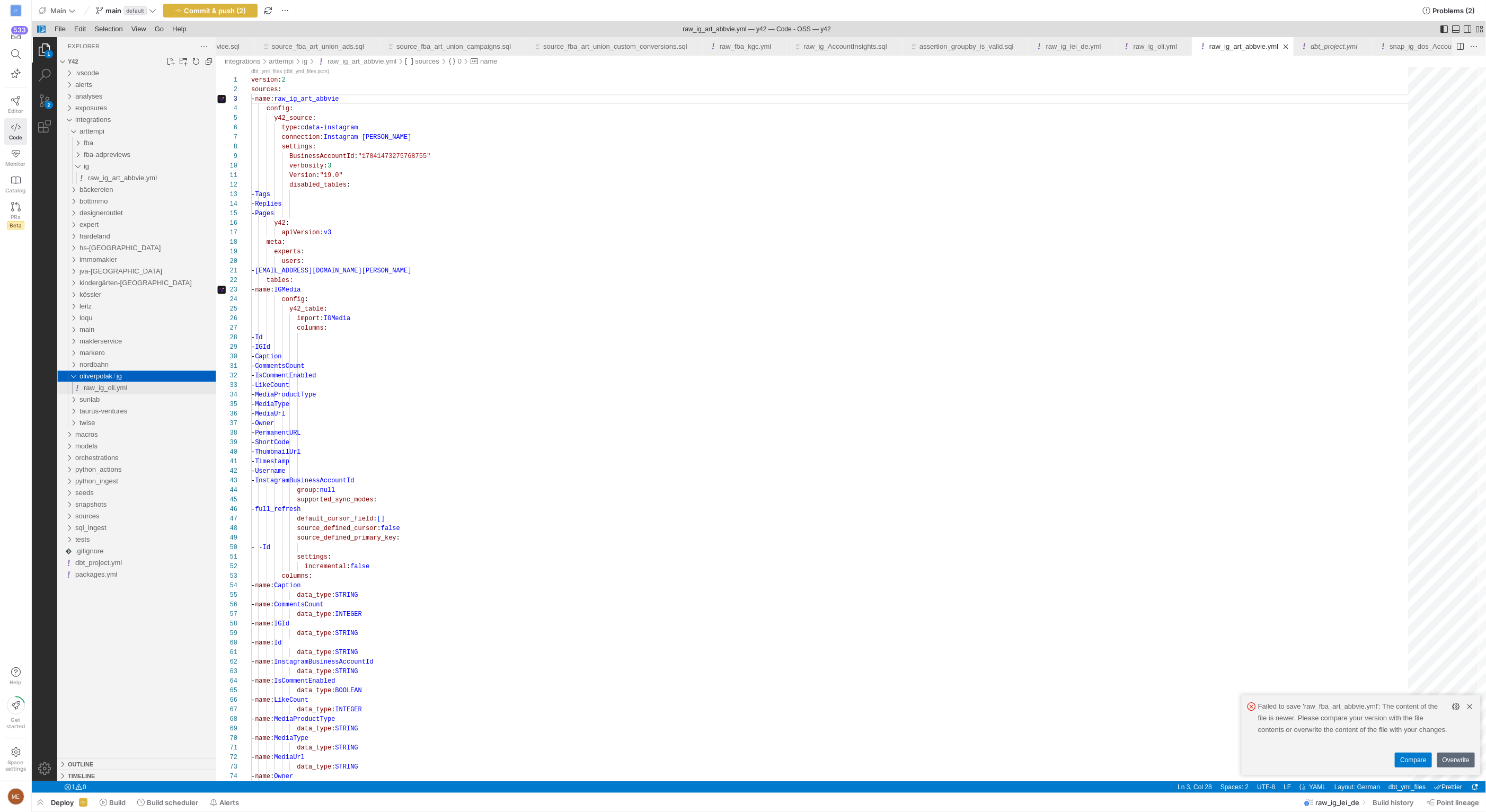
click at [138, 386] on div "raw_ig_oli.yml" at bounding box center [150, 387] width 133 height 12
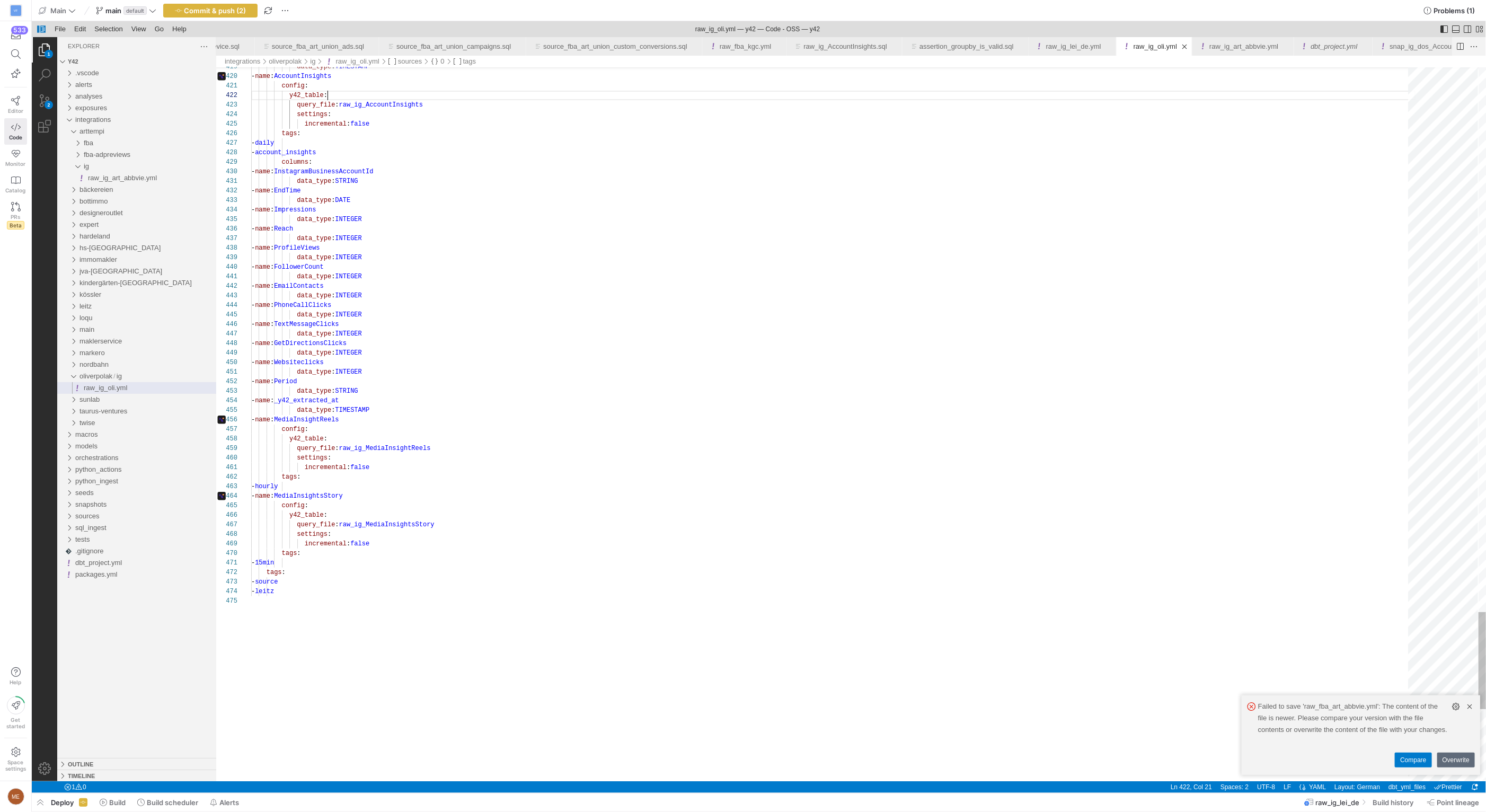
scroll to position [9, 77]
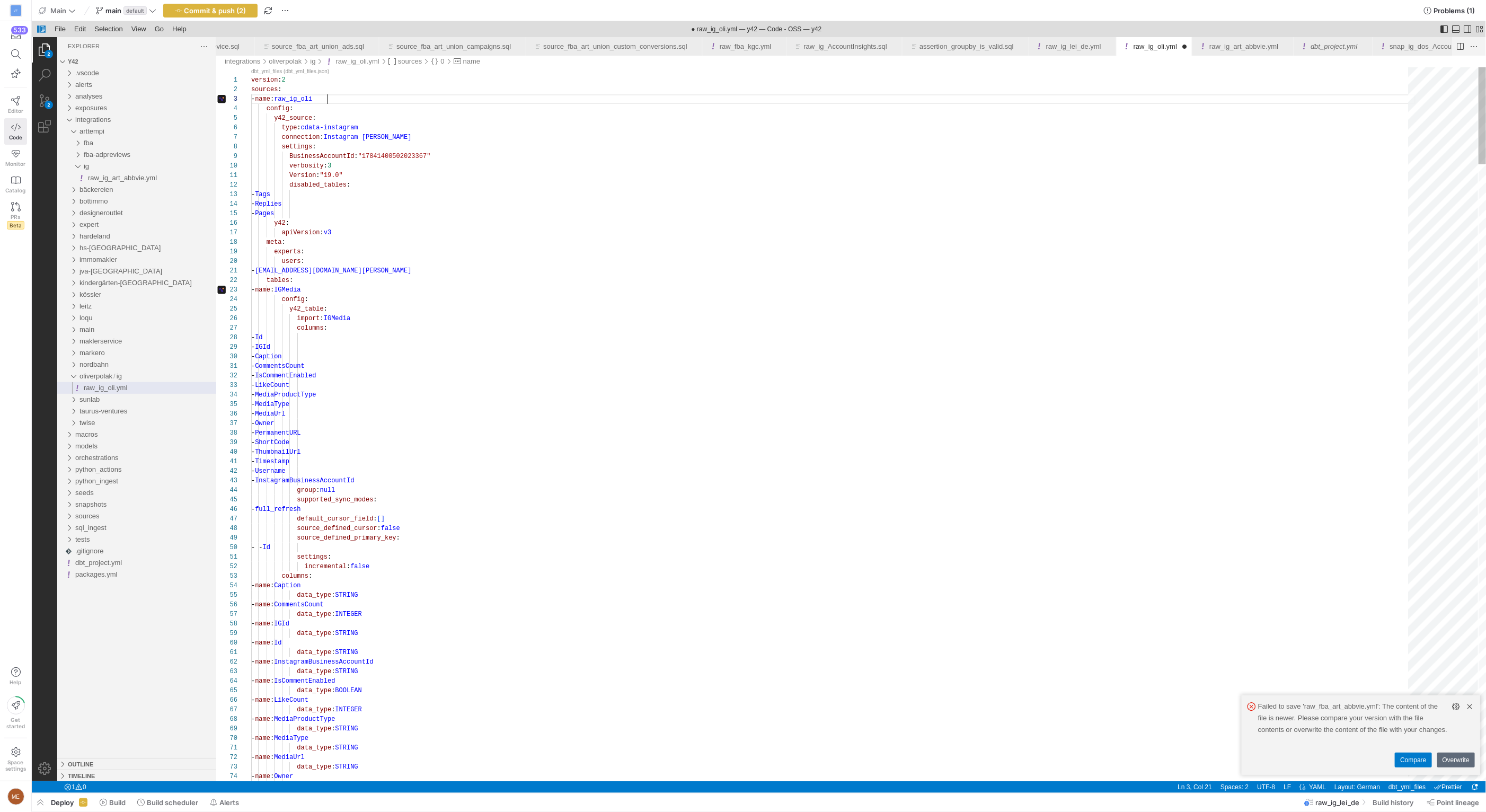
scroll to position [19, 77]
type textarea "version: 2 sources: - name: raw_ig_oli config: y42_source: type: cdata-instagra…"
click at [138, 174] on span "raw_ig_art_abbvie.yml" at bounding box center [122, 178] width 69 height 8
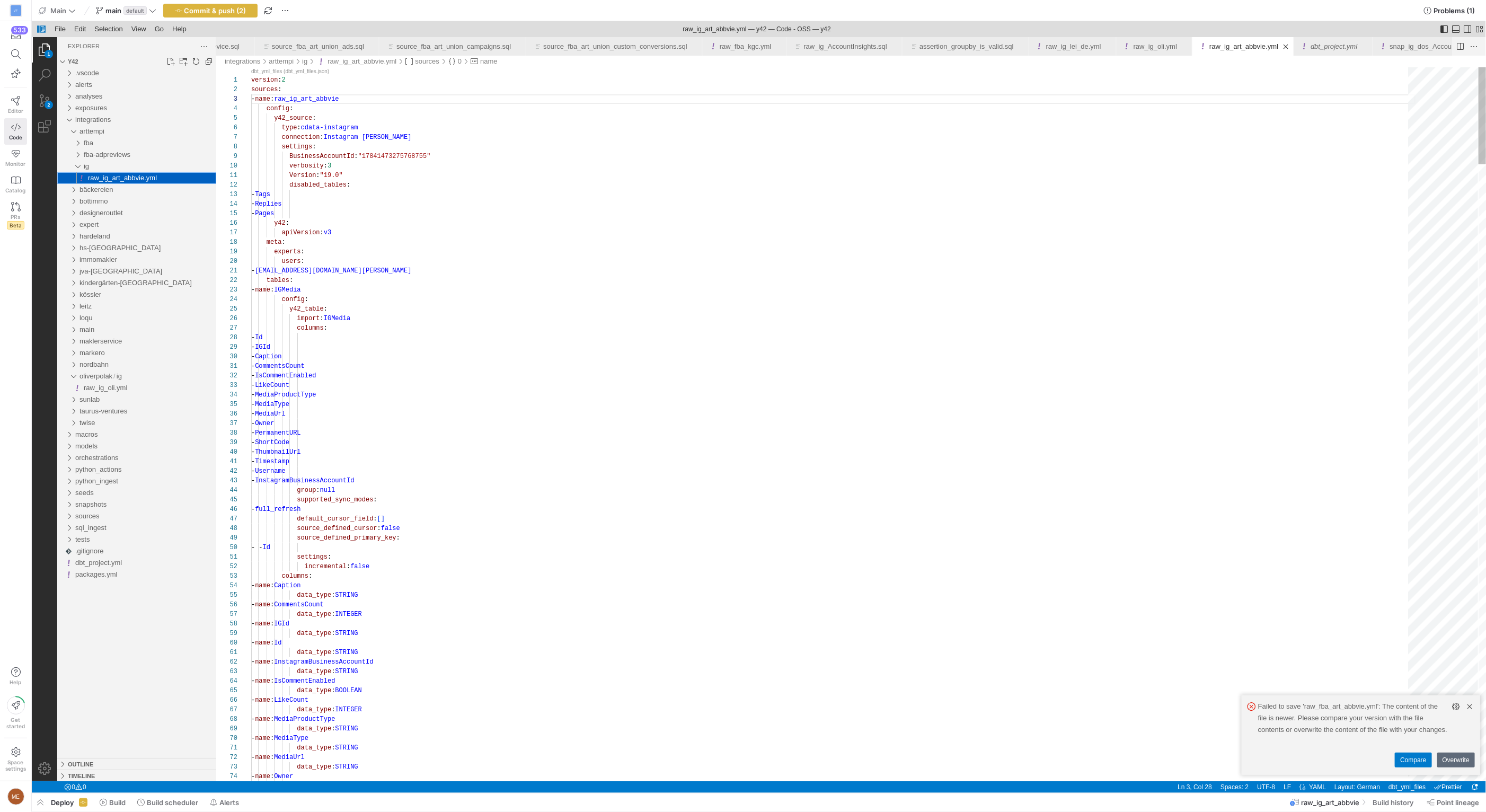
scroll to position [95, 103]
drag, startPoint x: 355, startPoint y: 100, endPoint x: 362, endPoint y: 98, distance: 7.3
click at [6, 96] on link "Editor" at bounding box center [15, 105] width 23 height 27
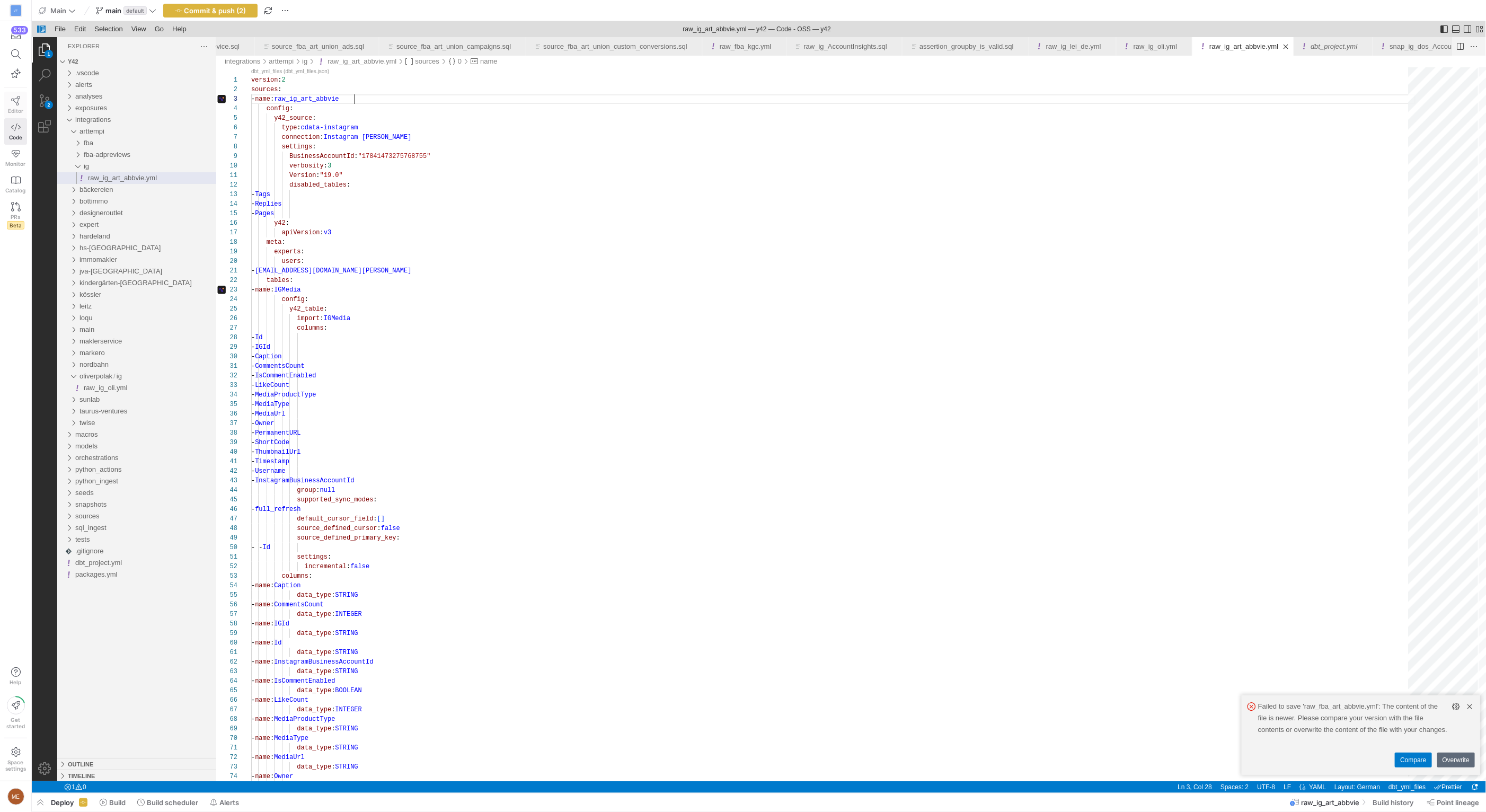
click at [11, 102] on icon at bounding box center [16, 101] width 9 height 9
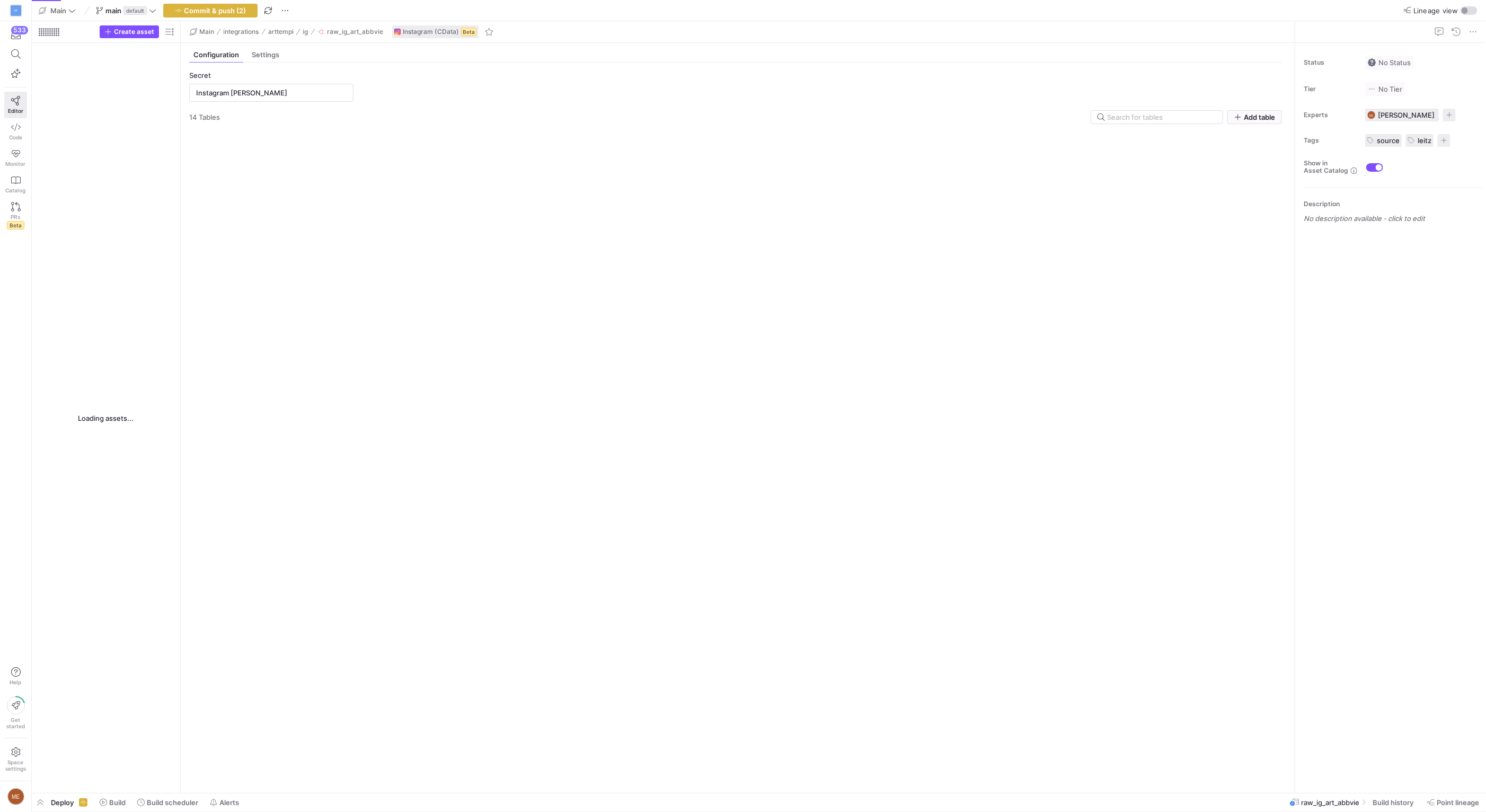
click at [240, 14] on div "Commit & push (2)" at bounding box center [210, 11] width 94 height 14
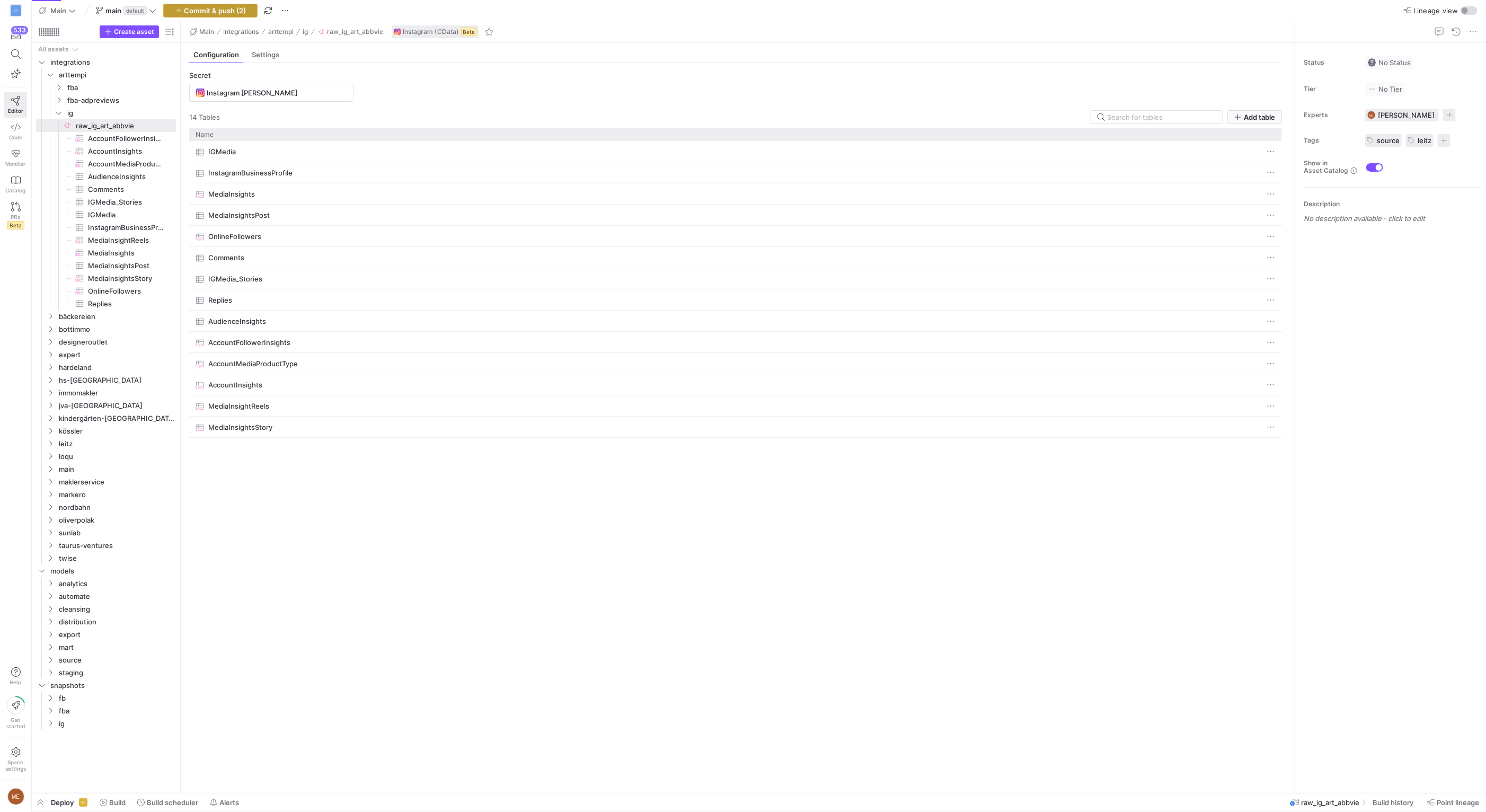
click at [236, 9] on span "Commit & push (2)" at bounding box center [215, 10] width 62 height 9
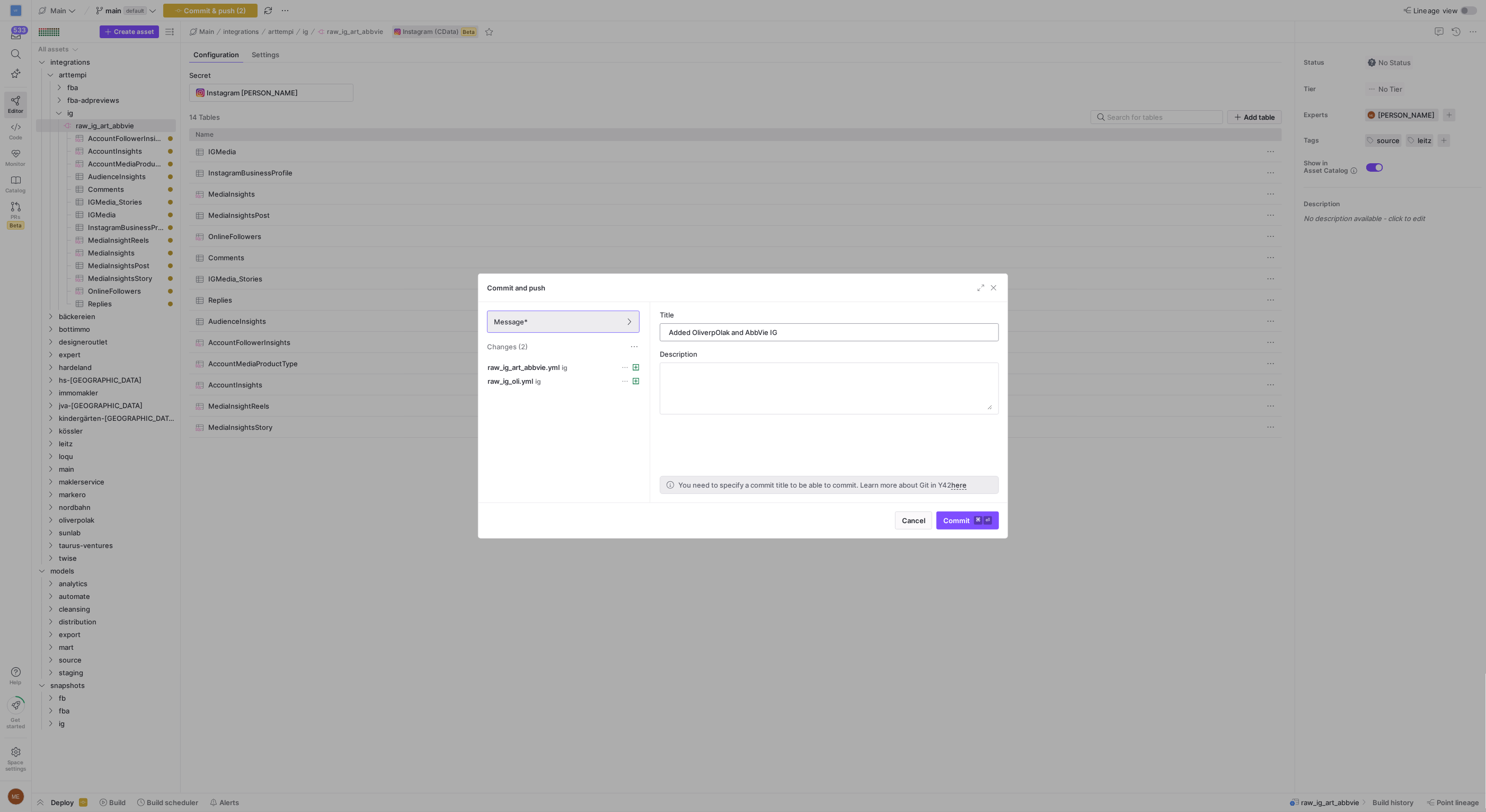
click at [722, 333] on input "Added OliverpOlak and AbbVie IG" at bounding box center [829, 332] width 321 height 9
type input "Added OliverpPolak and AbbVie IG"
click at [958, 517] on span "Commit ⌘ ⏎" at bounding box center [968, 520] width 48 height 9
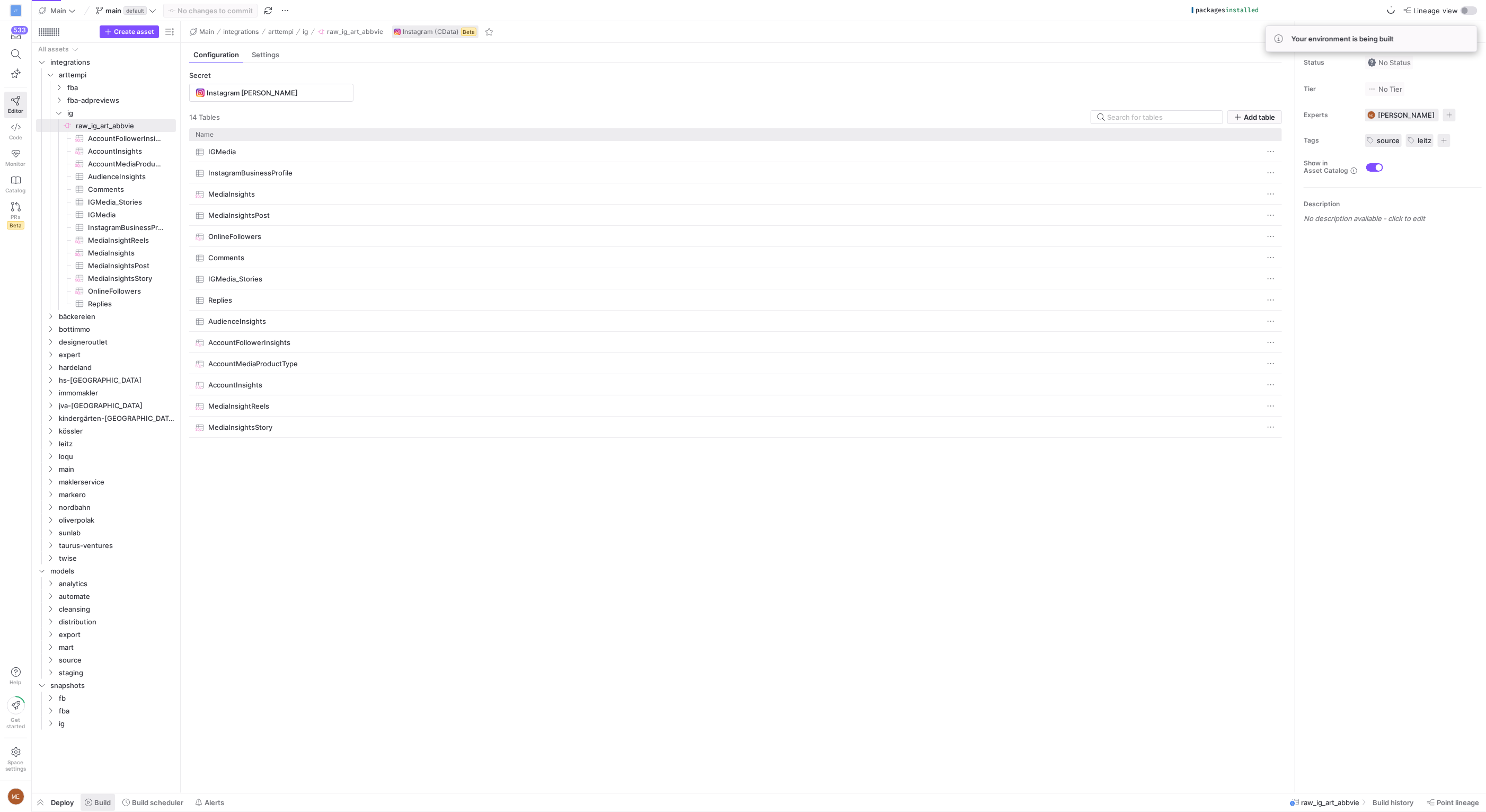
click at [86, 800] on icon at bounding box center [88, 802] width 7 height 7
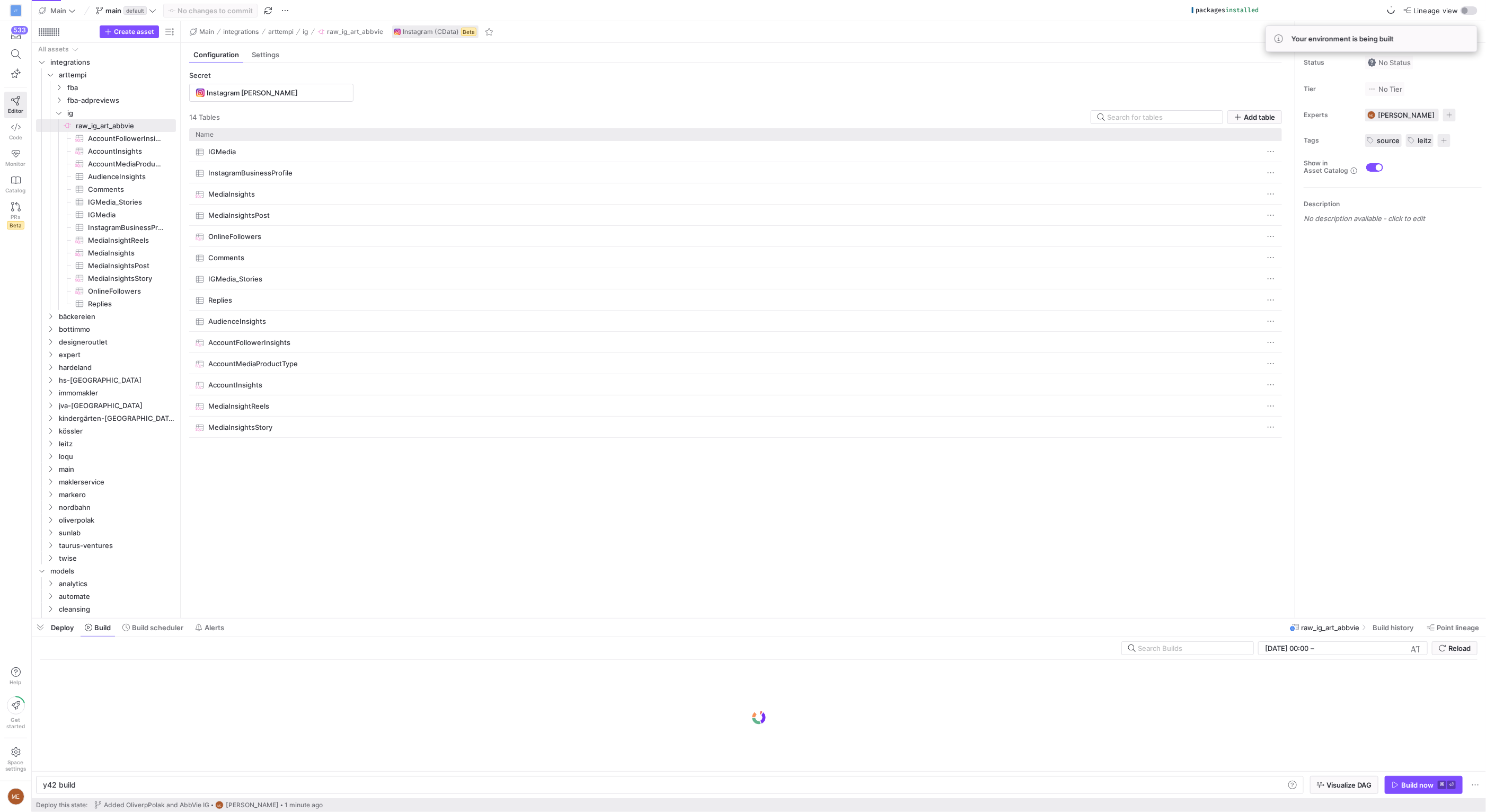
scroll to position [0, 32]
click at [131, 143] on span "AccountFollowerInsights​​​​​​​​​" at bounding box center [126, 139] width 76 height 12
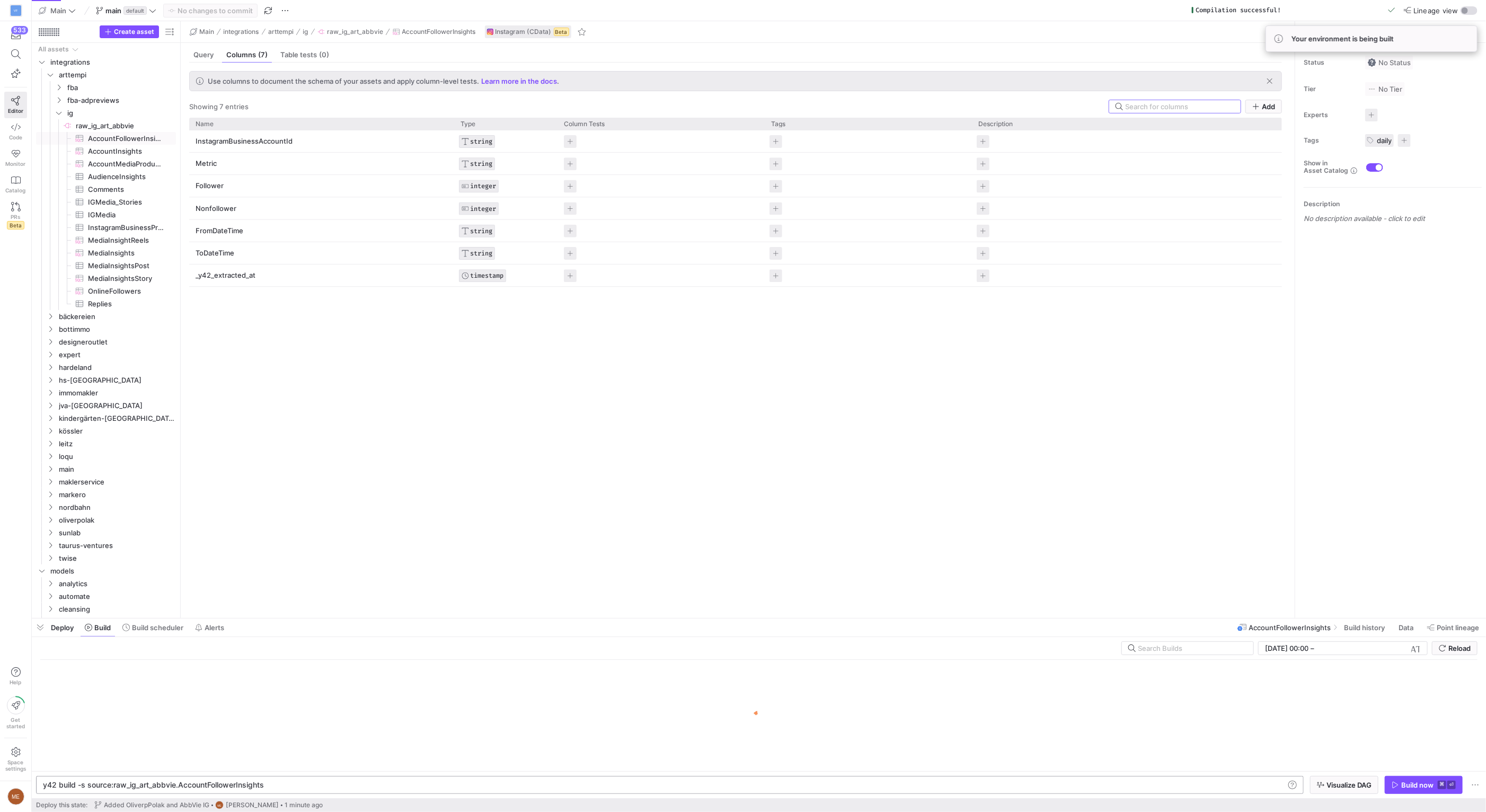
click at [233, 783] on div "y42 build -s source:raw_ig_art_abbvie.AccountFollo werInsights" at bounding box center [664, 785] width 1242 height 9
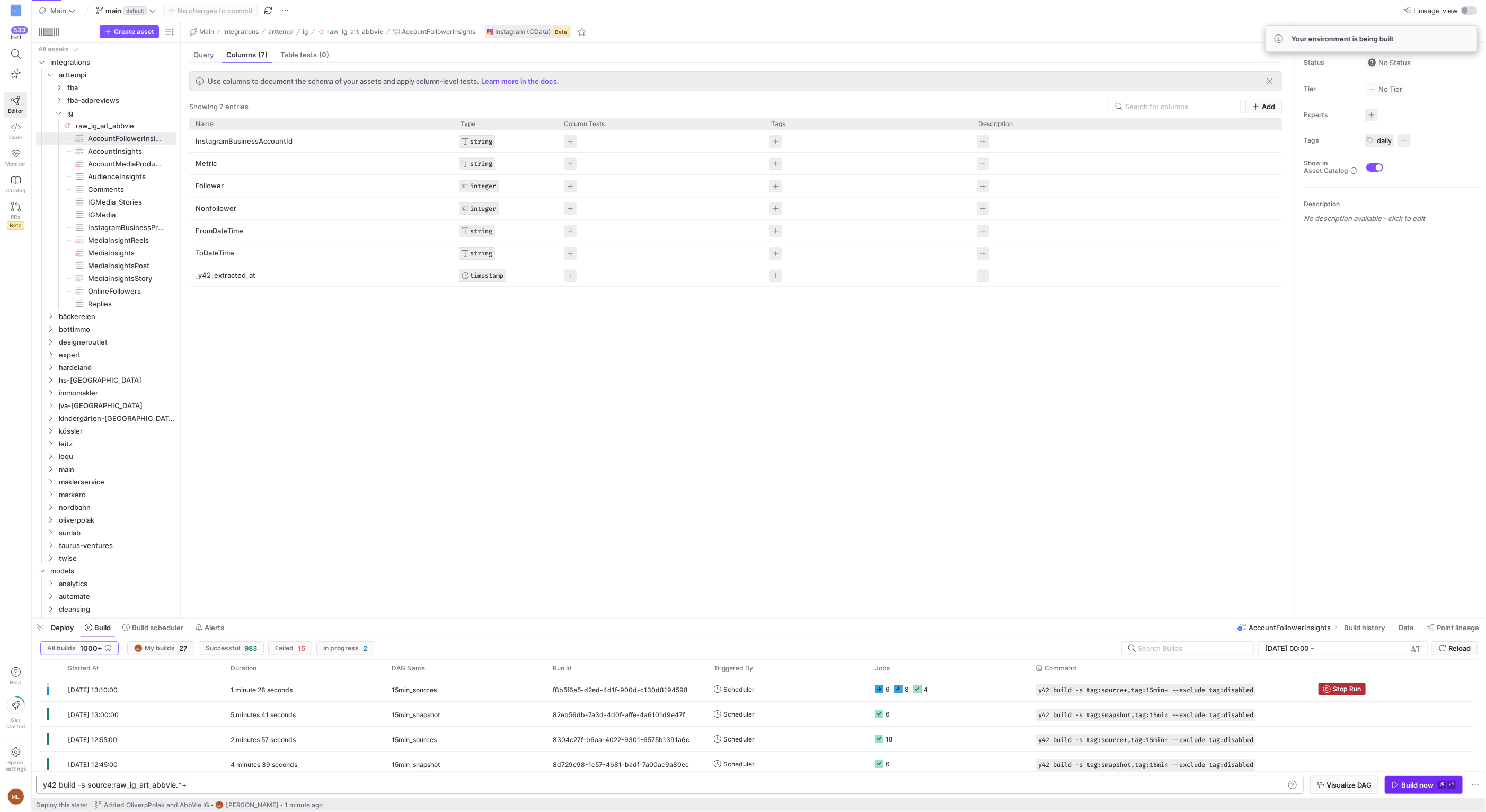
type textarea "y42 build -s source:raw_ig_art_abbvie.*+"
click at [1437, 782] on span "Build now ⌘ ⏎" at bounding box center [1424, 785] width 64 height 9
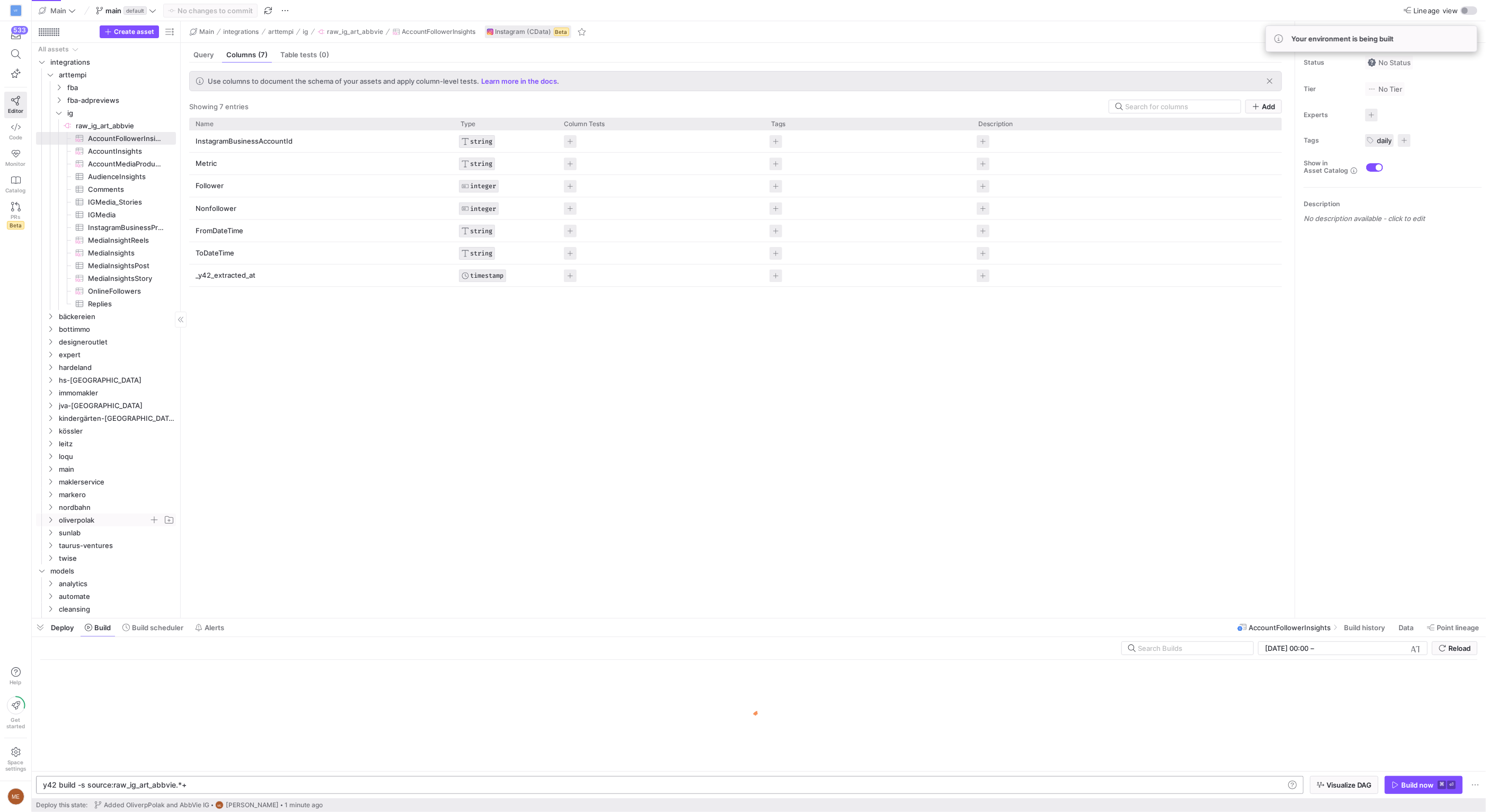
click at [119, 518] on span "oliverpolak" at bounding box center [103, 520] width 90 height 12
click at [119, 533] on span "ig" at bounding box center [108, 532] width 81 height 12
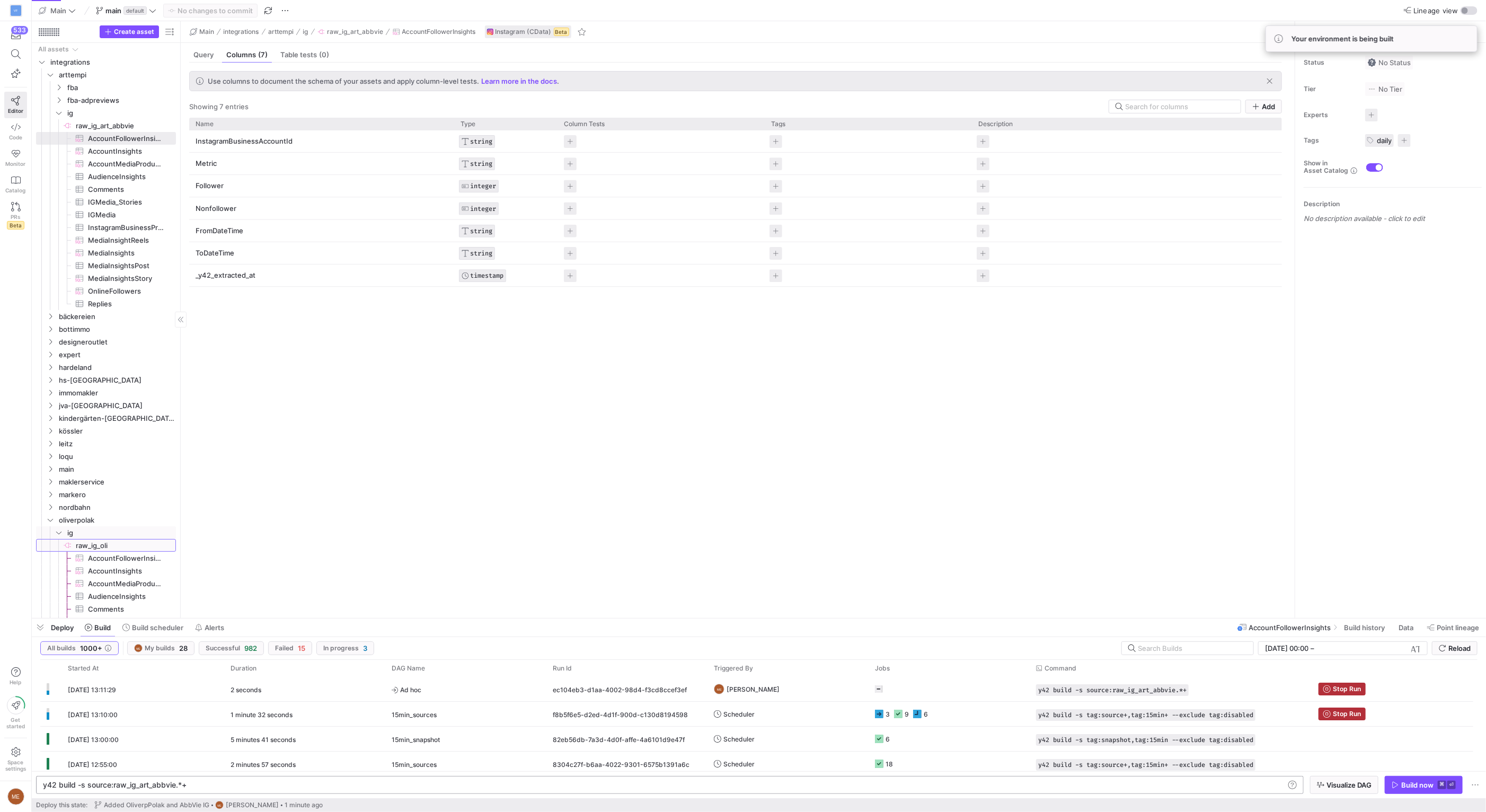
click at [125, 545] on span "raw_ig_oli​​​​​​​​" at bounding box center [125, 546] width 98 height 12
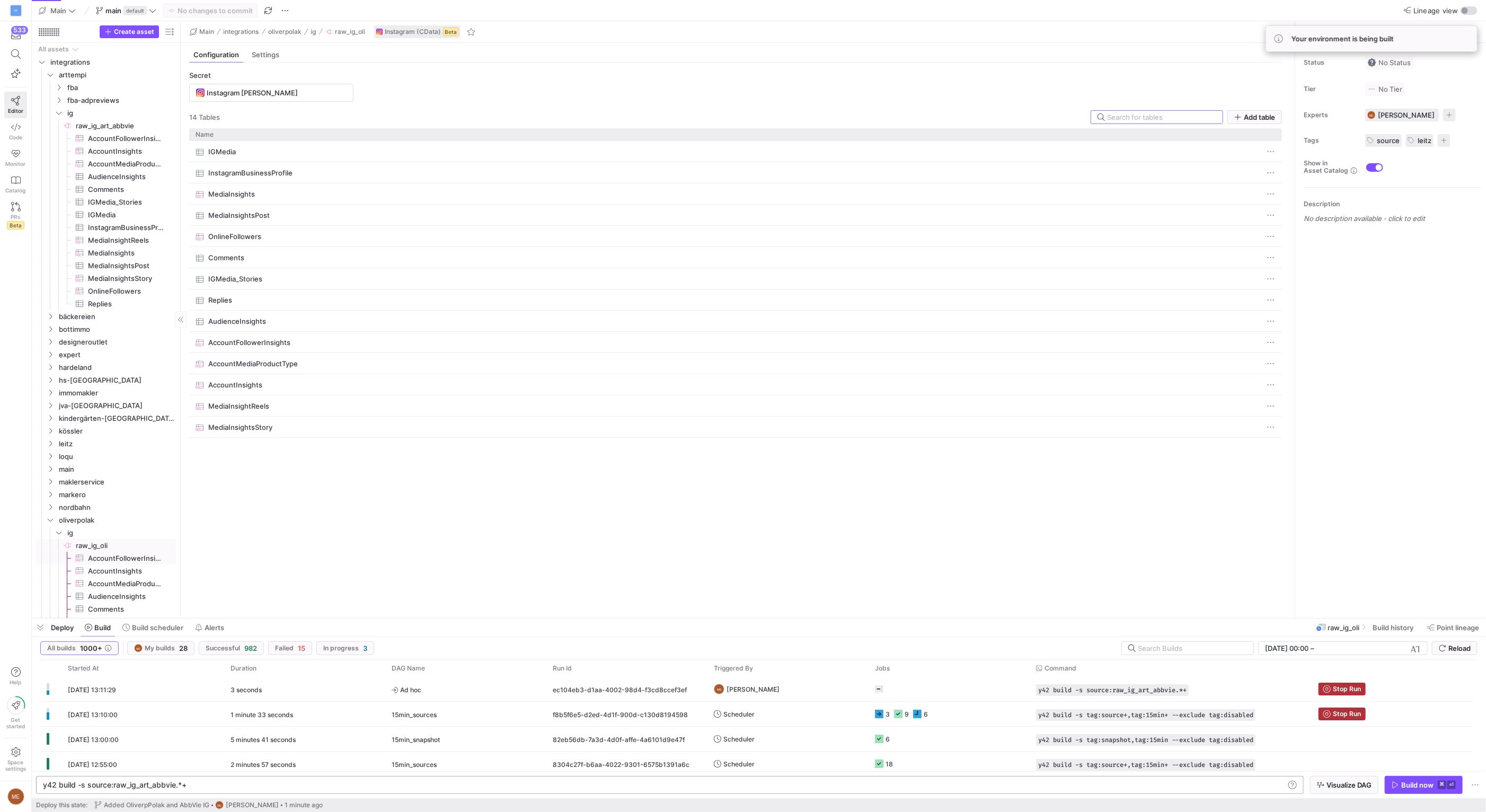
click at [130, 558] on span "AccountFollowerInsights​​​​​​​​​" at bounding box center [126, 558] width 76 height 12
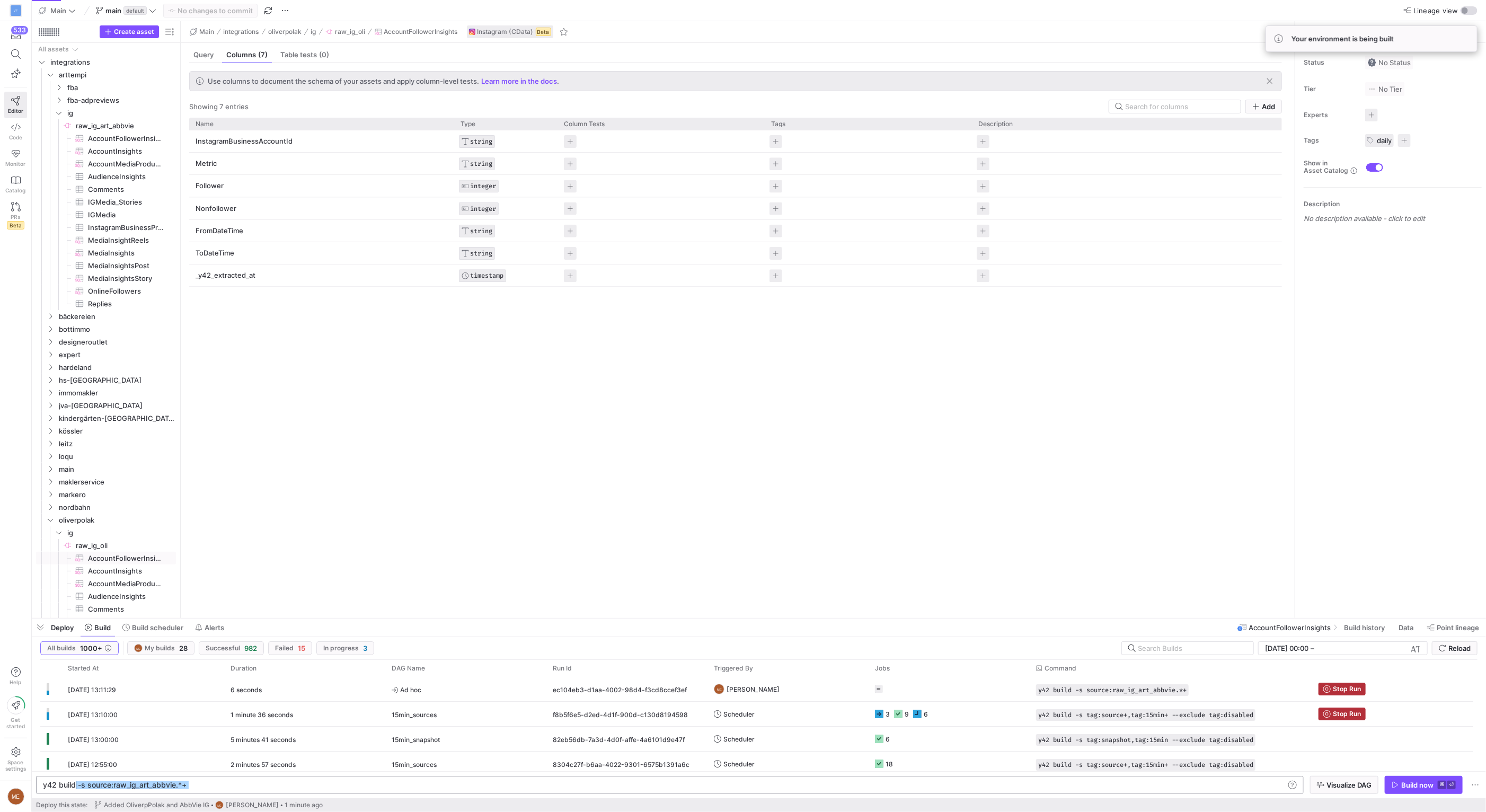
scroll to position [0, 4]
drag, startPoint x: 208, startPoint y: 785, endPoint x: 45, endPoint y: 786, distance: 163.0
click at [45, 786] on div "y42 build -s source:raw_ig_art_abbvie.*+" at bounding box center [664, 785] width 1242 height 9
click at [142, 629] on span "Build scheduler" at bounding box center [158, 627] width 52 height 9
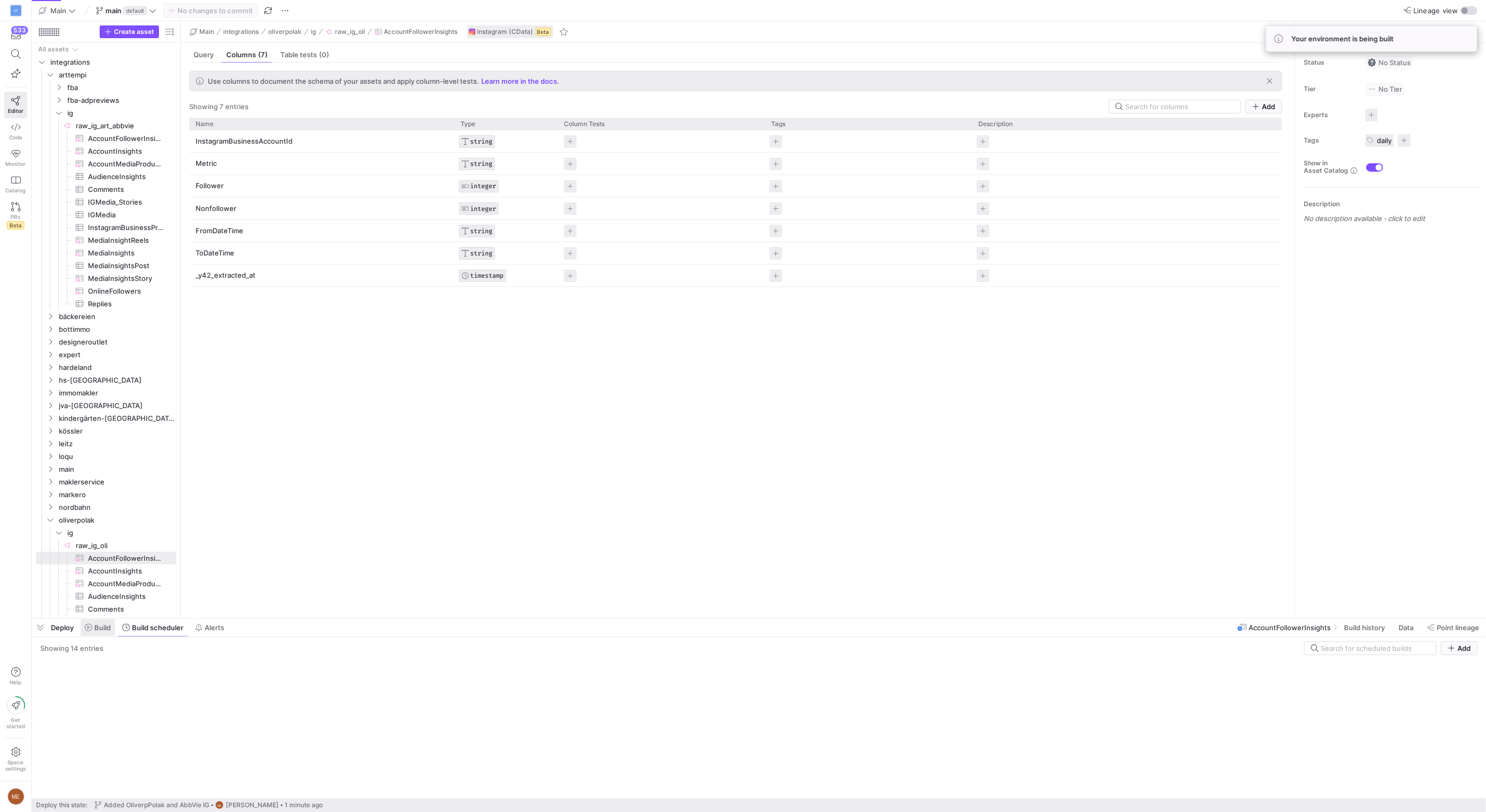
click at [108, 630] on span "Build" at bounding box center [102, 627] width 16 height 9
click at [214, 783] on div "y42 build -s source:raw_ig_oli.AccountFollowerInsi ghts" at bounding box center [664, 785] width 1242 height 9
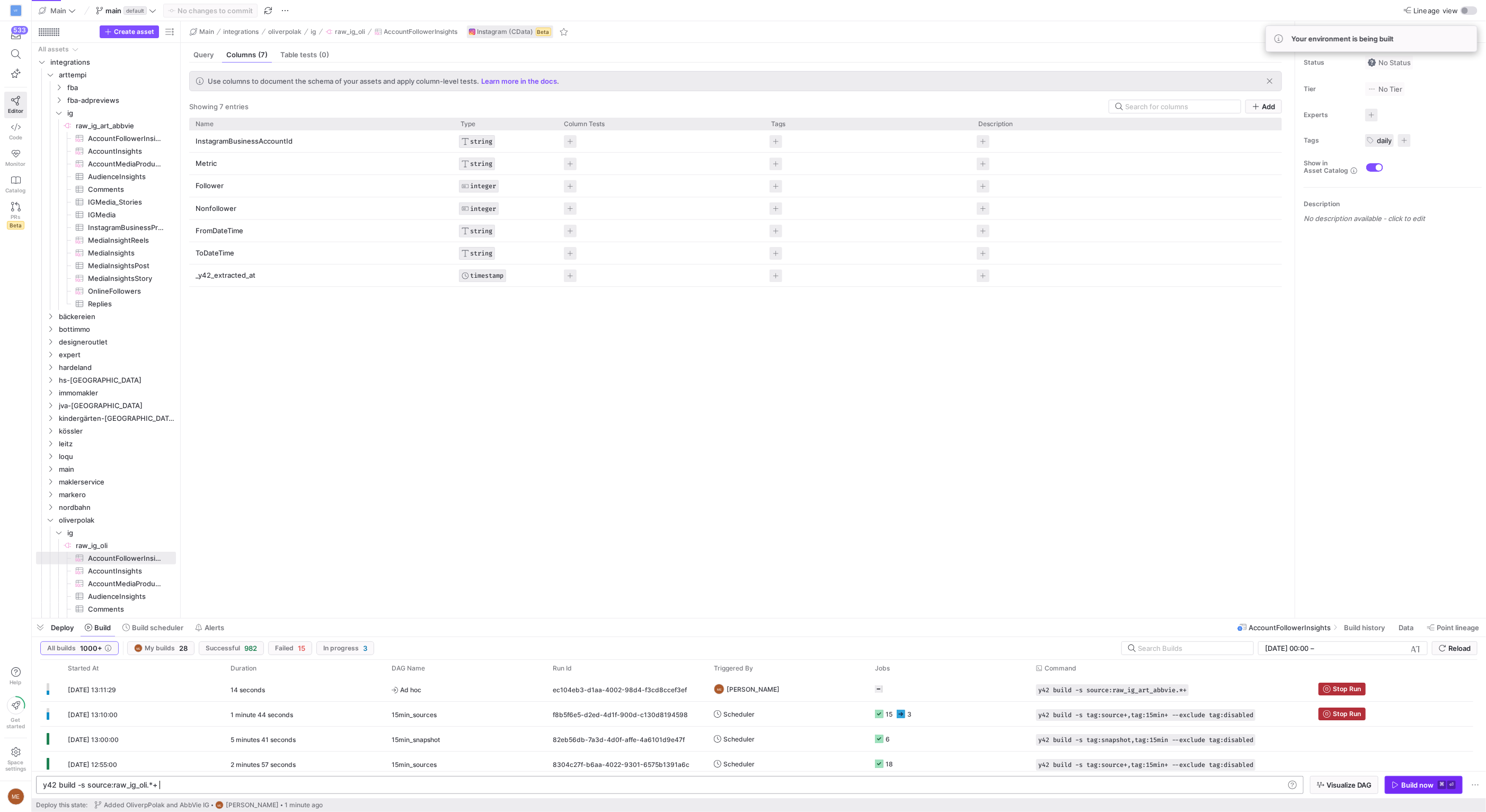
type textarea "y42 build -s source:raw_ig_oli.*+"
click at [1424, 781] on div "Build now" at bounding box center [1417, 785] width 32 height 9
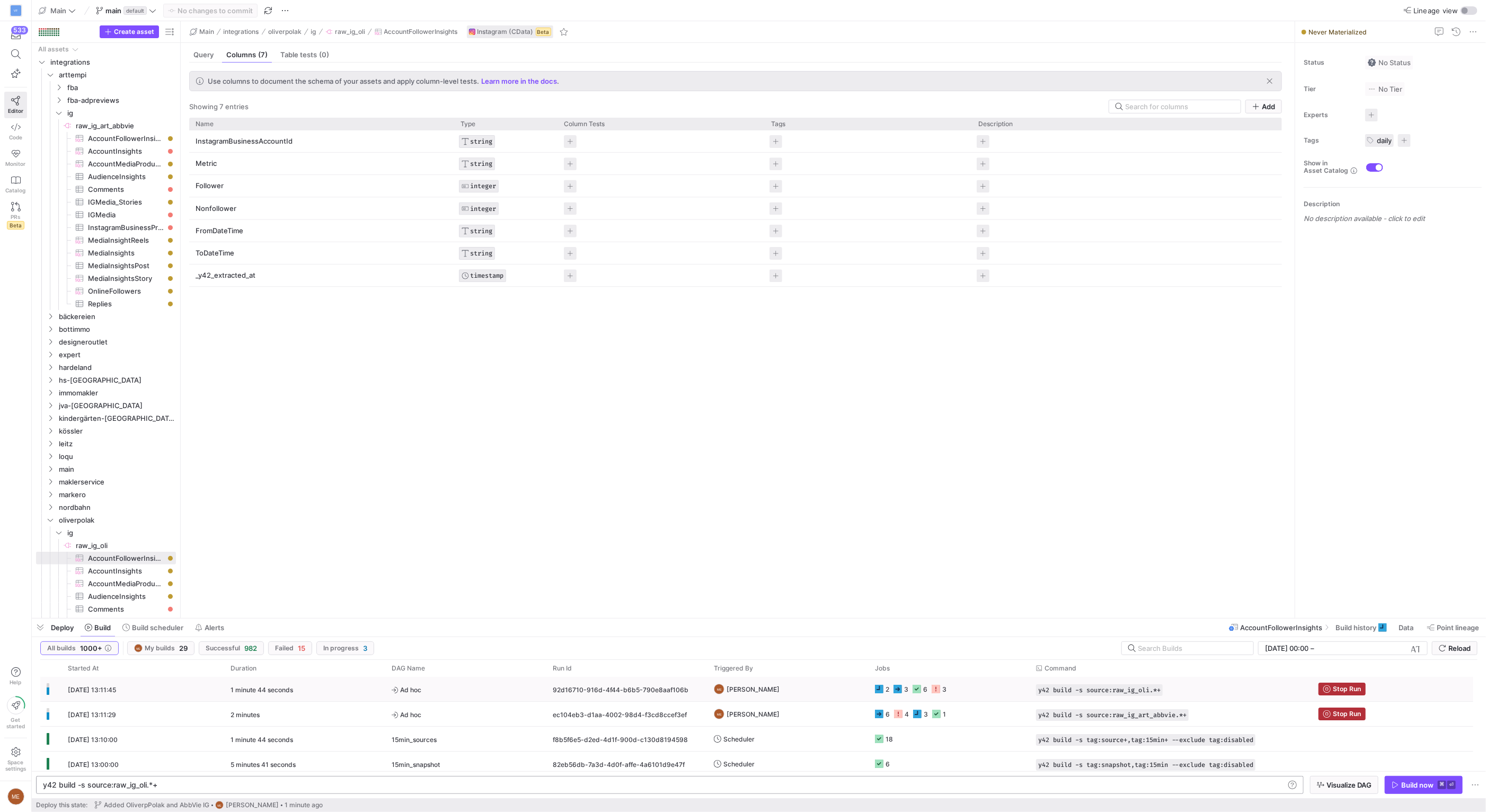
click at [935, 693] on div "3" at bounding box center [939, 689] width 15 height 25
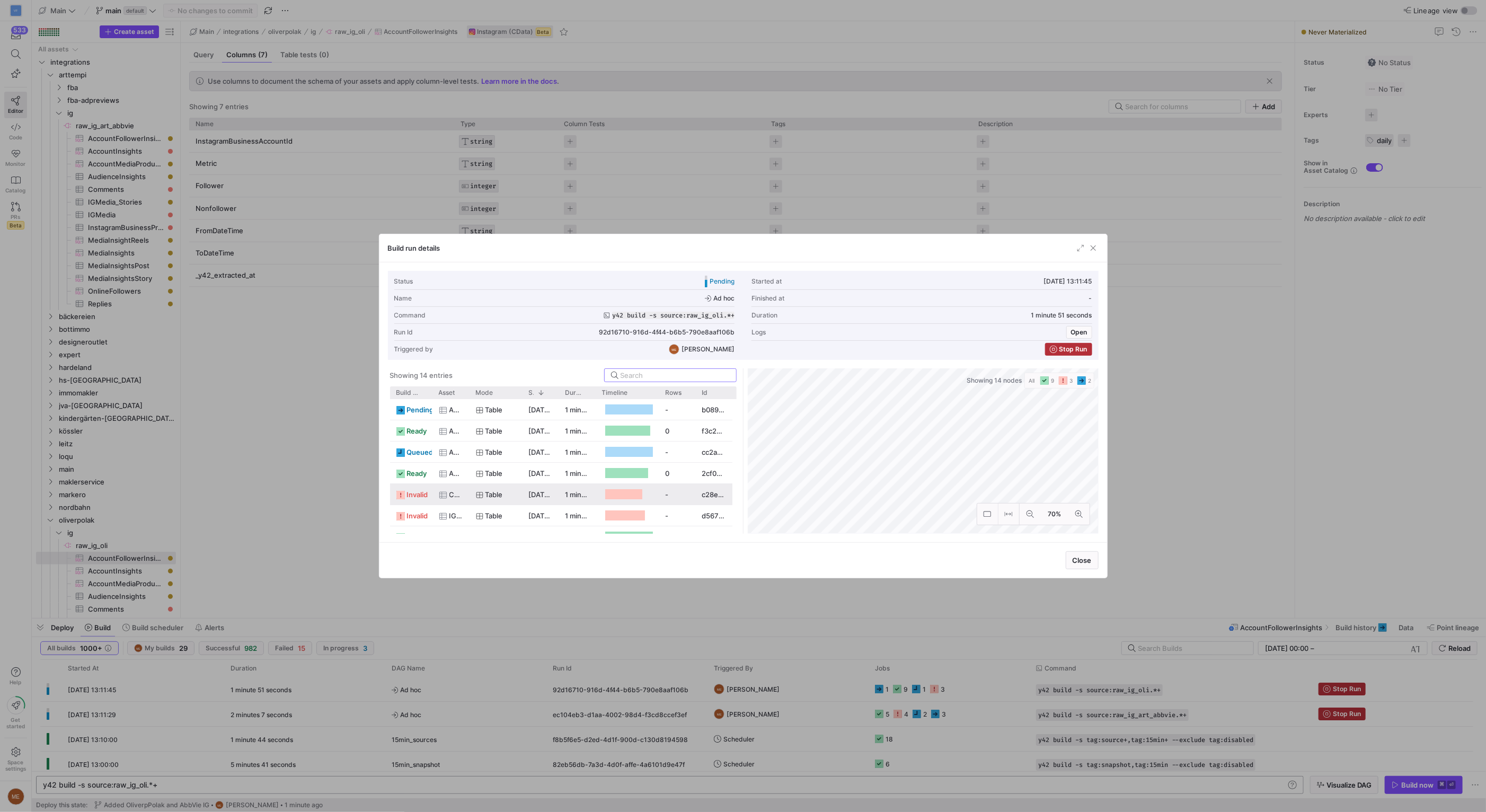
click at [456, 493] on span "Comments" at bounding box center [456, 494] width 14 height 20
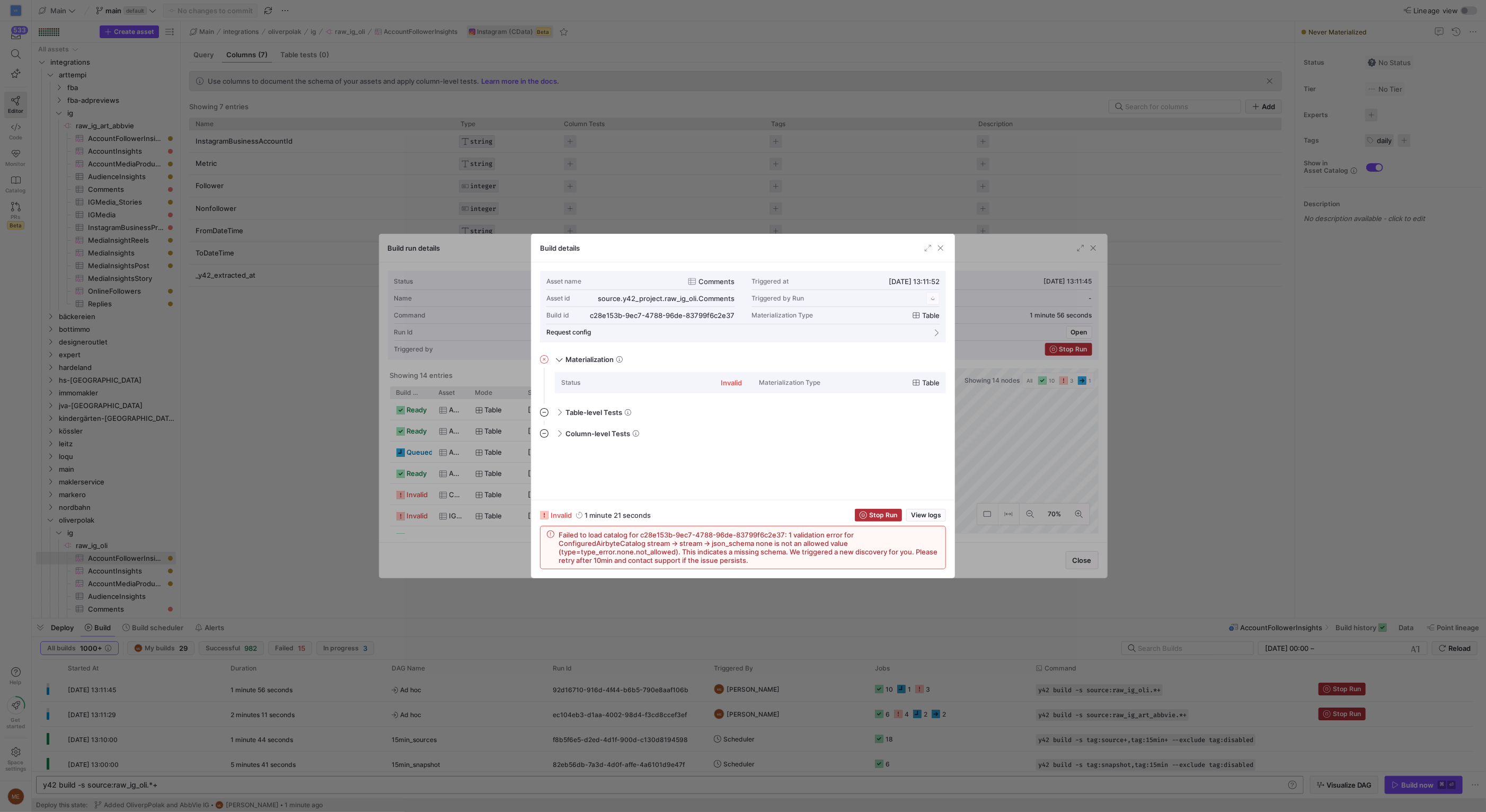
click at [784, 557] on span "Failed to load catalog for c28e153b-9ec7-4788-96de-83799f6c2e37: 1 validation e…" at bounding box center [748, 547] width 380 height 34
drag, startPoint x: 784, startPoint y: 536, endPoint x: 782, endPoint y: 523, distance: 13.2
click at [783, 528] on div "Failed to load catalog for c28e153b-9ec7-4788-96de-83799f6c2e37: 1 validation e…" at bounding box center [743, 547] width 404 height 42
click at [764, 477] on mat-expansion-panel "Column-level Tests This job has no column tests" at bounding box center [743, 458] width 406 height 66
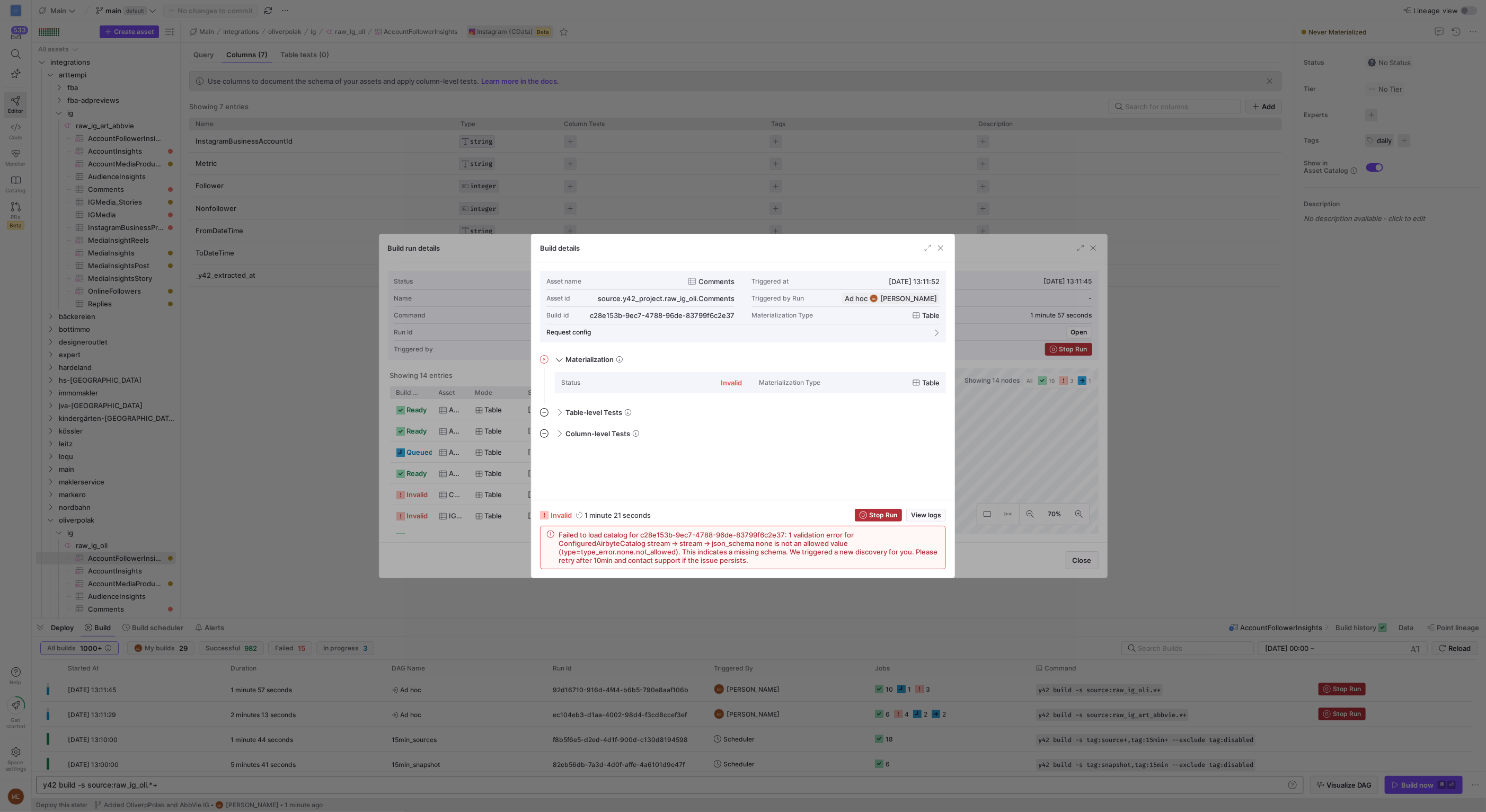
click at [1038, 449] on div at bounding box center [743, 406] width 1486 height 812
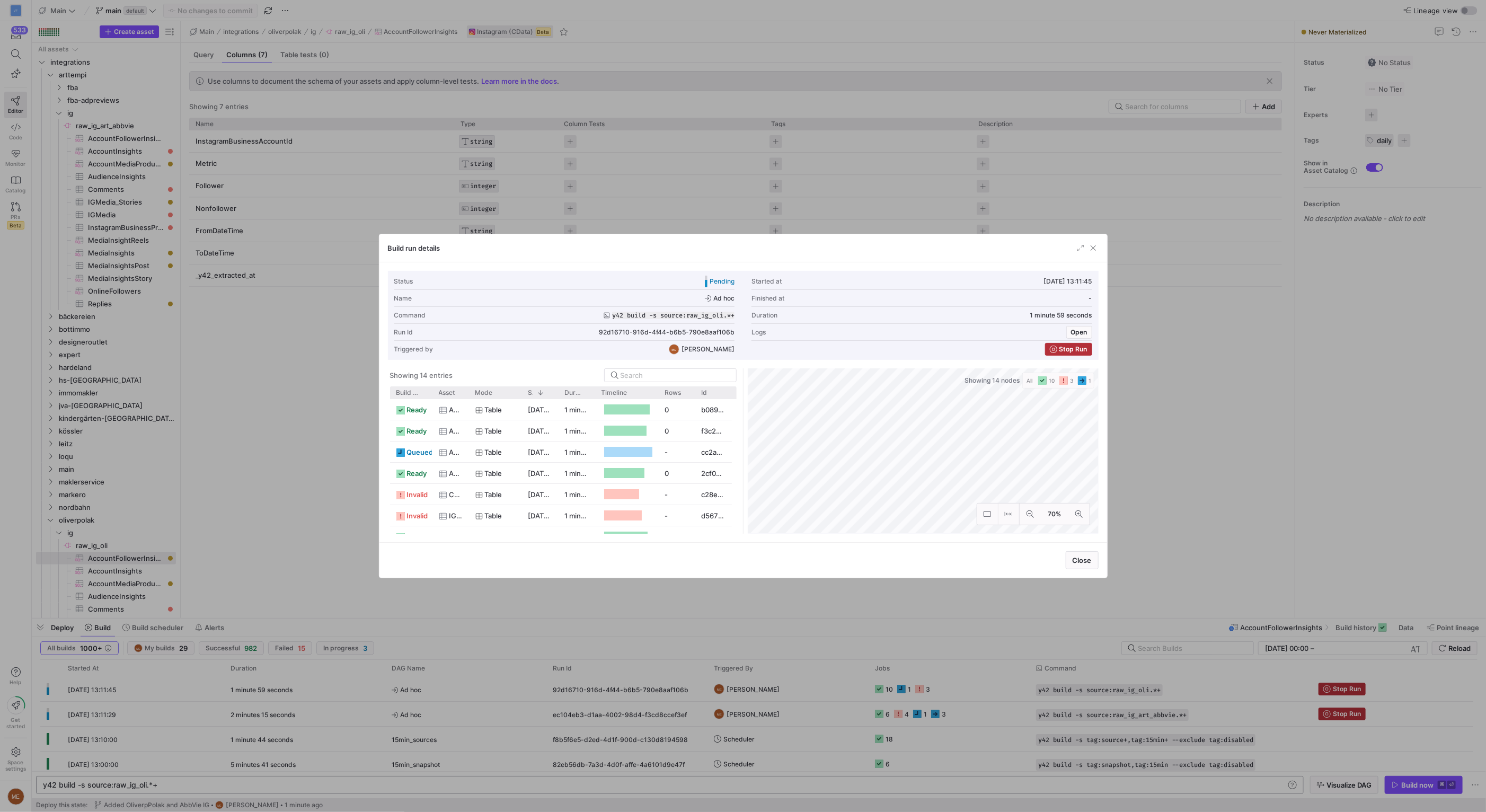
click at [1268, 346] on div at bounding box center [743, 406] width 1486 height 812
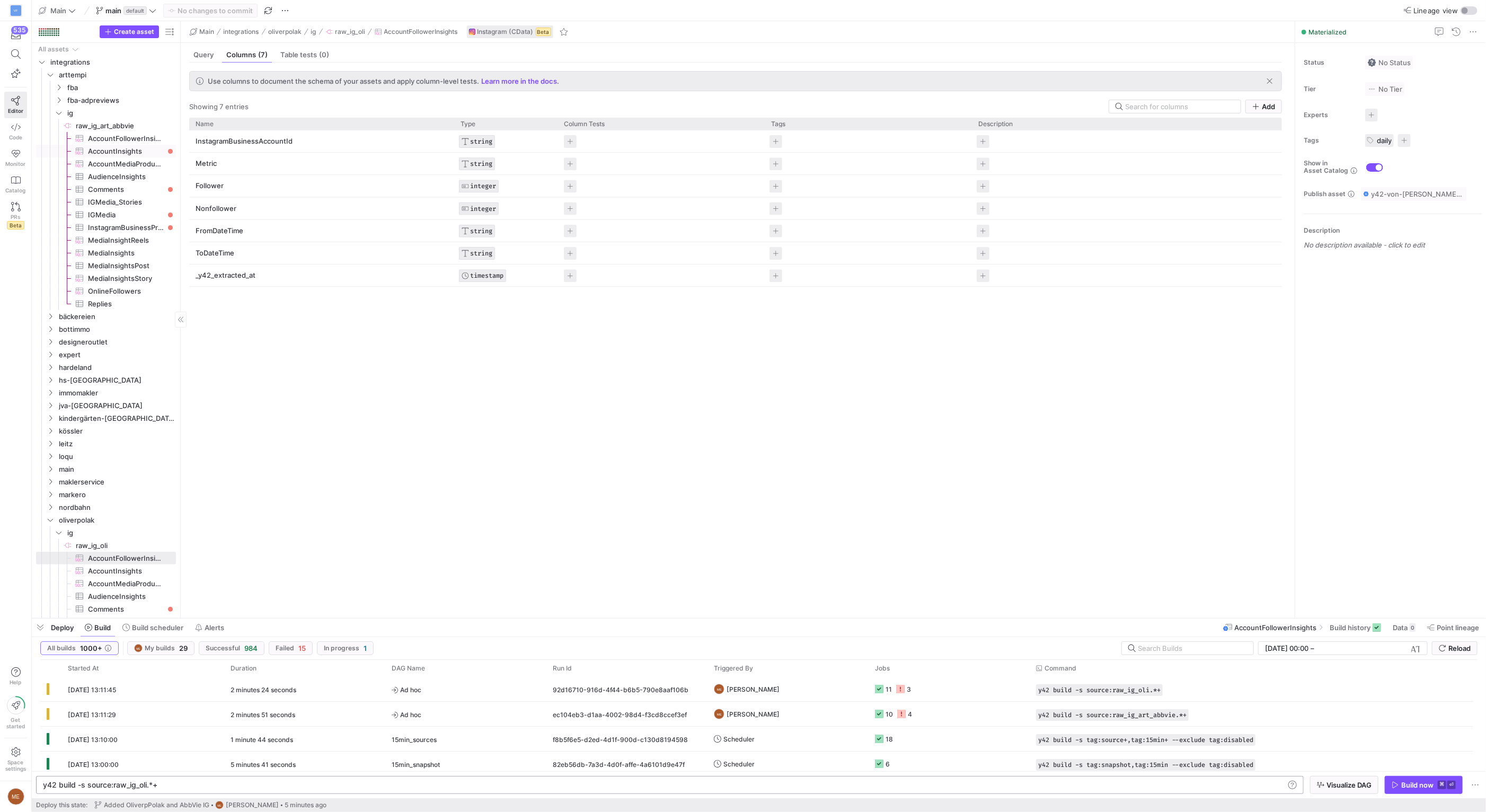
click at [130, 149] on span "AccountInsights​​​​​​​​​" at bounding box center [126, 151] width 76 height 12
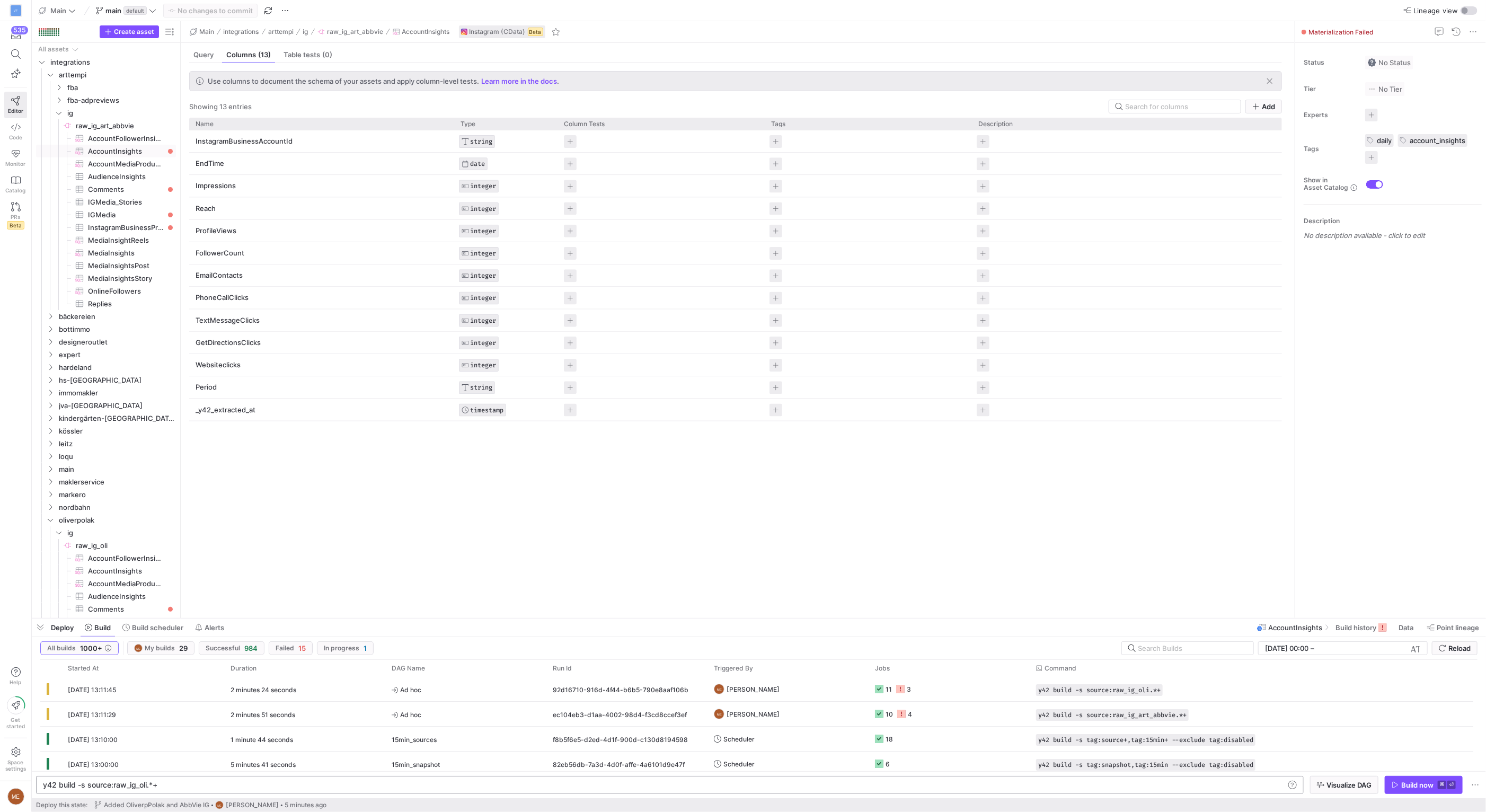
click at [228, 787] on div "y42 build -s source:raw_ig_oli.*+" at bounding box center [664, 785] width 1242 height 9
click at [135, 631] on span "Build scheduler" at bounding box center [158, 627] width 52 height 9
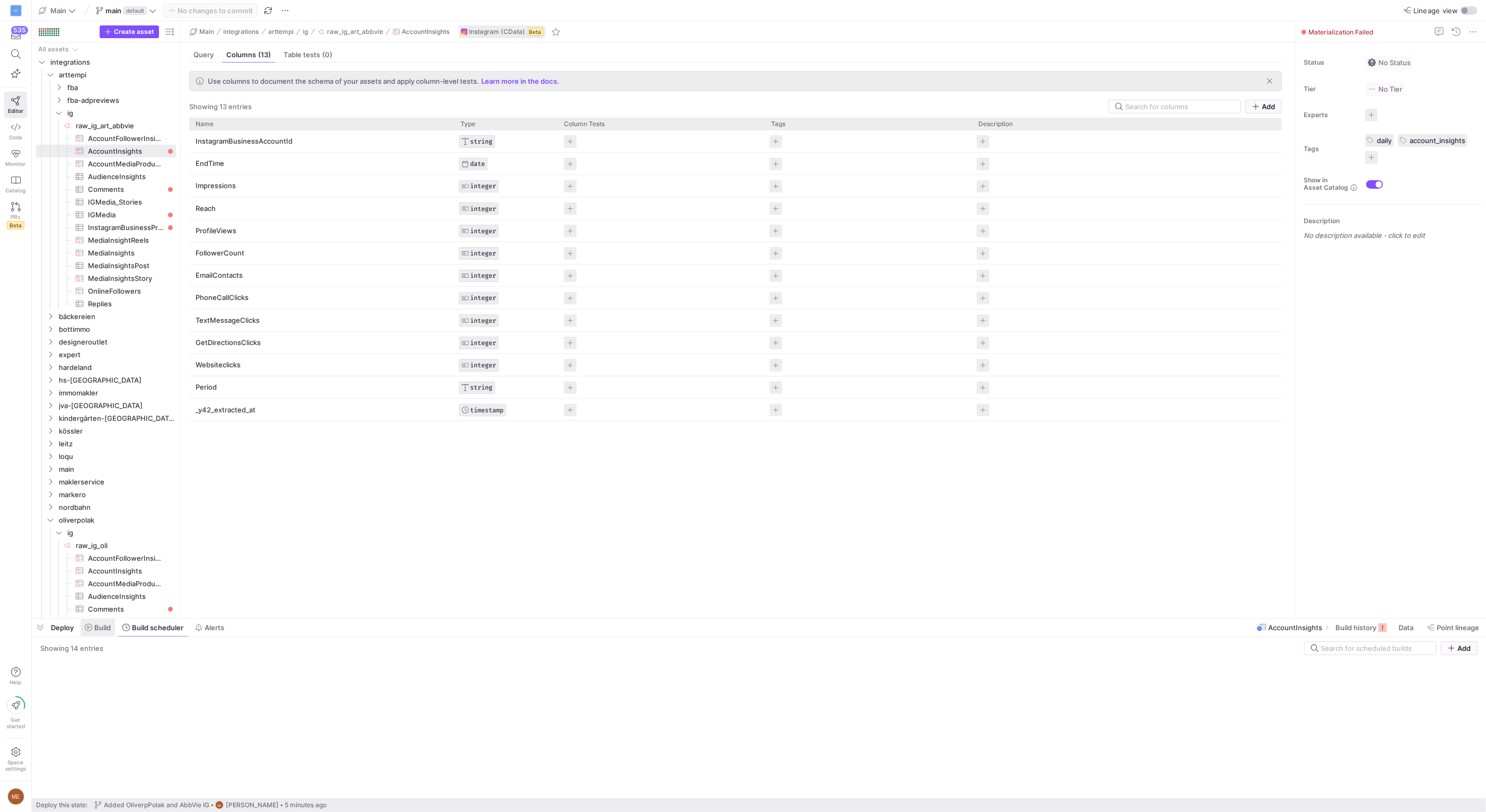
click at [108, 626] on span "Build" at bounding box center [102, 627] width 16 height 9
click at [1413, 784] on div "Build now" at bounding box center [1417, 785] width 32 height 9
click at [142, 183] on span "Comments​​​​​​​​​" at bounding box center [126, 190] width 76 height 12
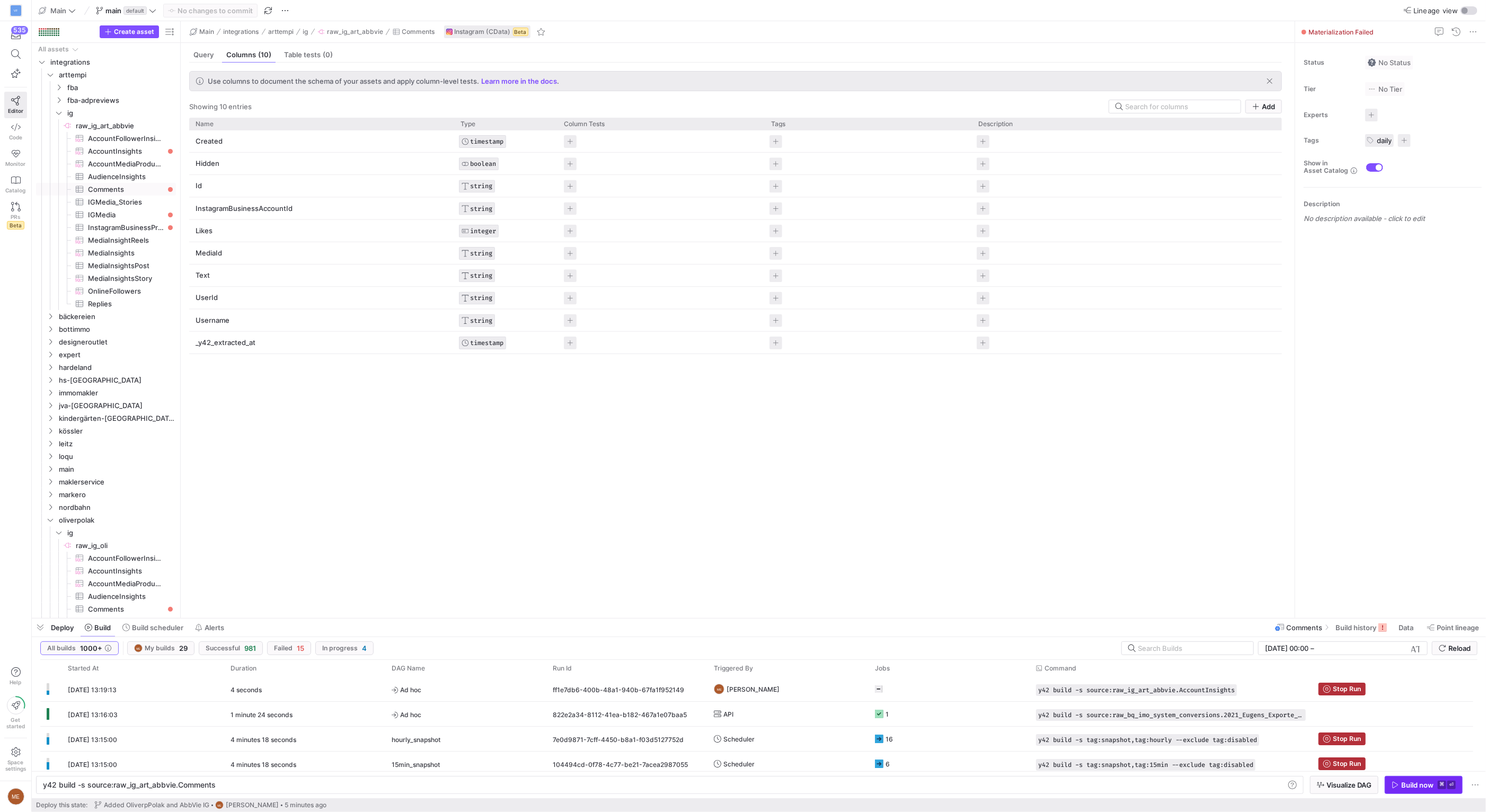
click at [1421, 787] on div "Build now" at bounding box center [1417, 785] width 32 height 9
click at [124, 217] on span "IGMedia​​​​​​​​​" at bounding box center [126, 215] width 76 height 12
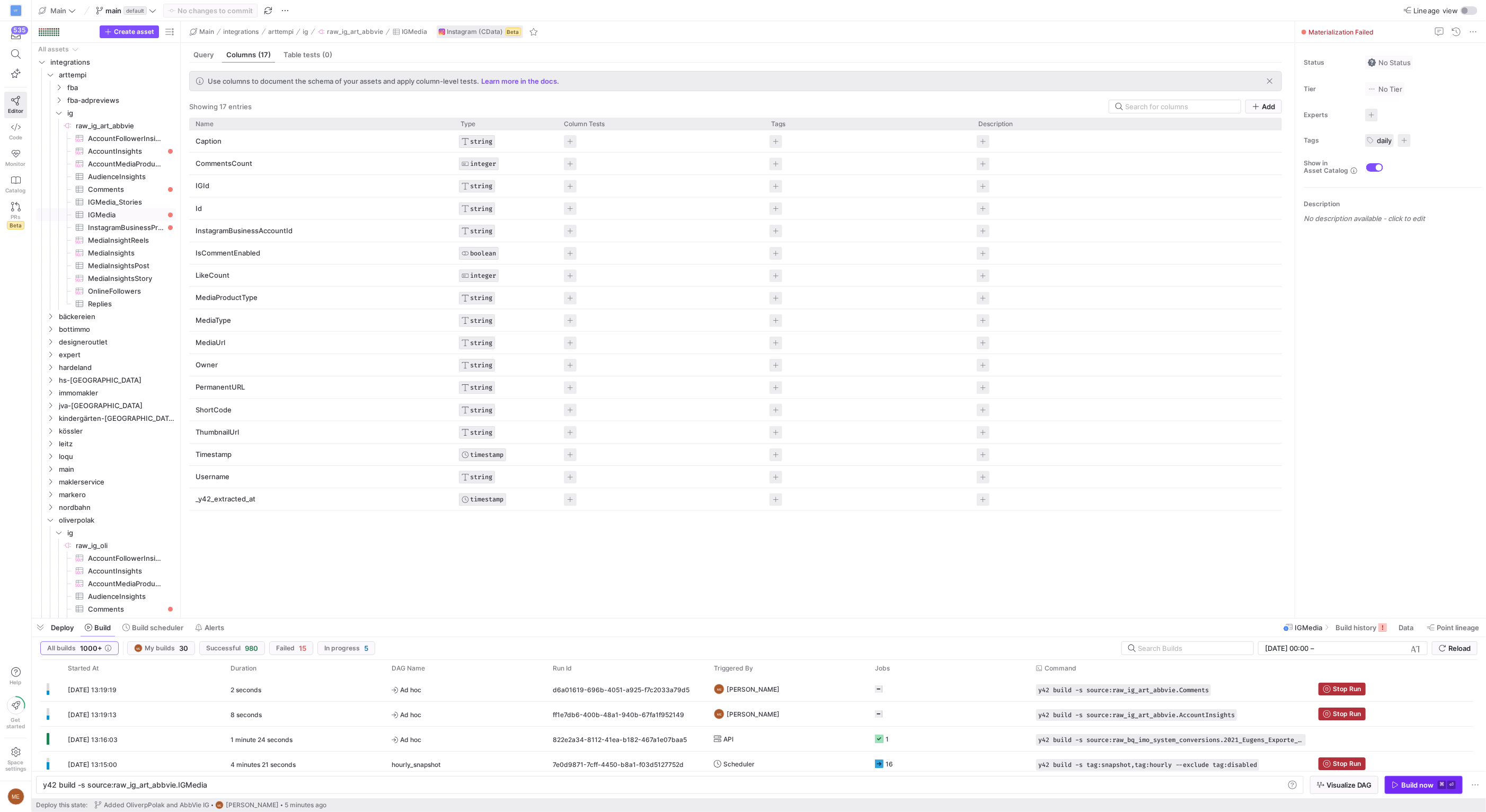
click at [1430, 785] on div "Build now" at bounding box center [1417, 785] width 32 height 9
click at [125, 228] on span "InstagramBusinessProfile​​​​​​​​​" at bounding box center [126, 228] width 76 height 12
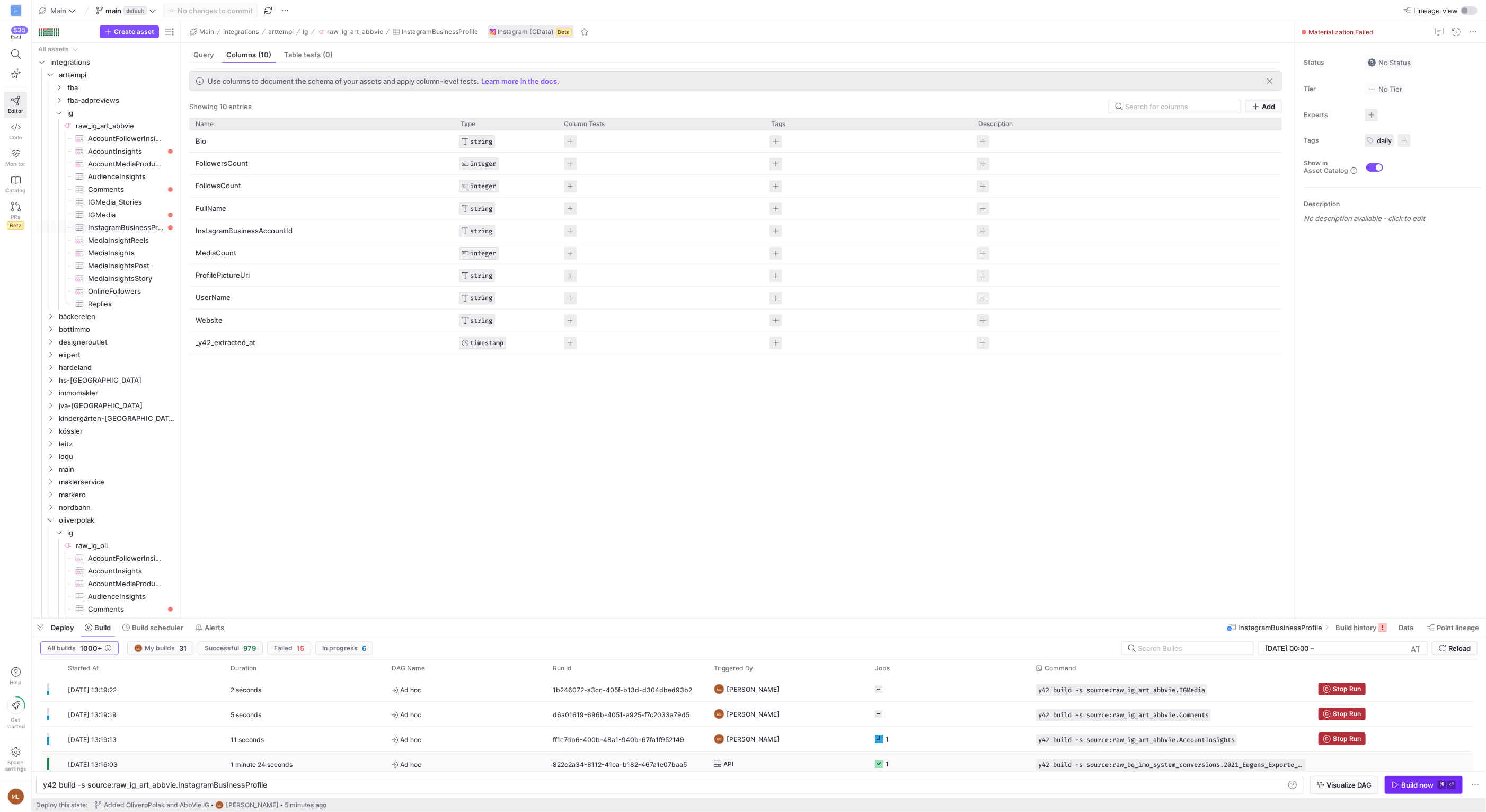
click at [1438, 782] on kbd "⌘" at bounding box center [1441, 785] width 9 height 9
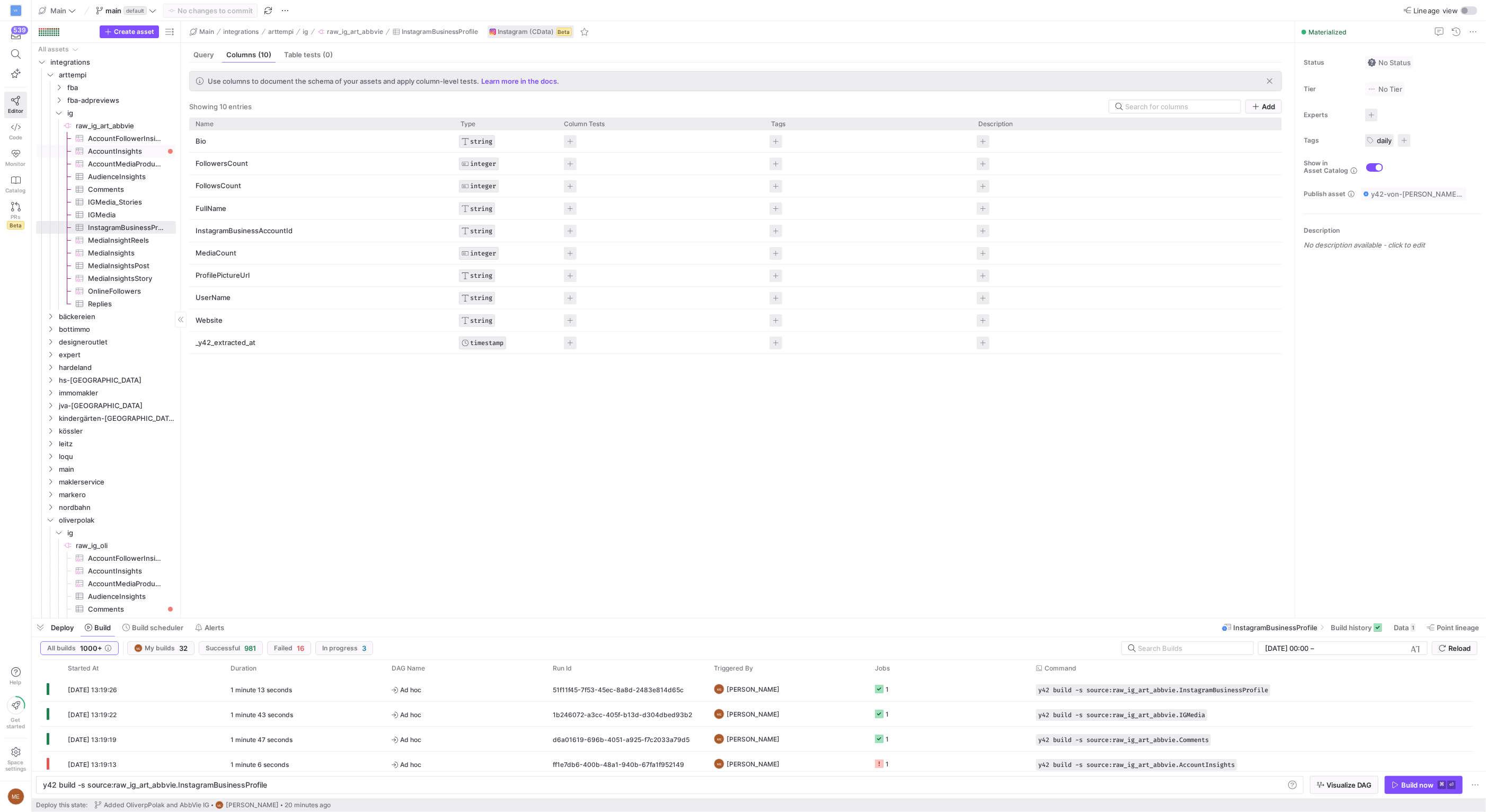
click at [142, 150] on span "AccountInsights​​​​​​​​​" at bounding box center [126, 151] width 76 height 12
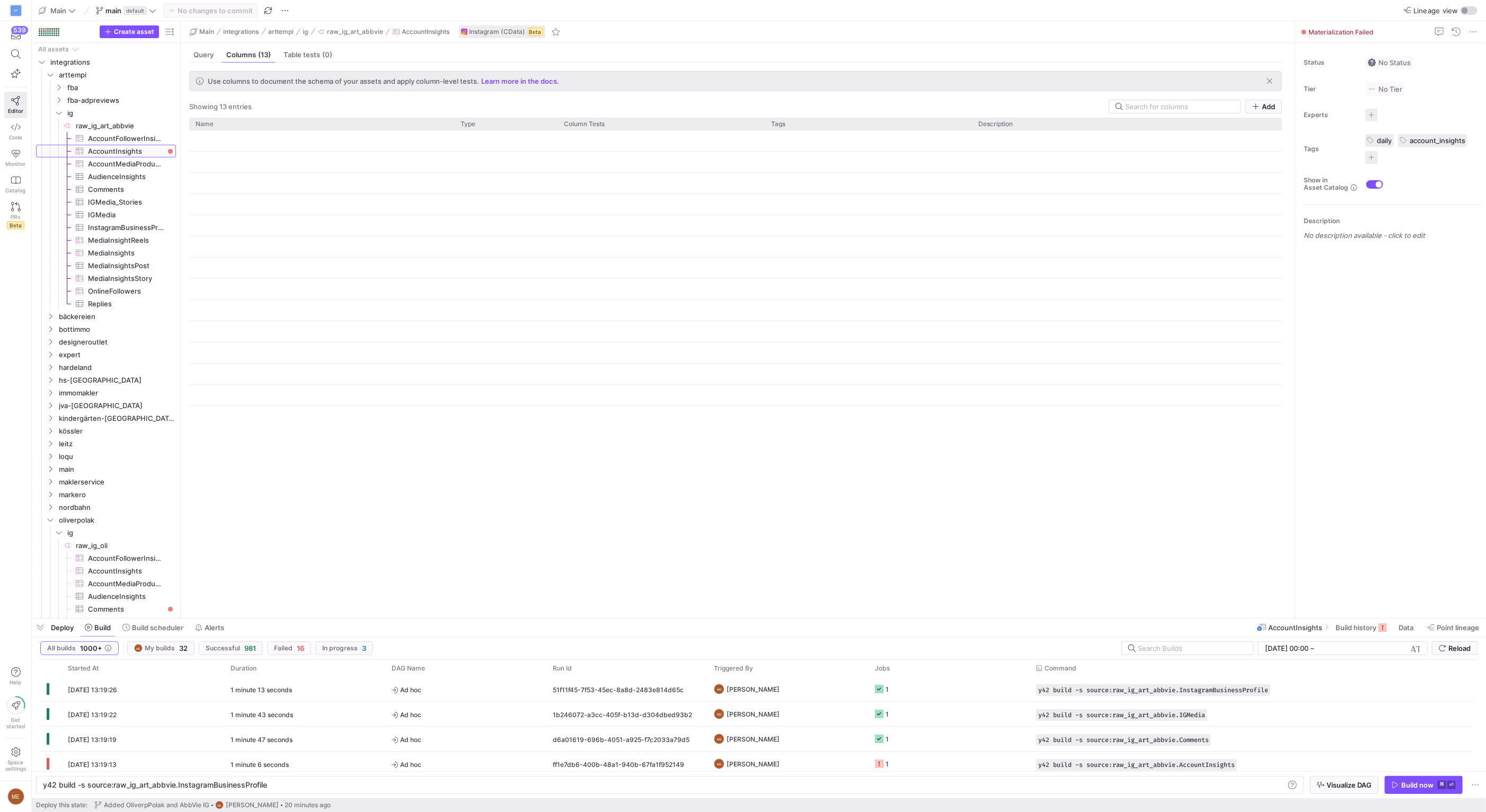
type textarea "y42 build -s source:raw_ig_art_abbvie.AccountInsights"
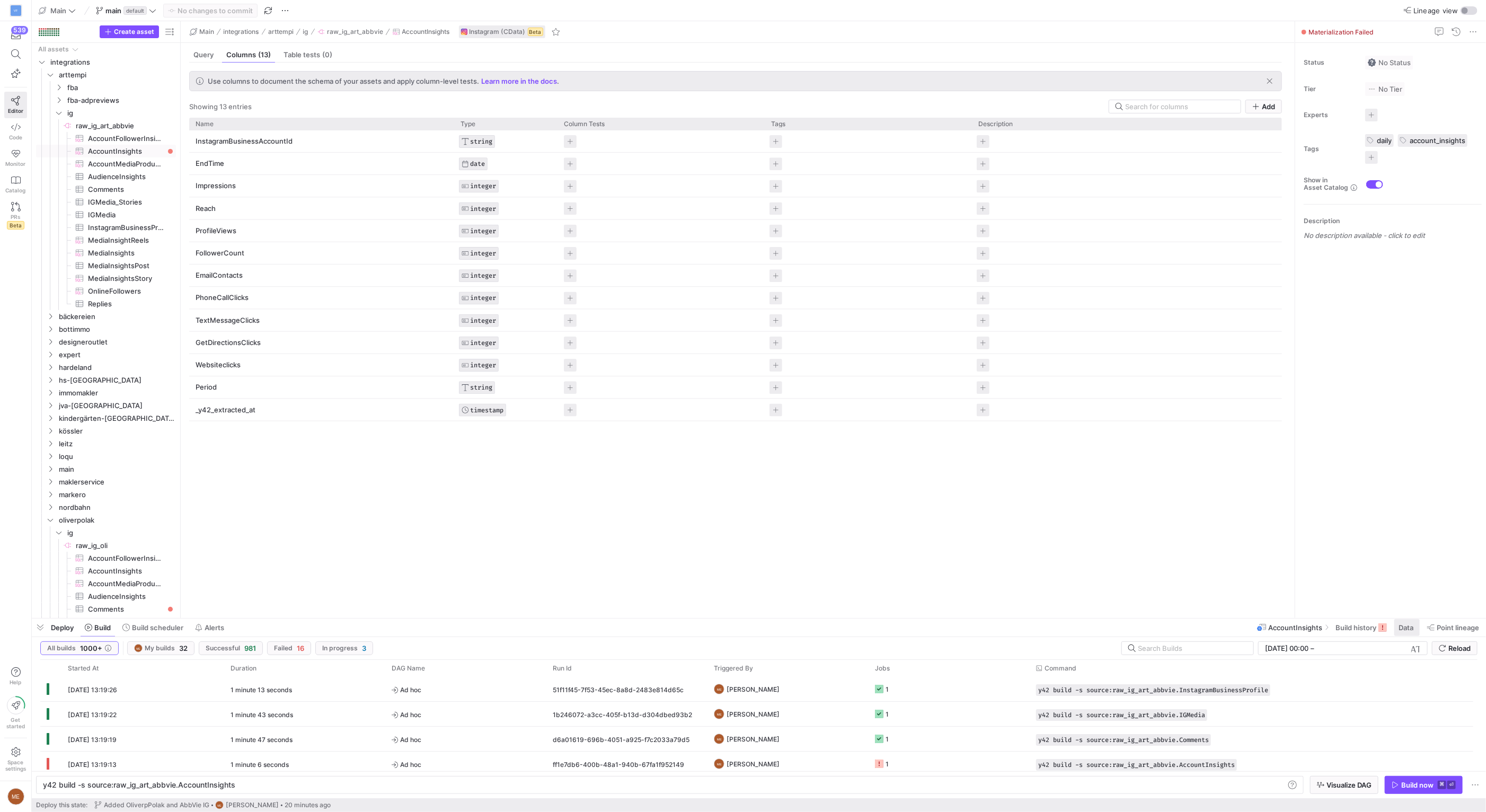
click at [1401, 629] on span "Data" at bounding box center [1406, 627] width 15 height 9
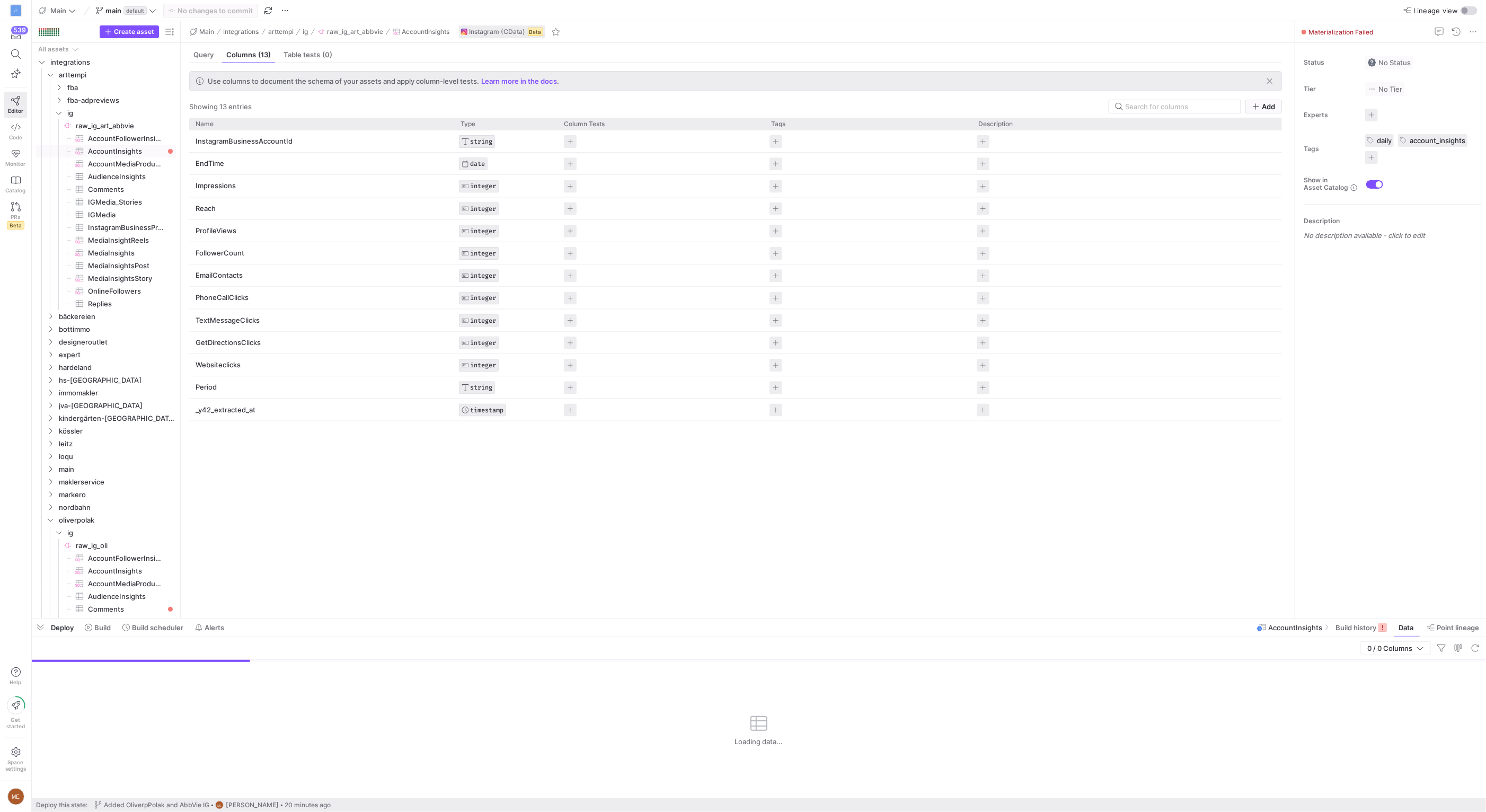
click at [1391, 627] on div "AccountInsights Build history Data Point lineage" at bounding box center [1372, 627] width 230 height 18
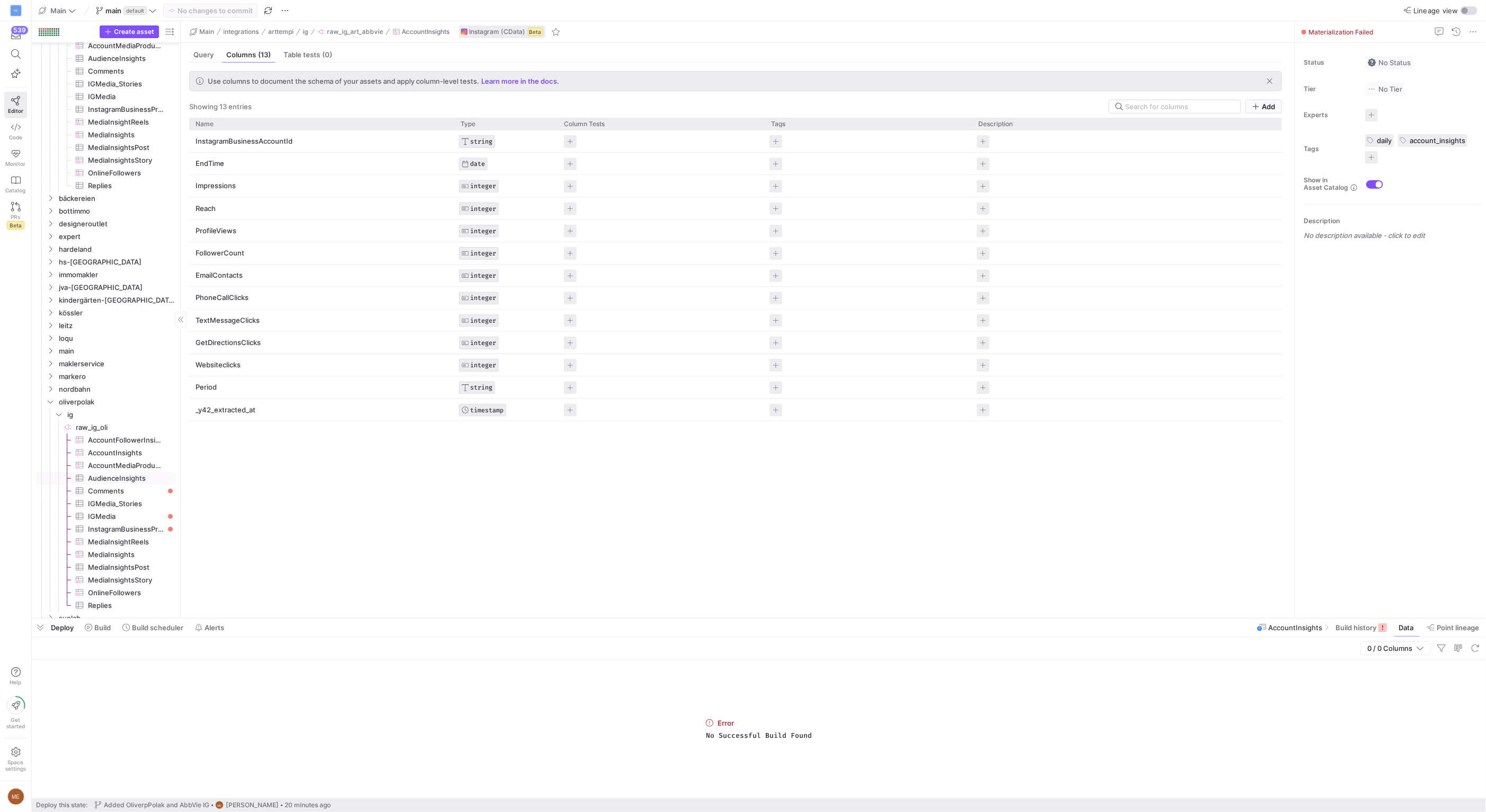
scroll to position [119, 0]
click at [136, 491] on span "Comments​​​​​​​​​" at bounding box center [126, 490] width 76 height 12
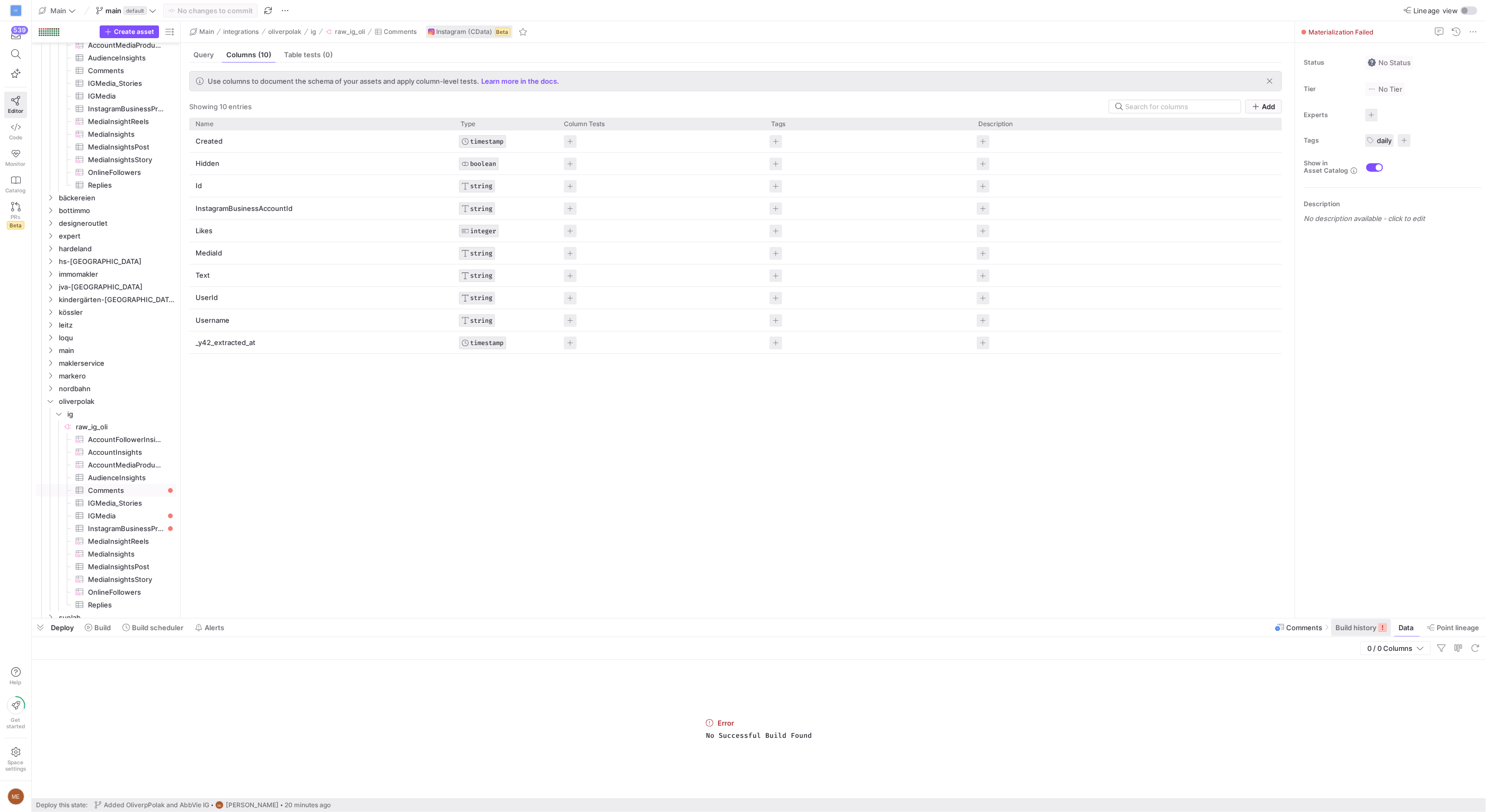
click at [1369, 627] on span "Build history" at bounding box center [1356, 627] width 41 height 9
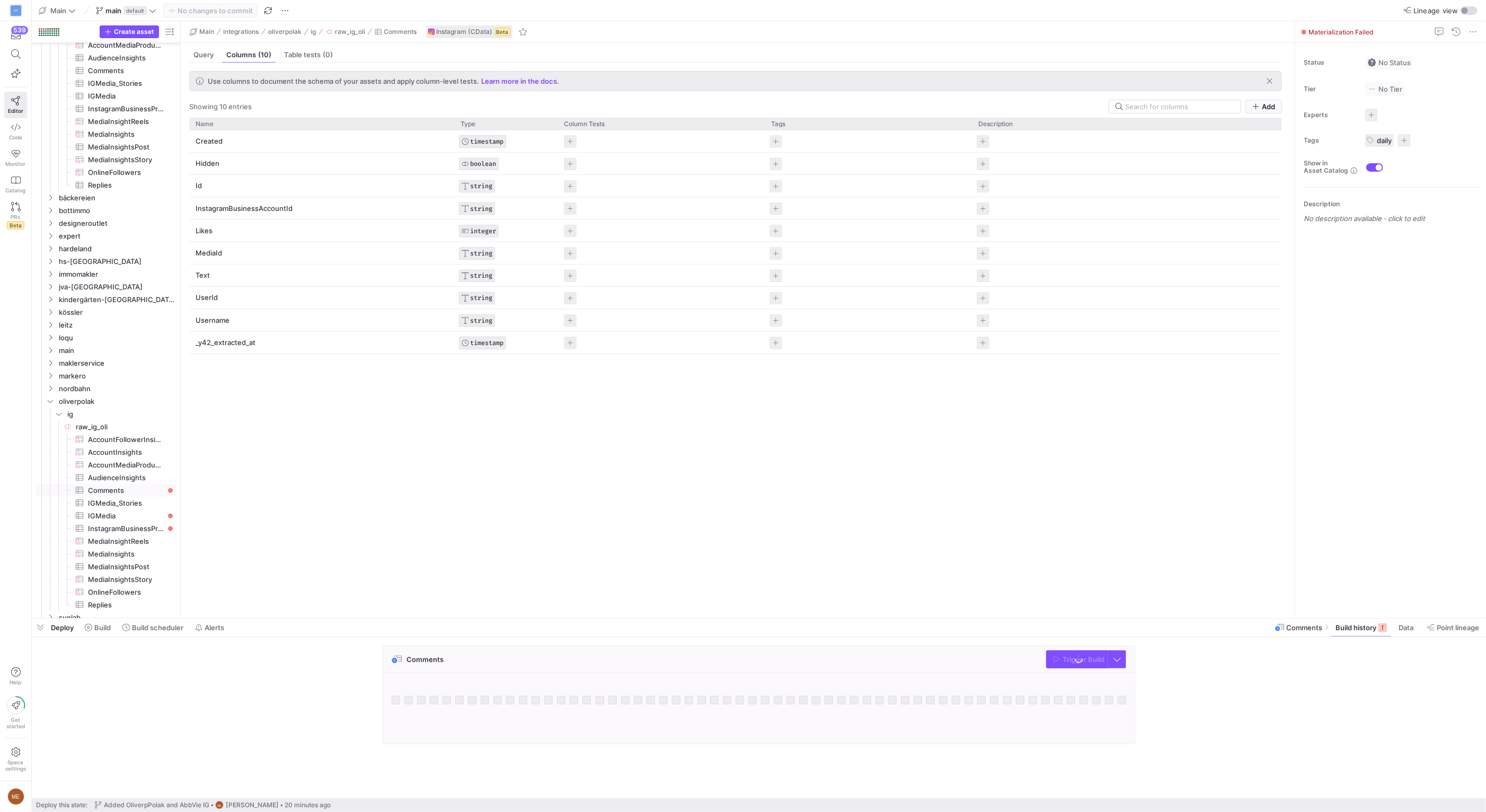
click at [1191, 656] on div "Comments Trigger Build" at bounding box center [757, 697] width 1450 height 105
click at [1090, 656] on span "Trigger Build" at bounding box center [1084, 659] width 42 height 9
click at [154, 511] on span "IGMedia​​​​​​​​​" at bounding box center [126, 516] width 76 height 12
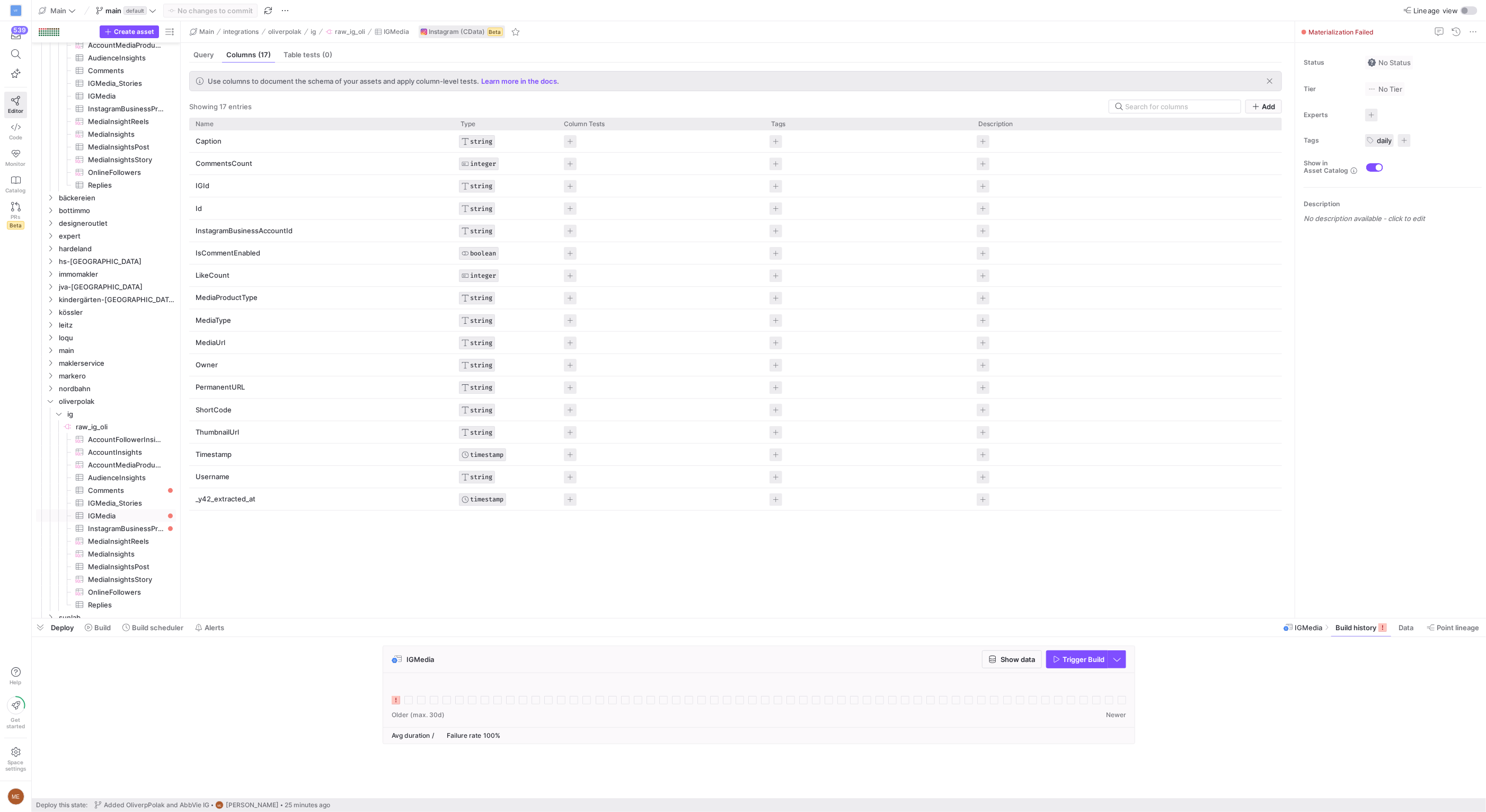
click at [1078, 657] on span "Trigger Build" at bounding box center [1084, 659] width 42 height 9
click at [154, 530] on span "InstagramBusinessProfile​​​​​​​​​" at bounding box center [126, 529] width 76 height 12
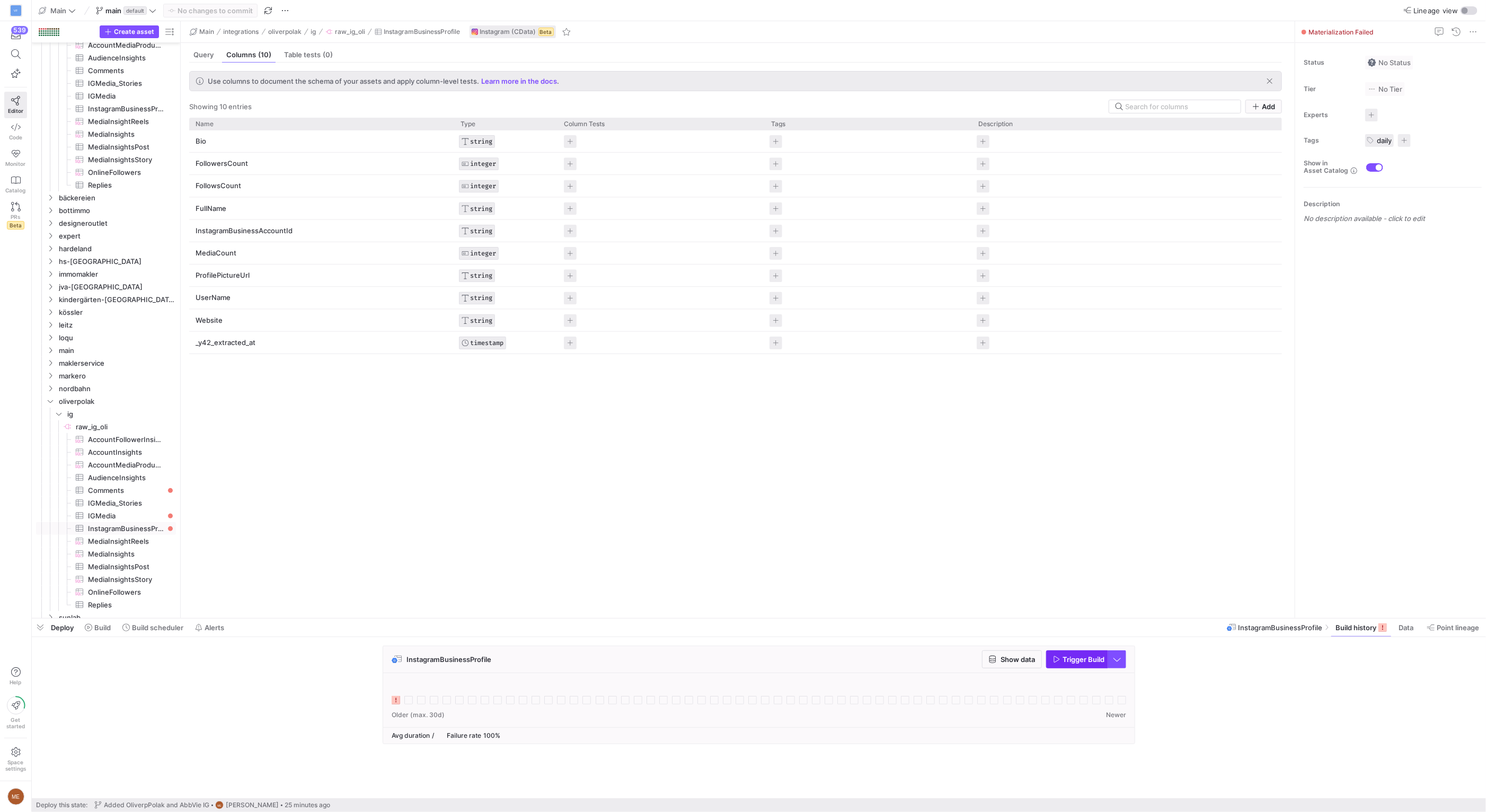
click at [1093, 657] on span "Trigger Build" at bounding box center [1084, 659] width 42 height 9
click at [1209, 681] on div "InstagramBusinessProfile Show data Trigger Build" at bounding box center [757, 697] width 1450 height 105
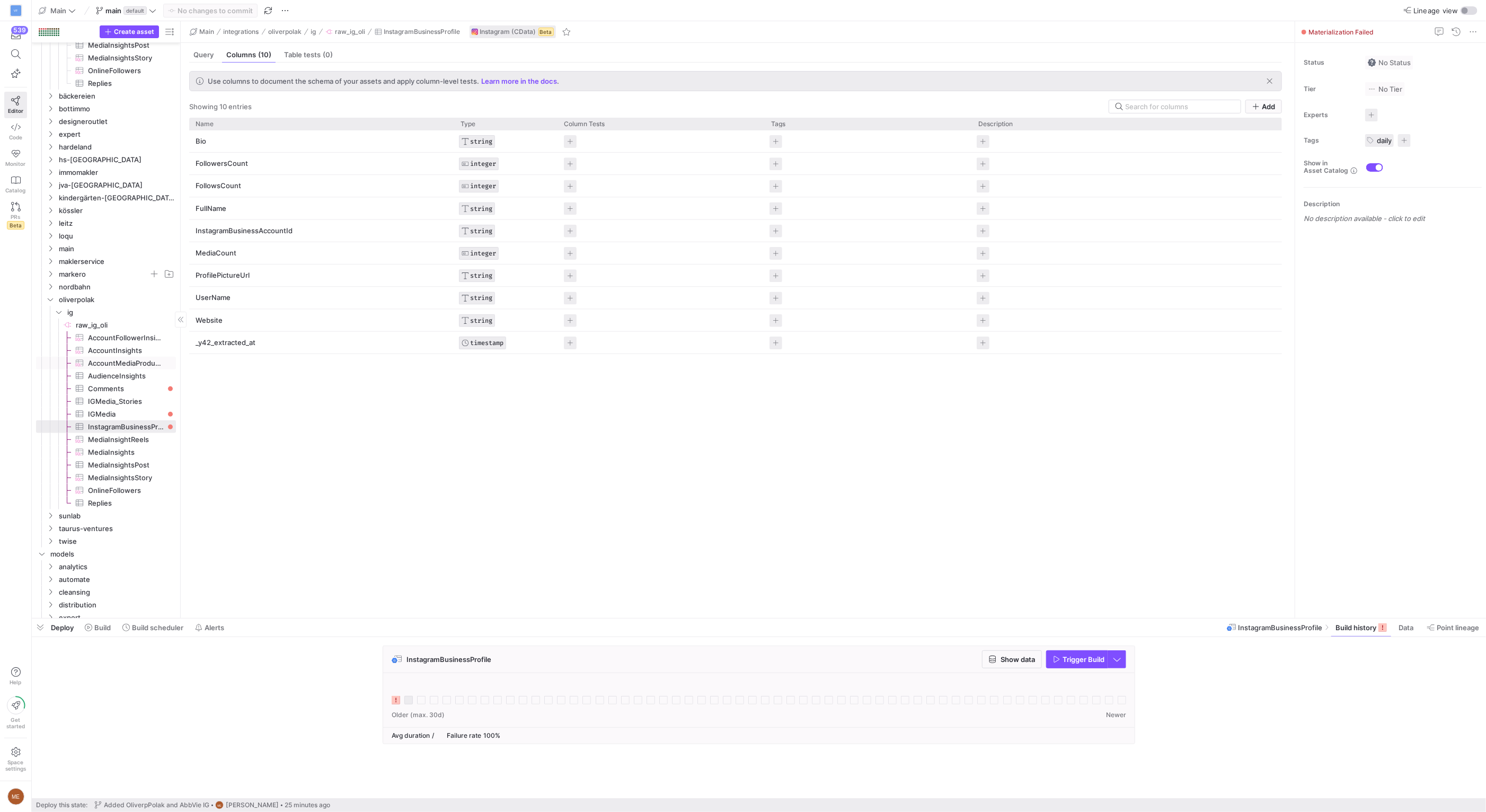
scroll to position [225, 0]
